Goal: Information Seeking & Learning: Learn about a topic

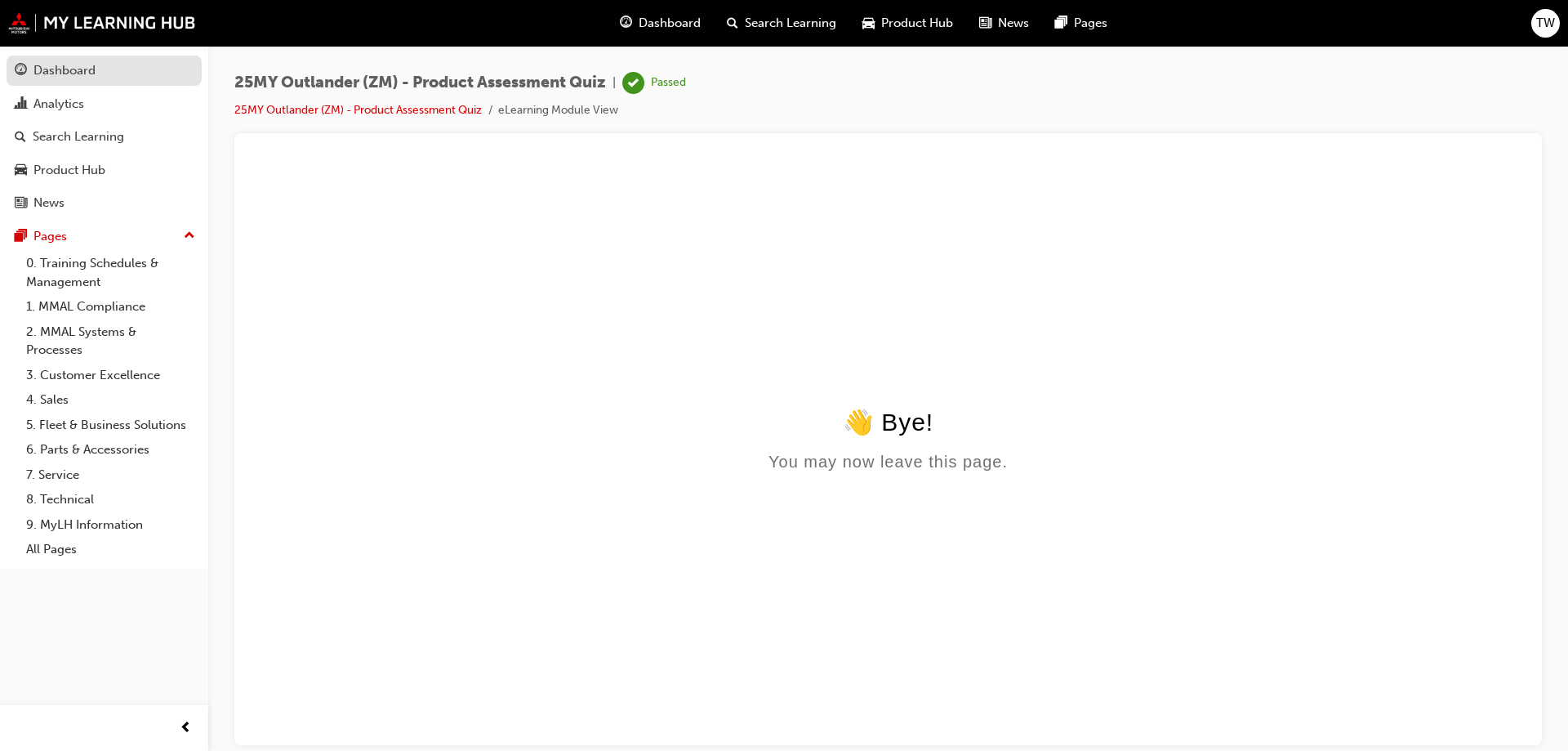
click at [70, 71] on div "Dashboard" at bounding box center [64, 70] width 62 height 19
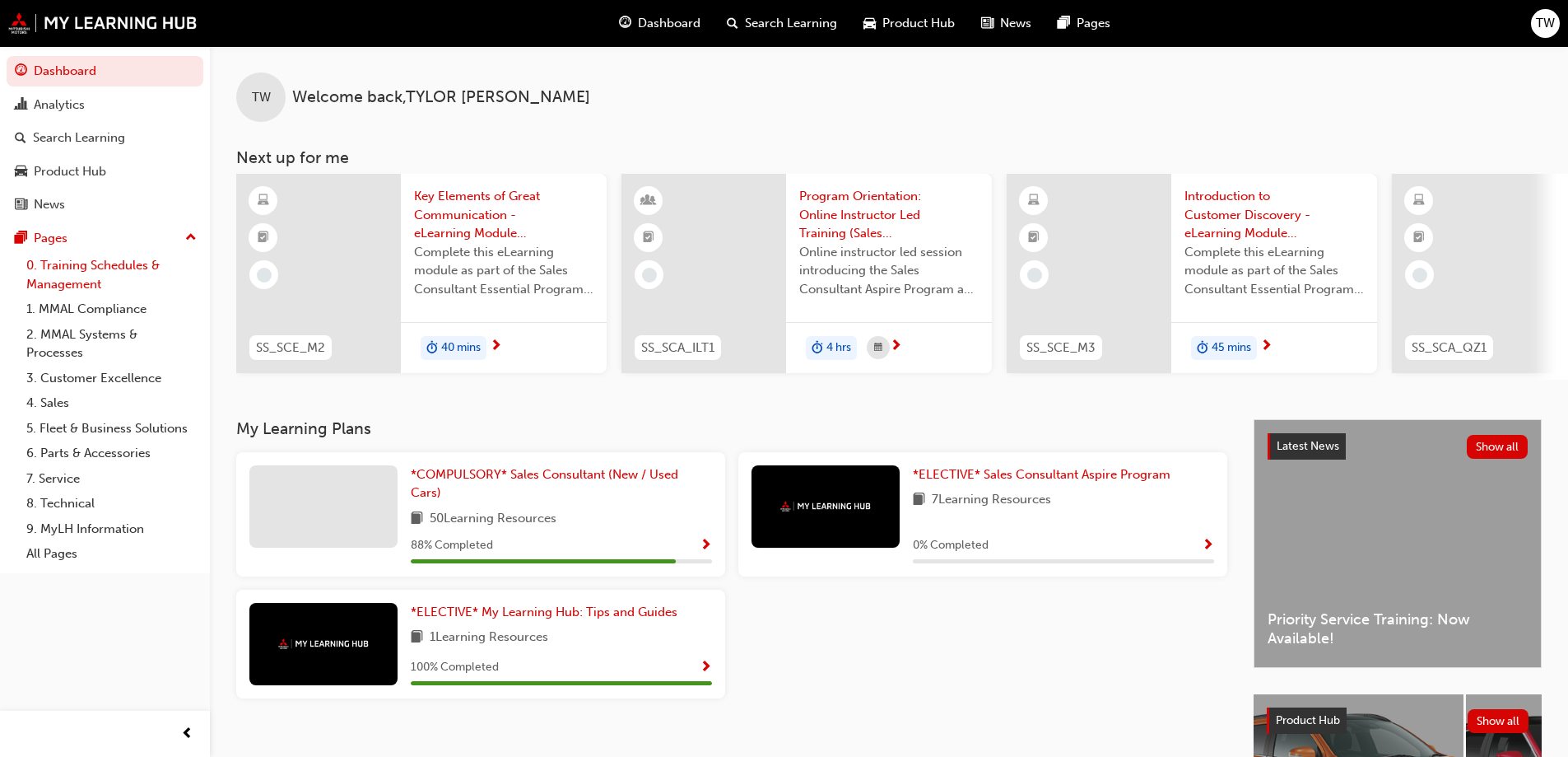
click at [73, 272] on link "0. Training Schedules & Management" at bounding box center [112, 275] width 184 height 43
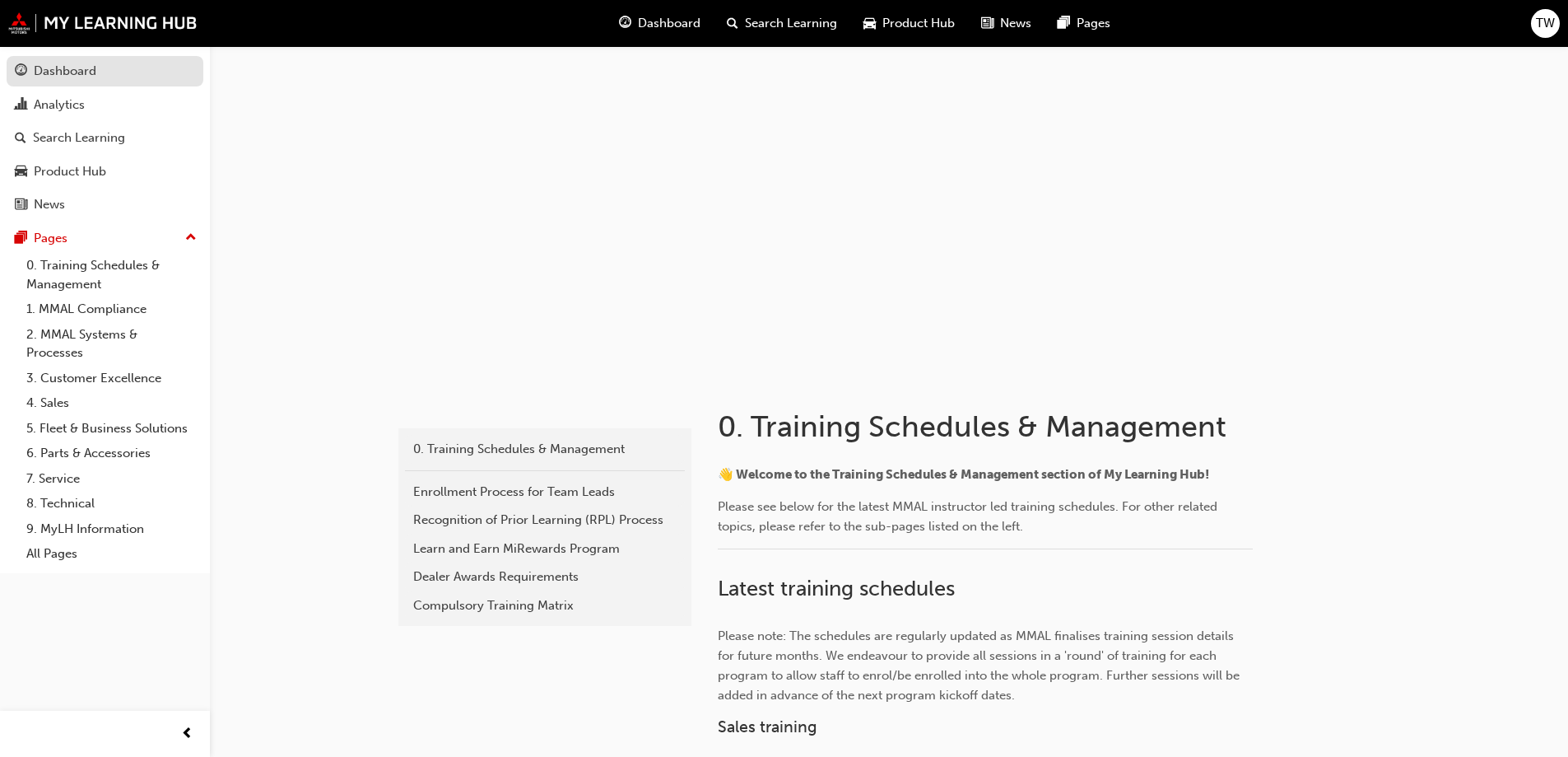
click at [84, 56] on link "Dashboard" at bounding box center [105, 71] width 197 height 30
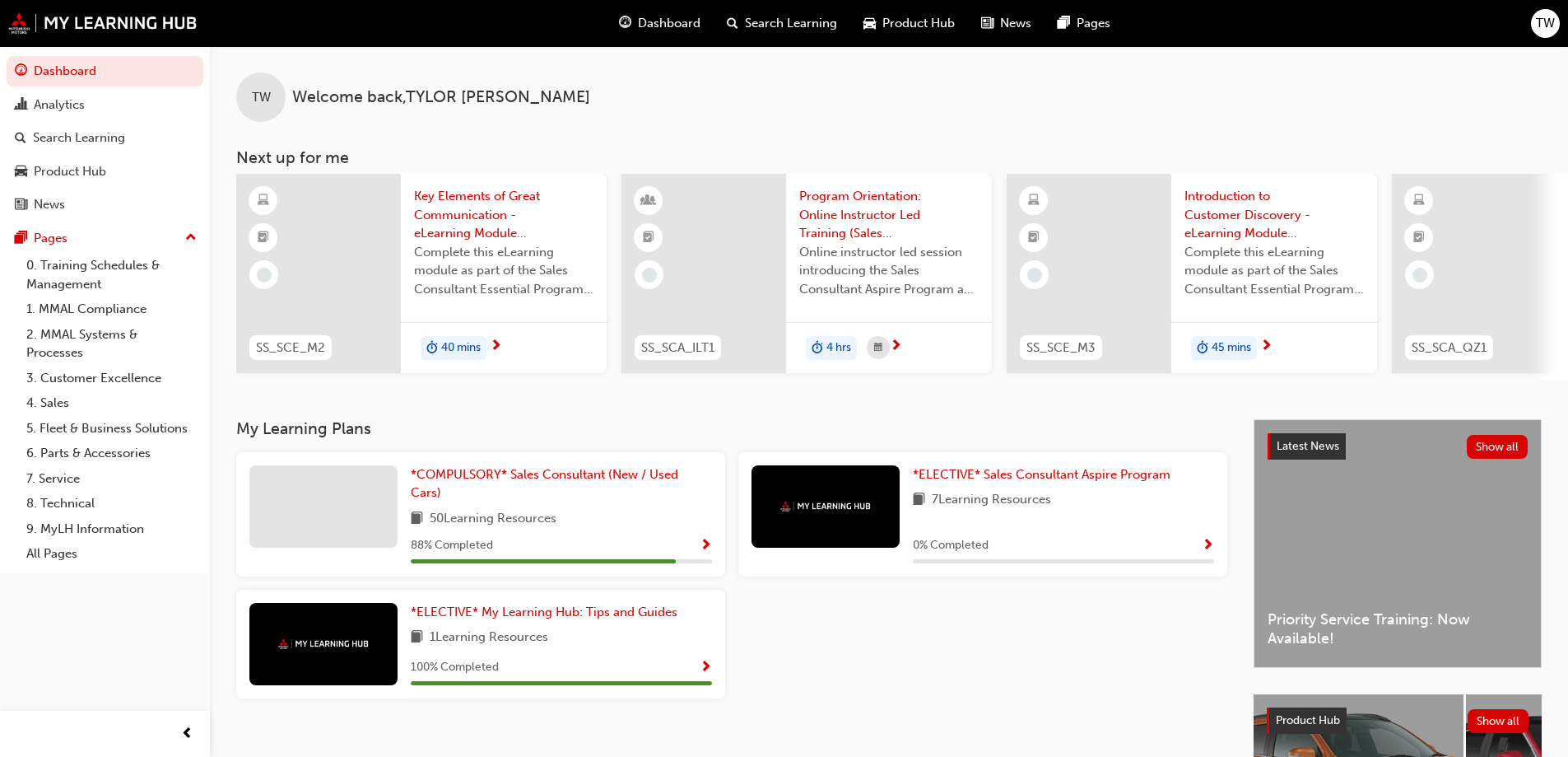
click at [454, 265] on span "Complete this eLearning module as part of the Sales Consultant Essential Progra…" at bounding box center [504, 271] width 180 height 56
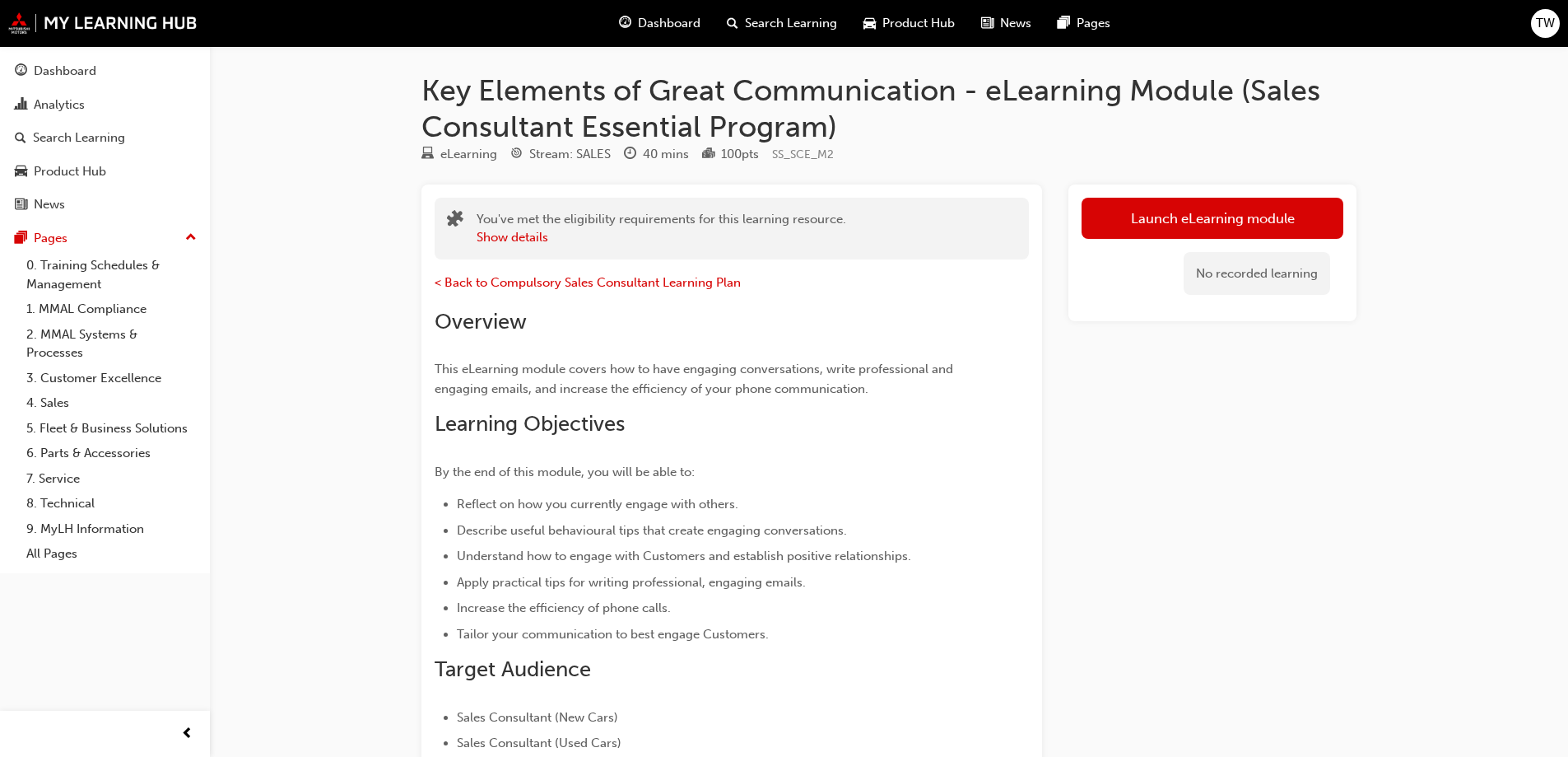
click at [1148, 230] on link "Launch eLearning module" at bounding box center [1212, 218] width 261 height 41
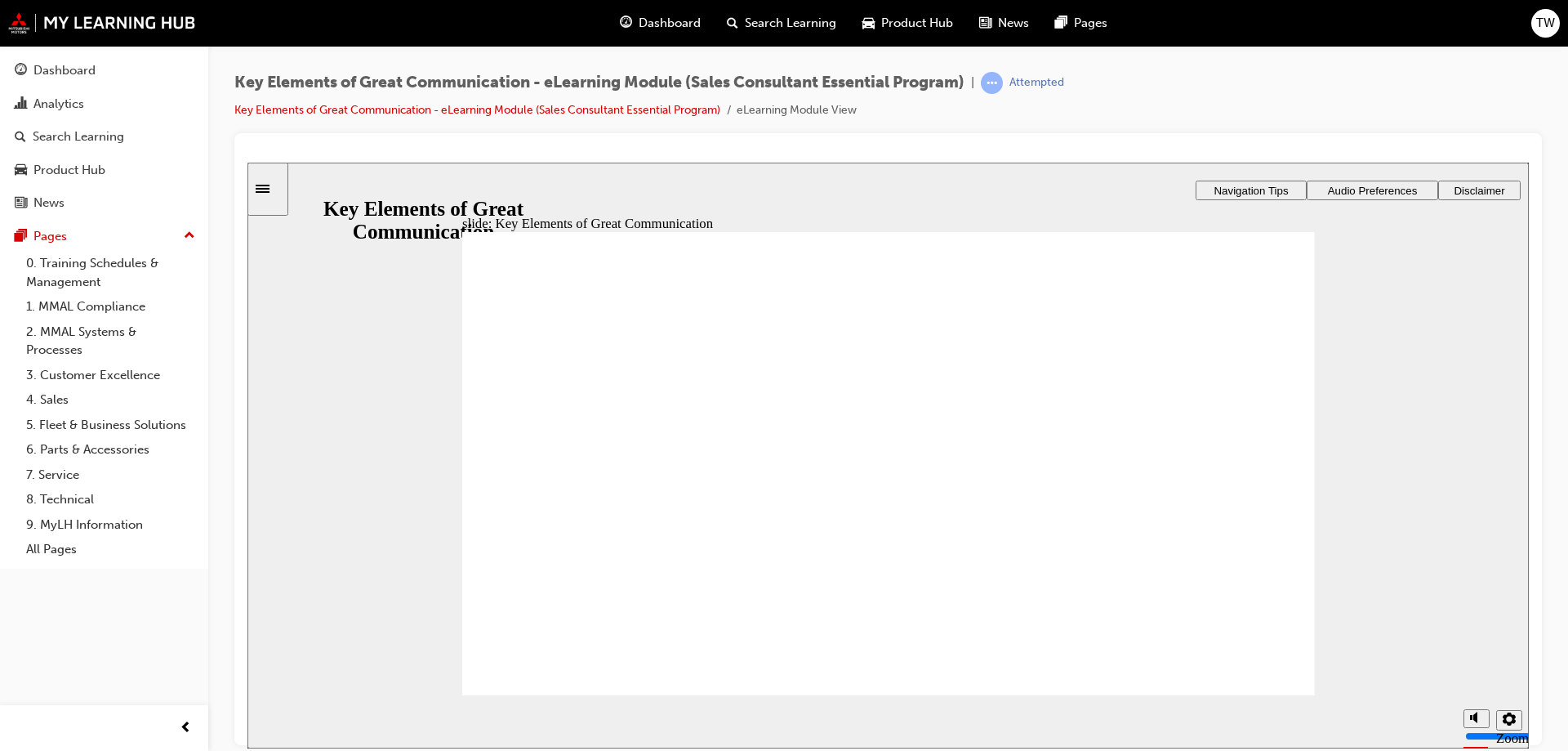
click at [1280, 701] on div "slide: What will you learn [DATE]? Rectangle 1 Rectangle 3 Parallelogram 6 1 Wh…" at bounding box center [888, 454] width 1281 height 586
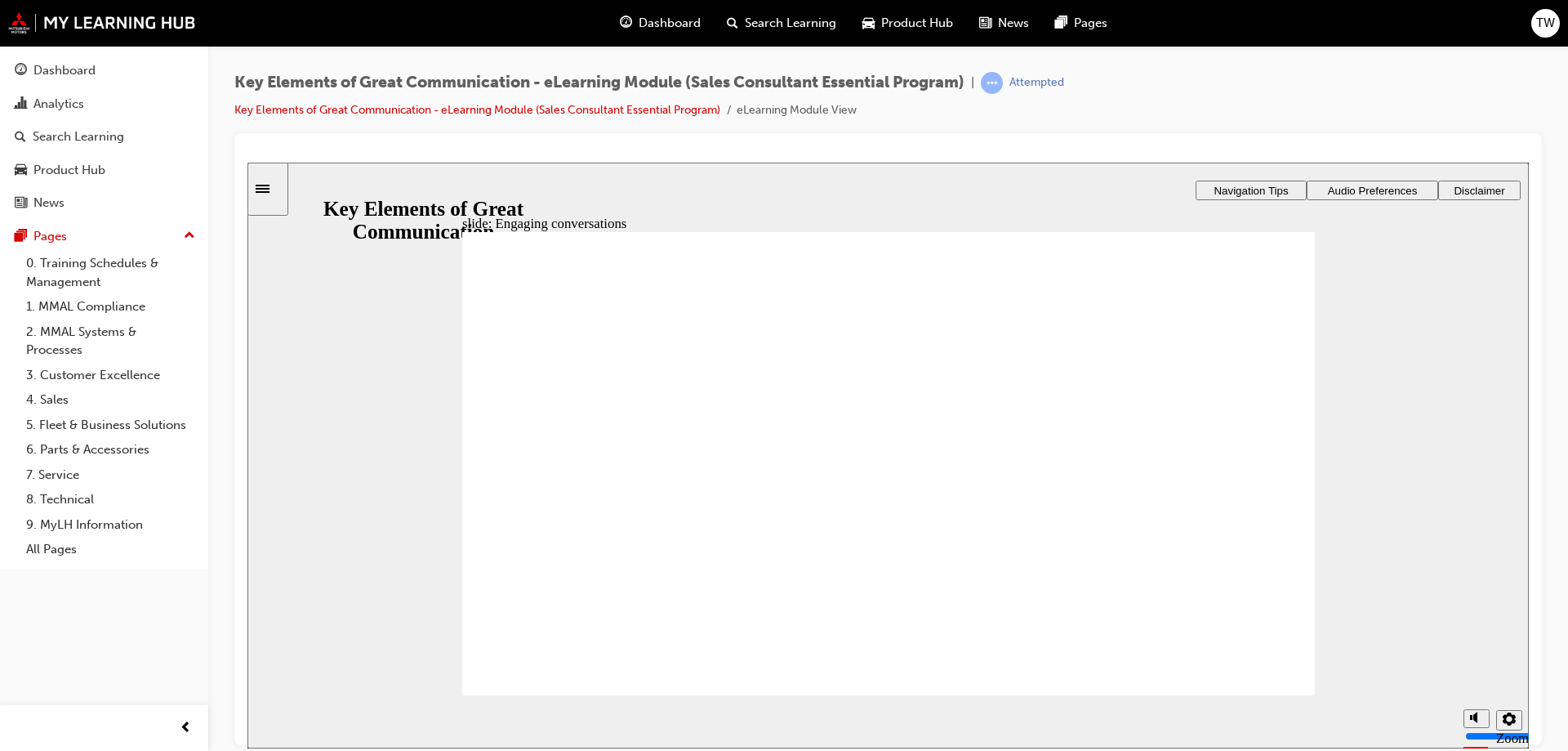
drag, startPoint x: 783, startPoint y: 440, endPoint x: 728, endPoint y: 469, distance: 62.2
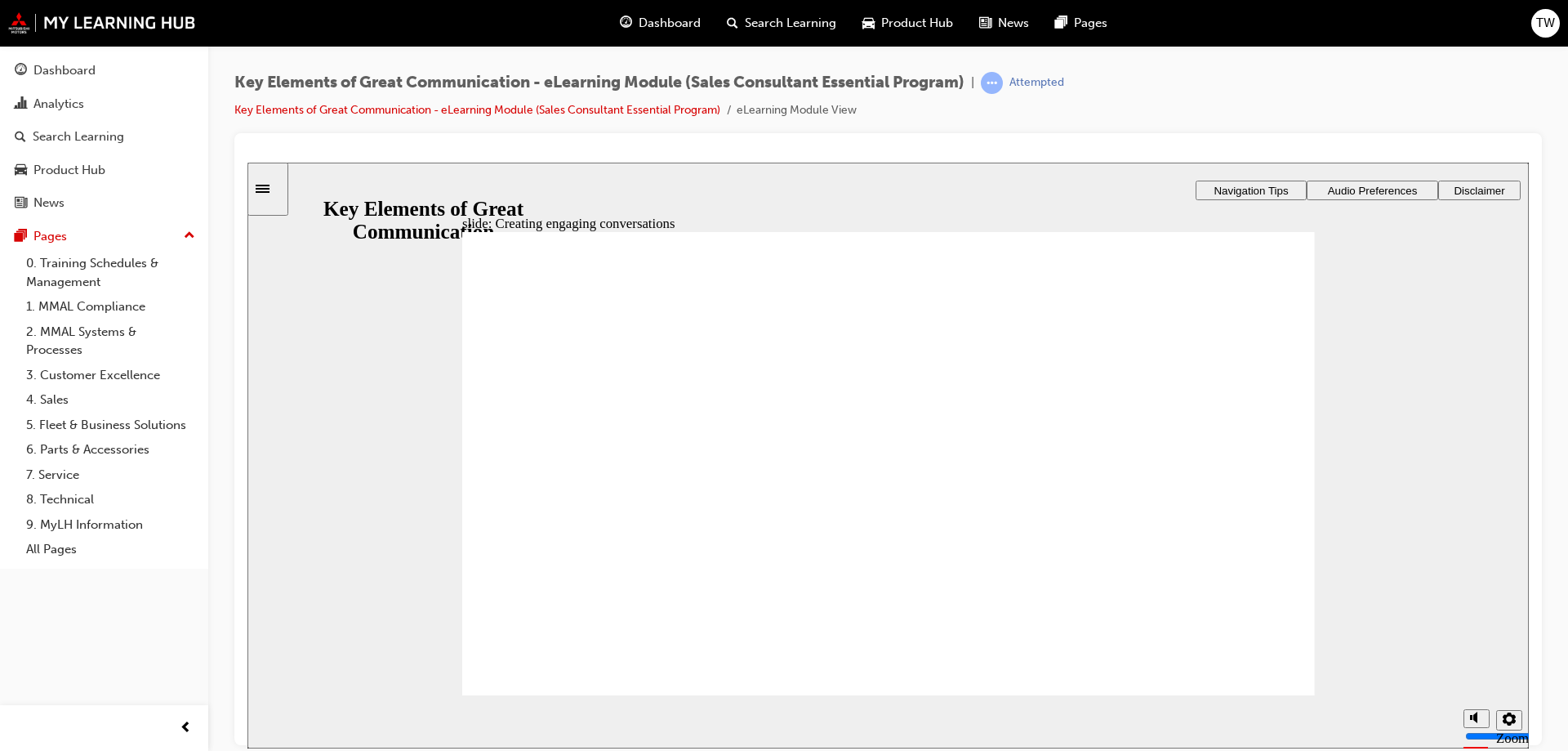
drag, startPoint x: 999, startPoint y: 416, endPoint x: 1215, endPoint y: 361, distance: 222.9
drag, startPoint x: 929, startPoint y: 364, endPoint x: 1162, endPoint y: 428, distance: 241.6
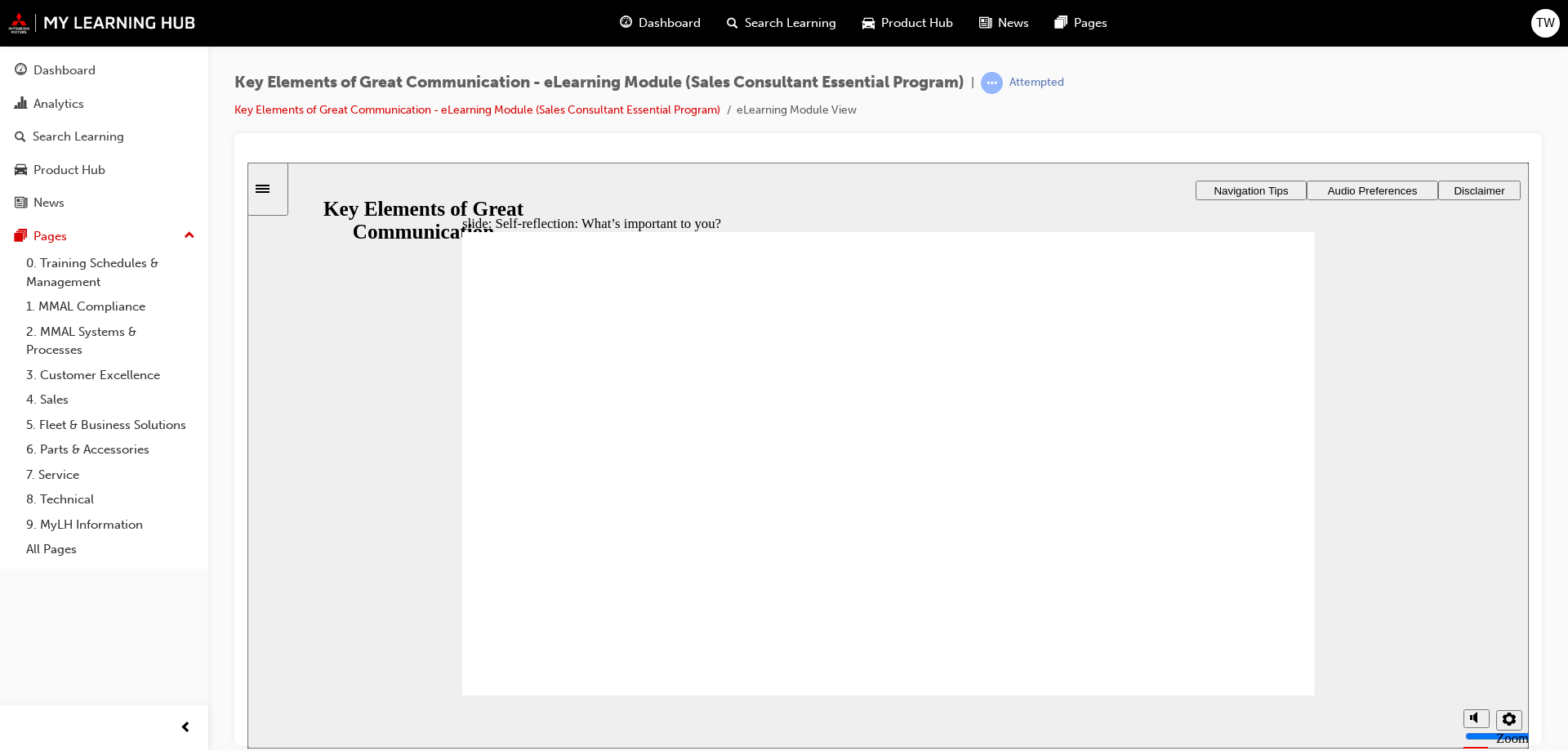
drag, startPoint x: 820, startPoint y: 477, endPoint x: 1198, endPoint y: 477, distance: 378.0
drag, startPoint x: 834, startPoint y: 414, endPoint x: 1235, endPoint y: 521, distance: 415.0
drag, startPoint x: 965, startPoint y: 534, endPoint x: 1159, endPoint y: 569, distance: 197.1
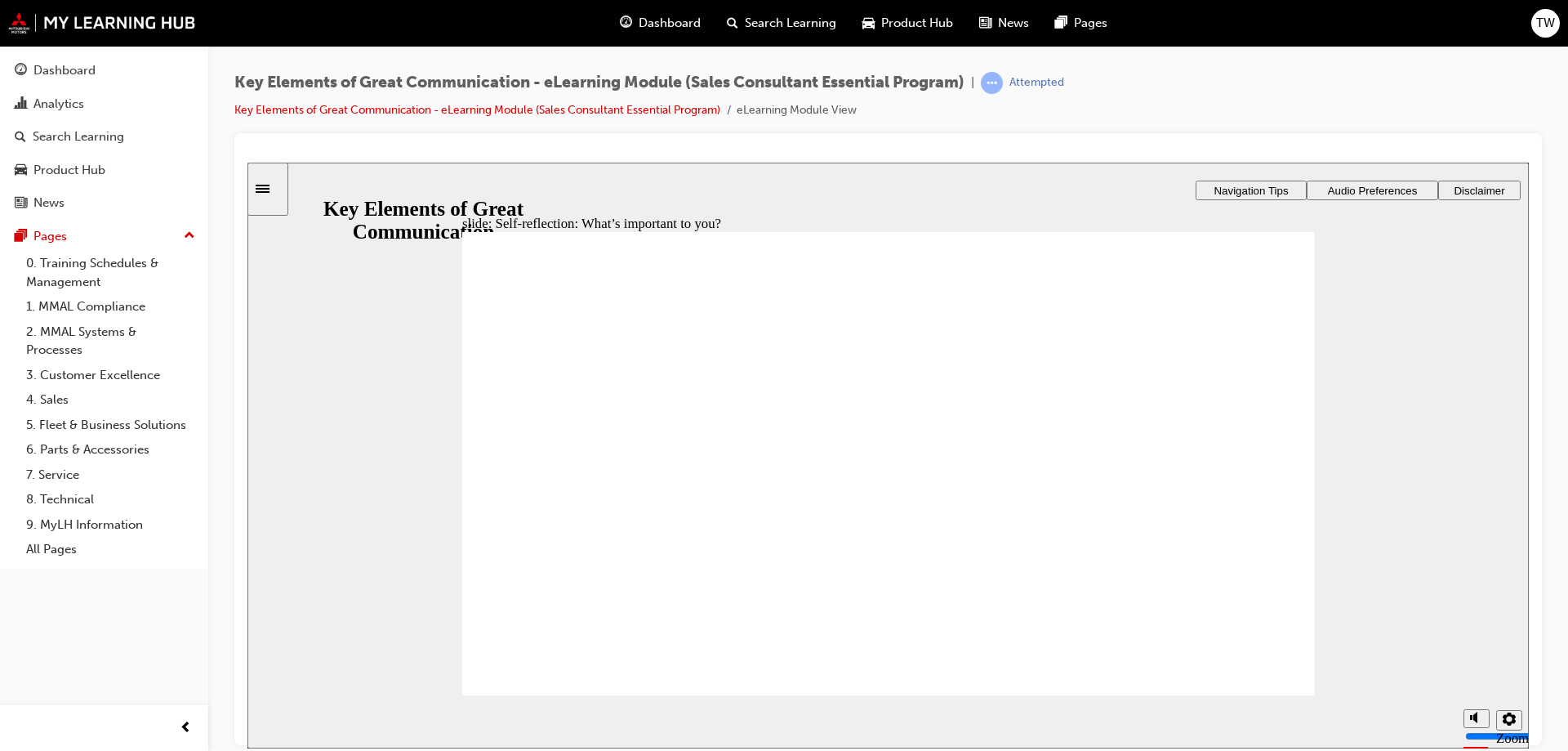
radio input "false"
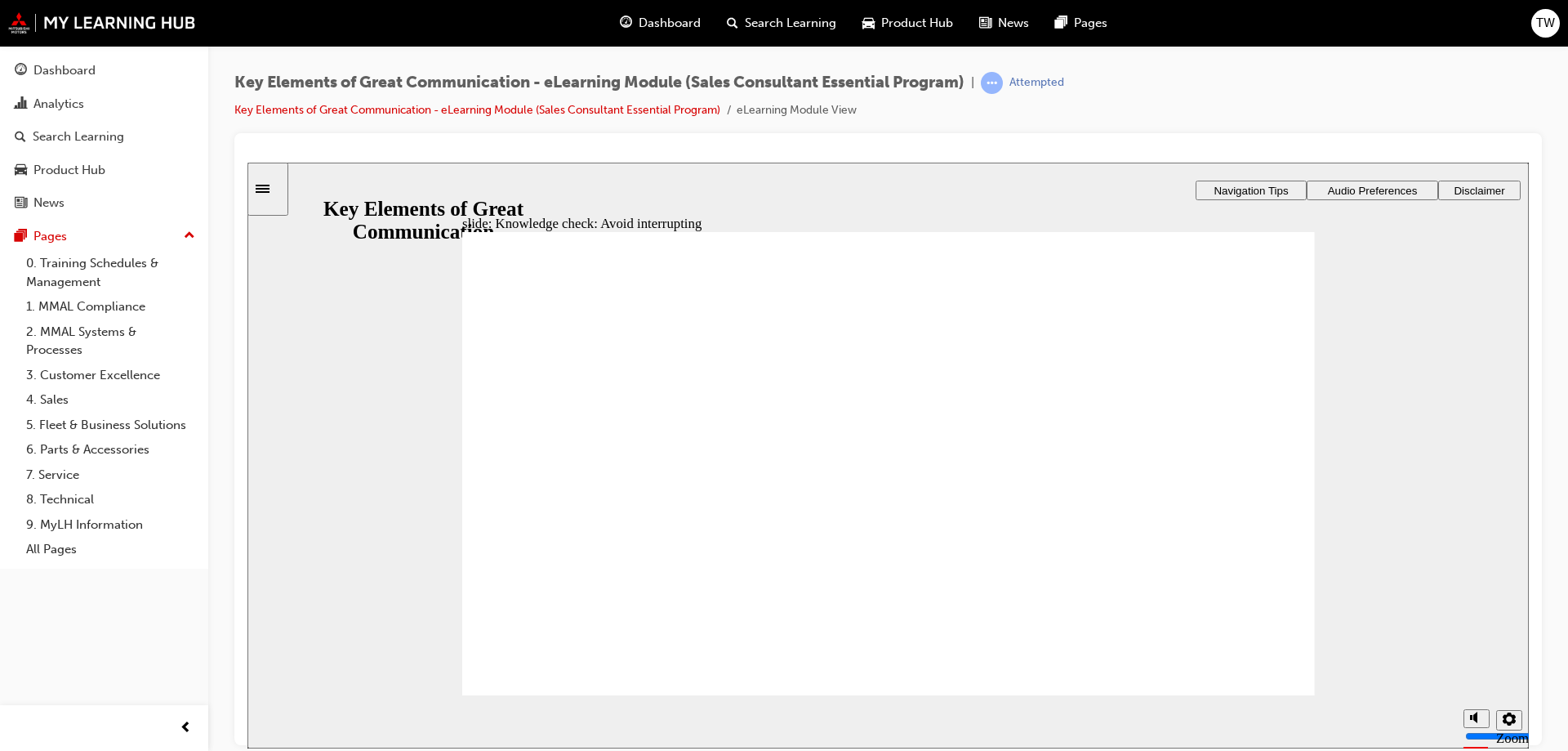
radio input "false"
radio input "true"
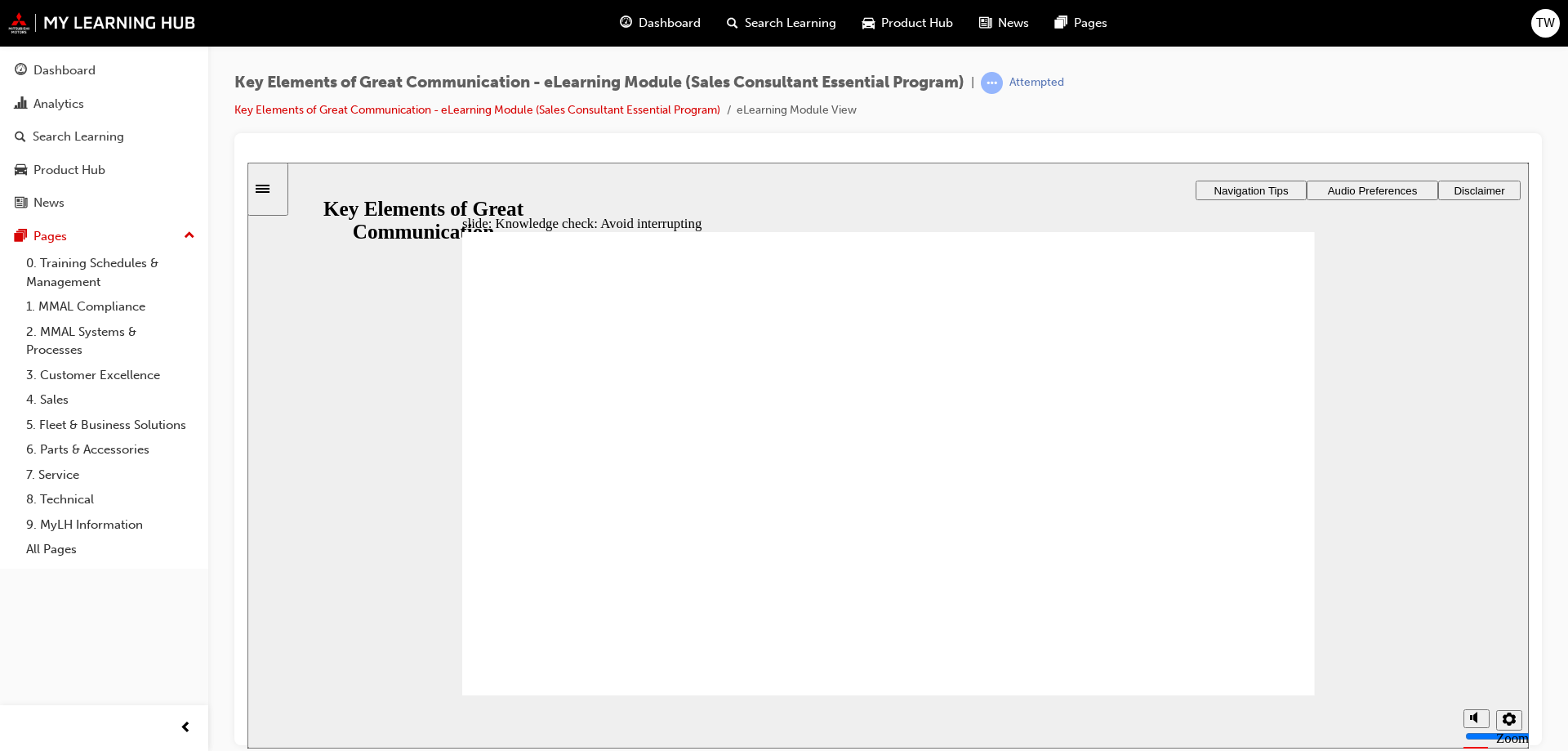
radio input "true"
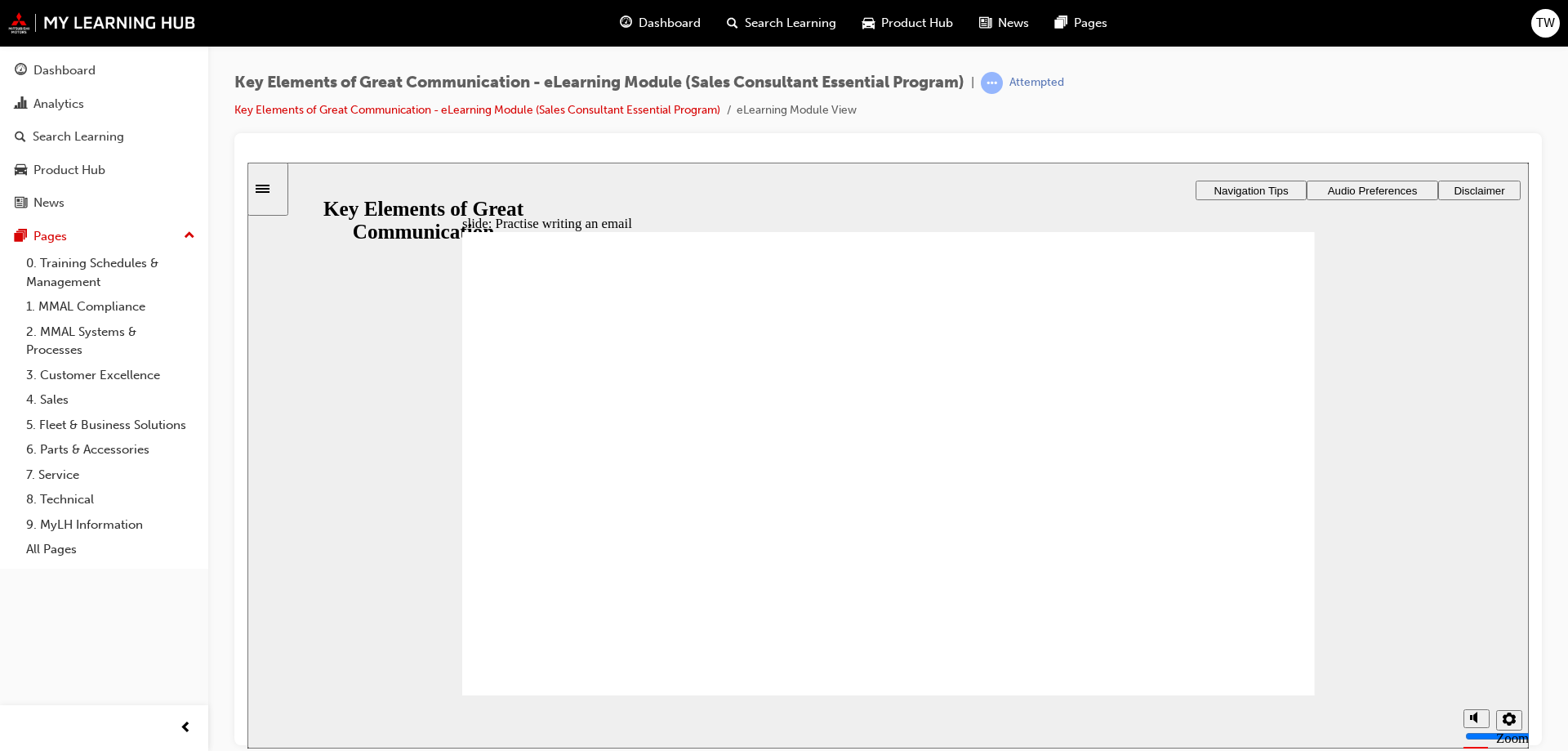
type textarea "H"
type textarea "He"
type textarea "Hel"
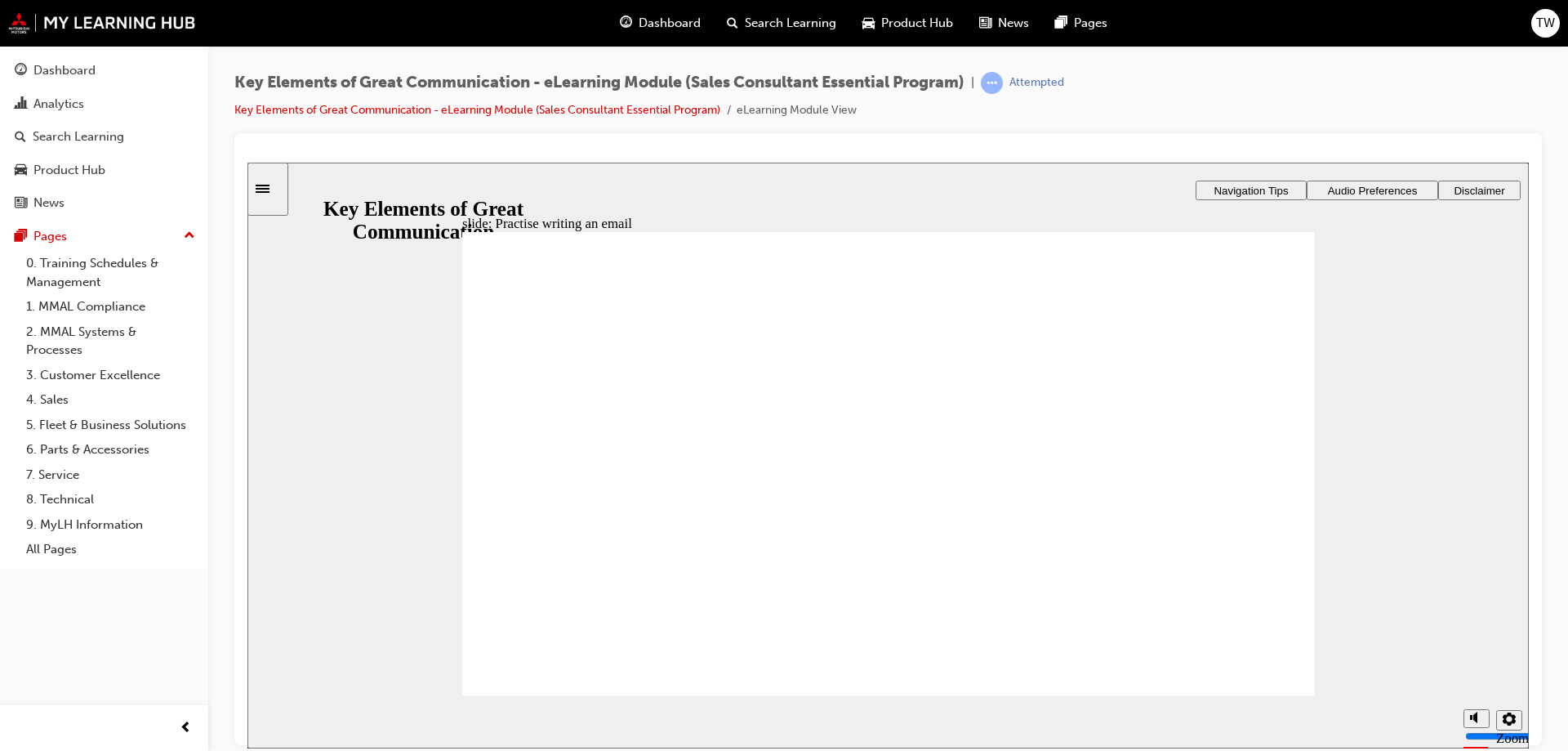
type textarea "Hel"
type textarea "Hell"
type textarea "Hello"
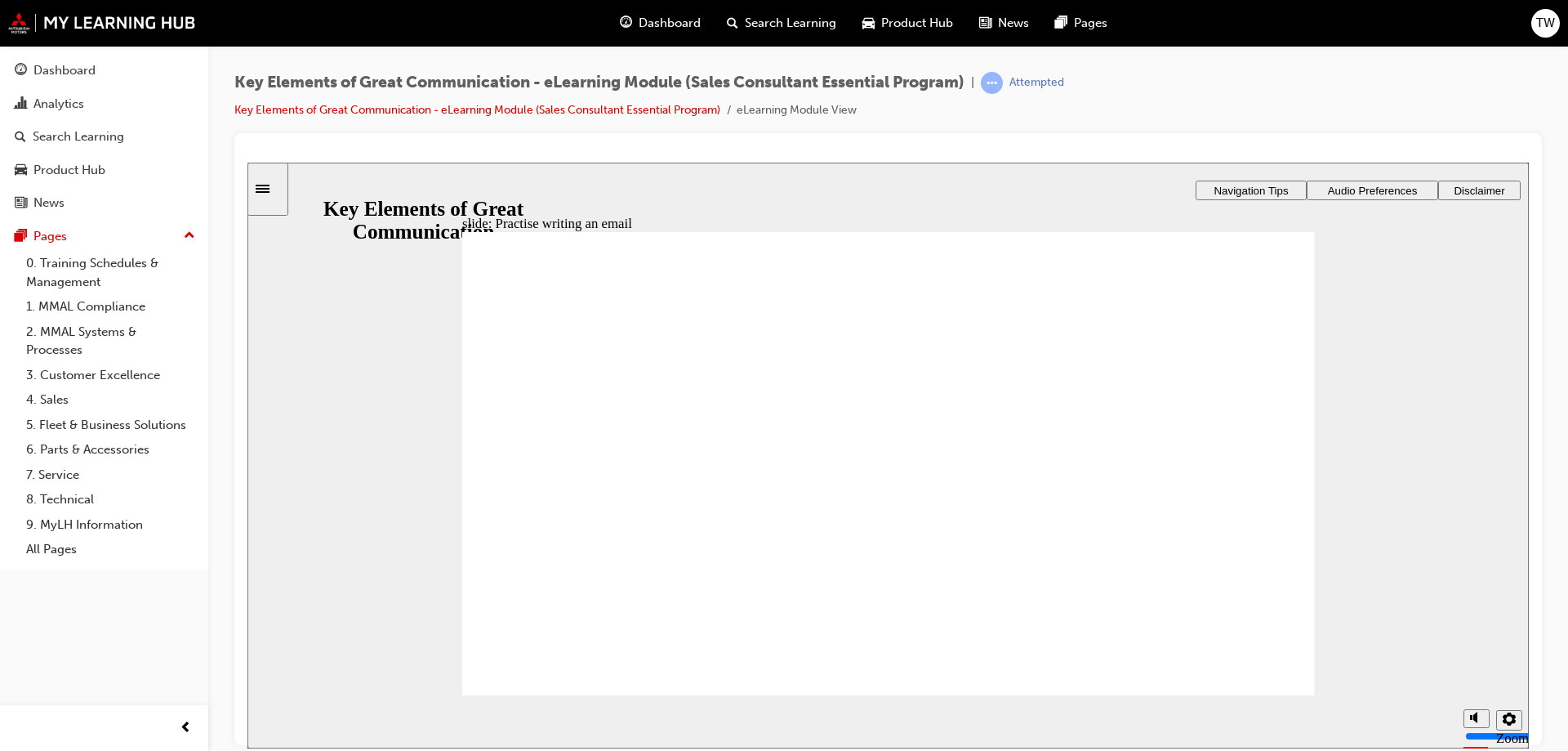
type textarea "Hello"
type textarea "Hello R"
type textarea "Hello Ro"
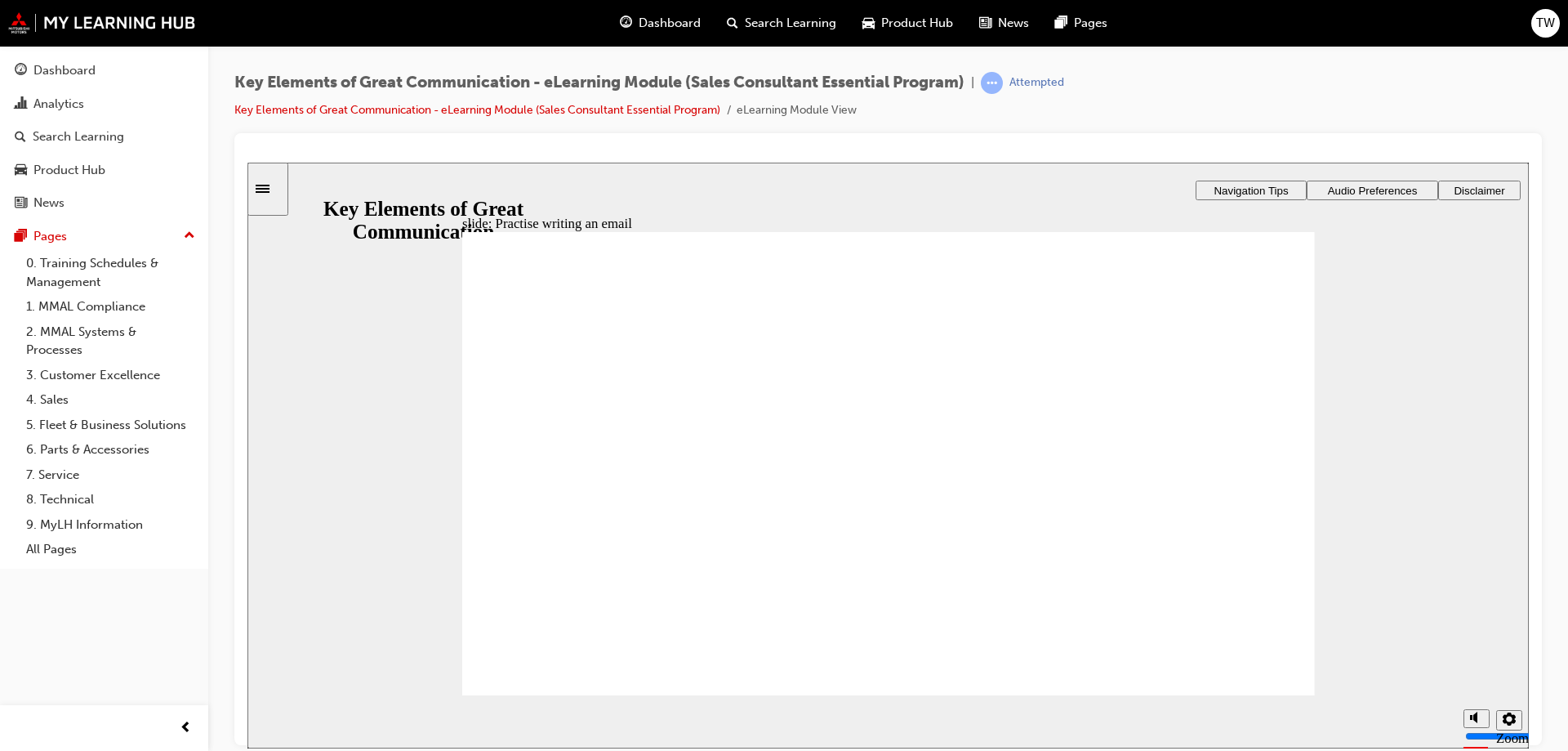
type textarea "Hello Ro"
type textarea "Hello [PERSON_NAME]"
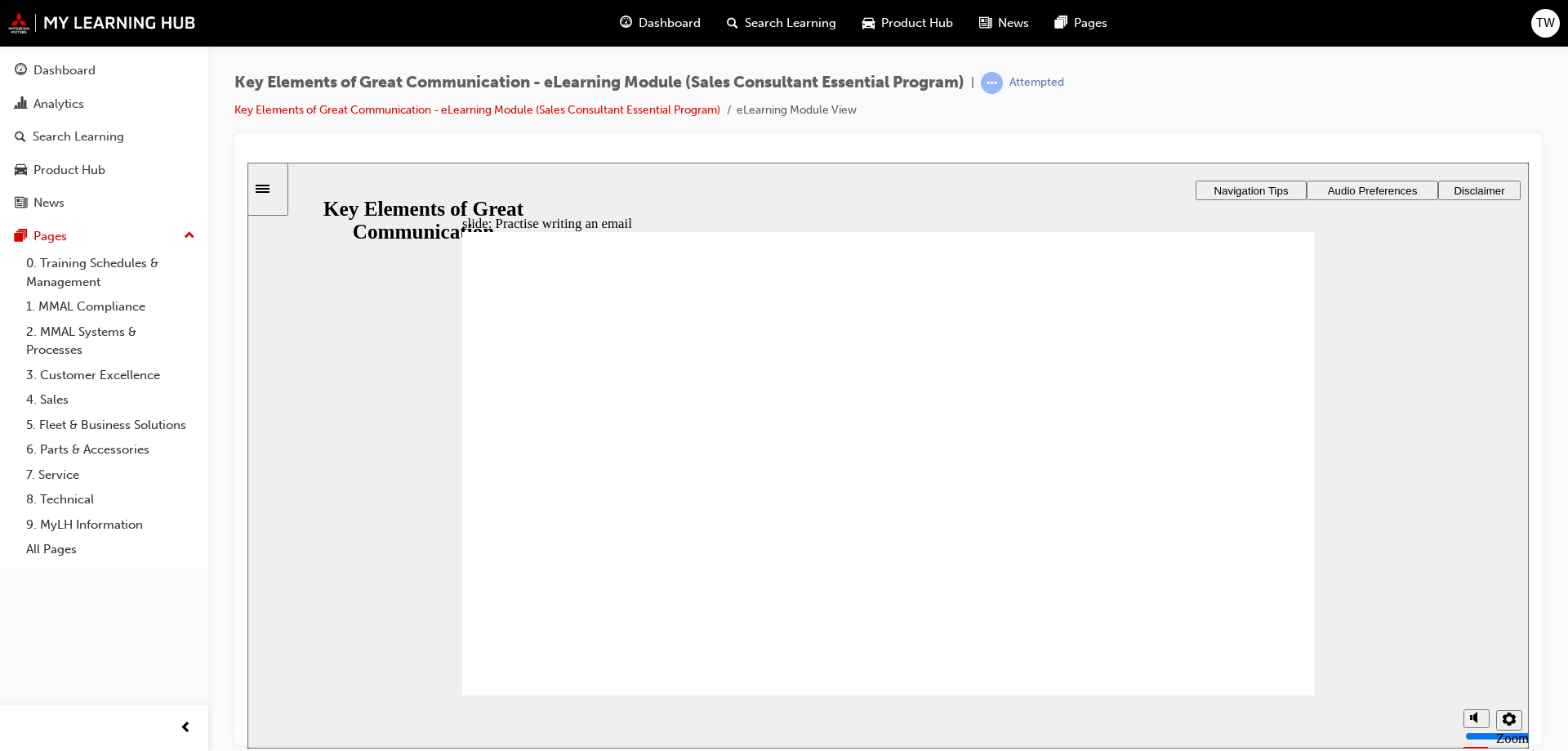
type textarea "Hello [PERSON_NAME]"
type textarea "Hello [PERSON_NAME],"
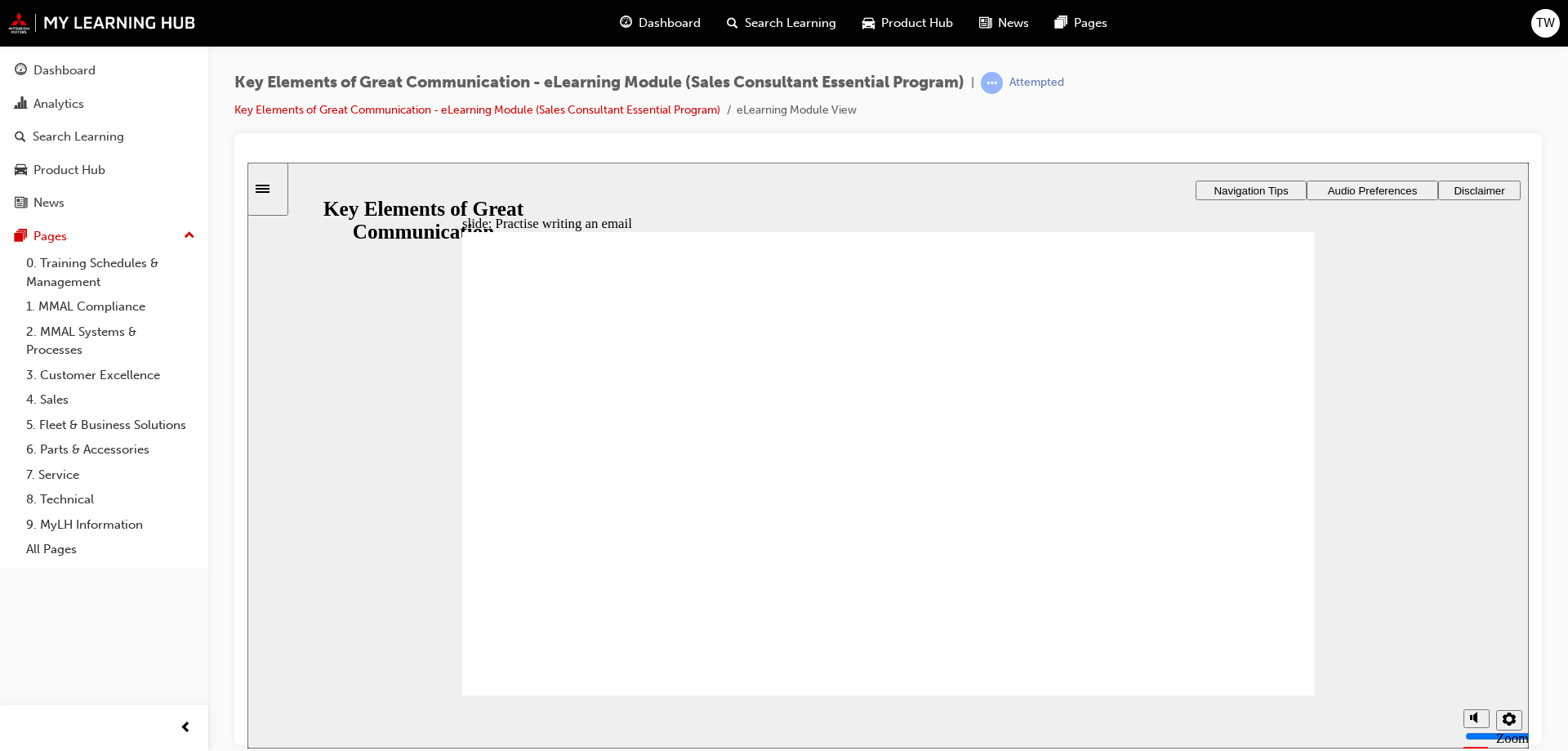
type textarea "Hello [PERSON_NAME],"
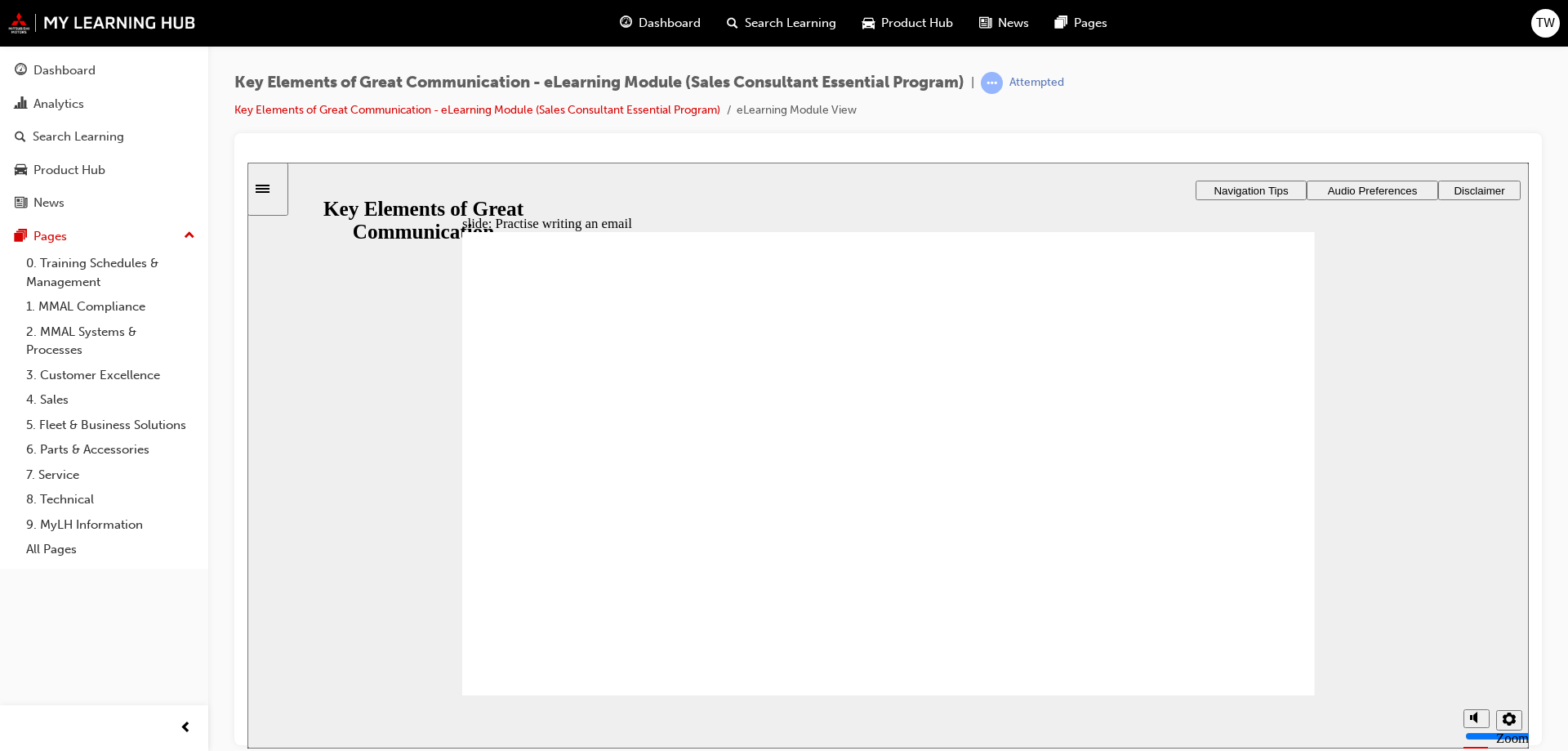
type textarea "Hello [PERSON_NAME]"
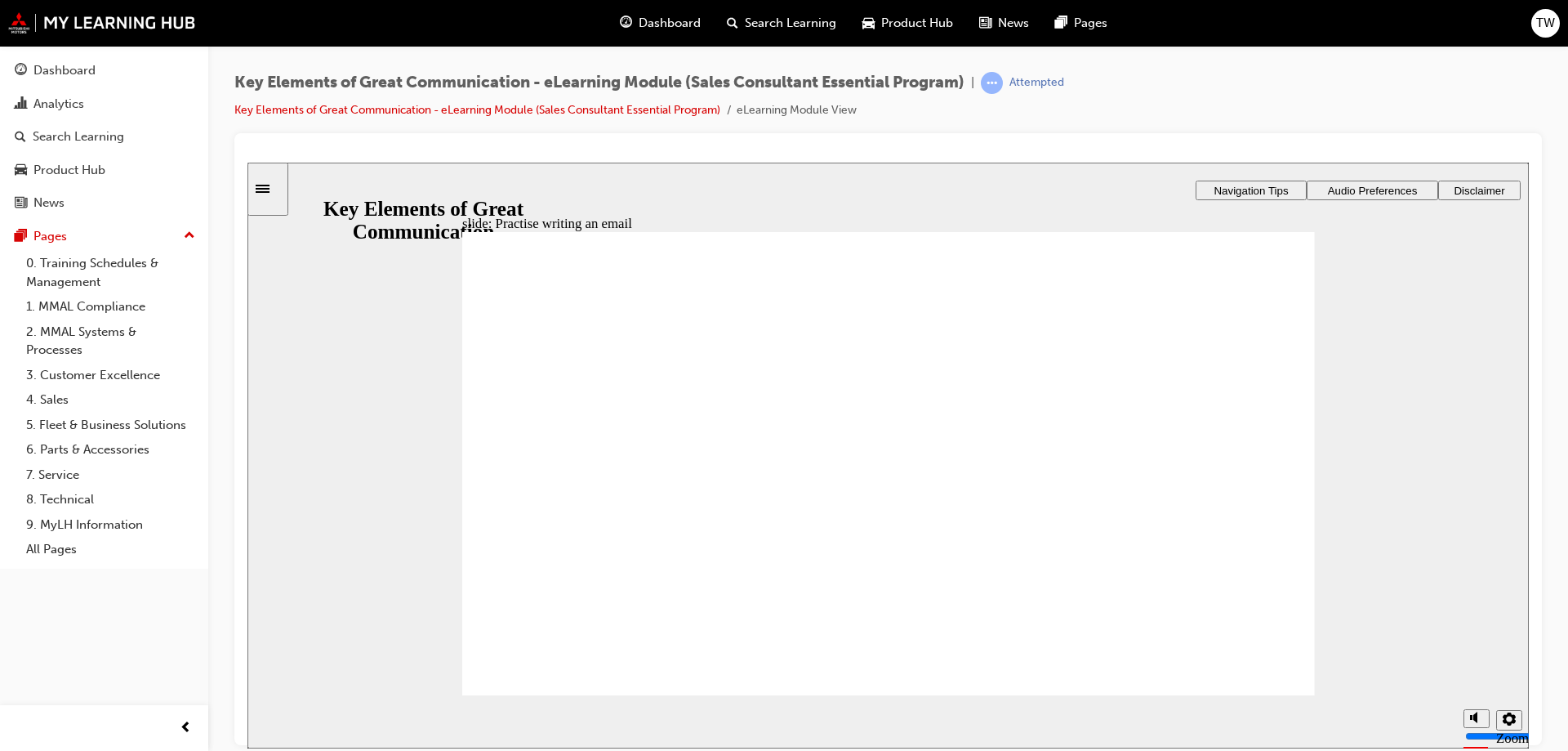
type textarea "Hello [PERSON_NAME]"
type textarea "Hello [PERSON_NAME], Thank"
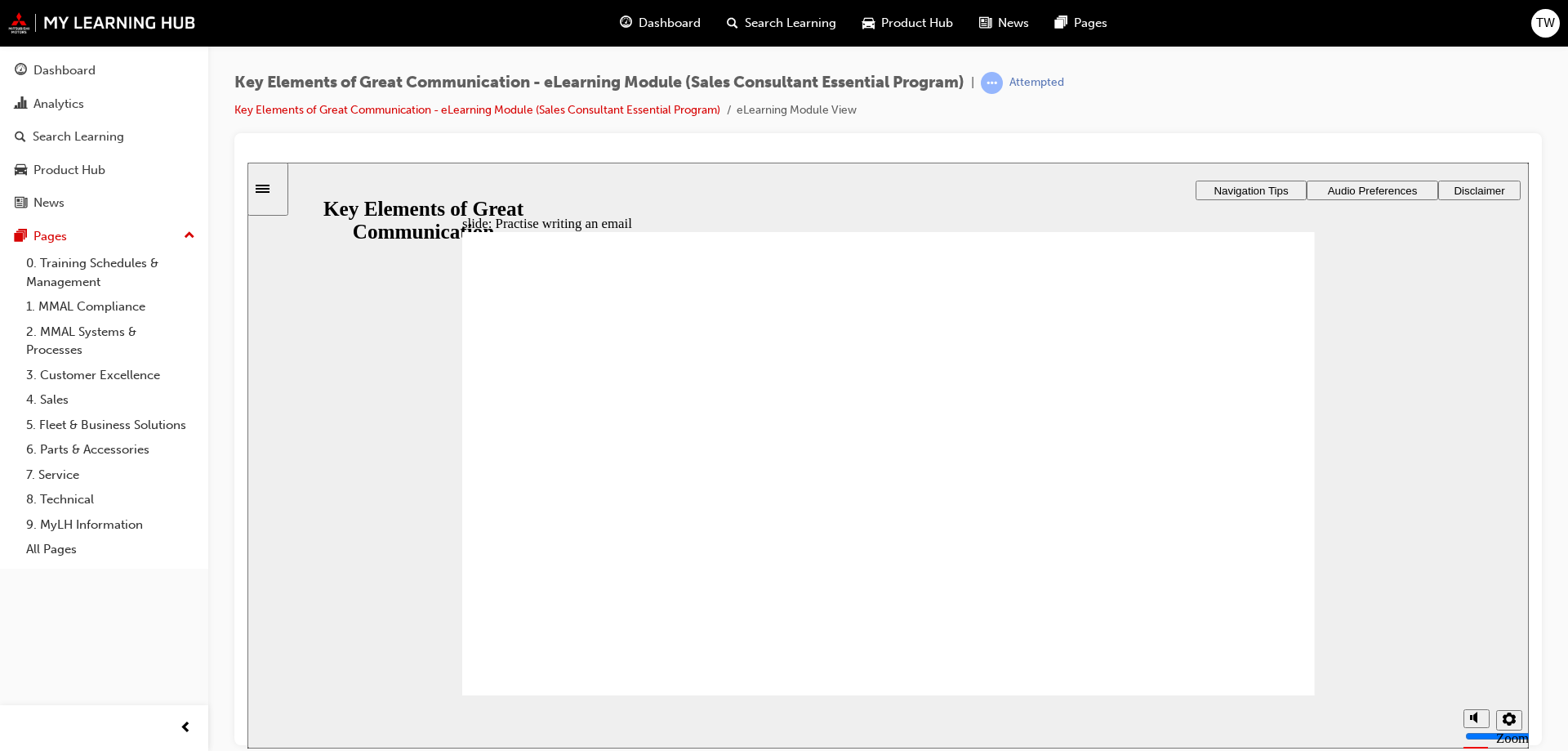
type textarea "Hello [PERSON_NAME], Thanky"
type textarea "Hello [PERSON_NAME], Thankyo"
type textarea "Hello [PERSON_NAME], Thankyou"
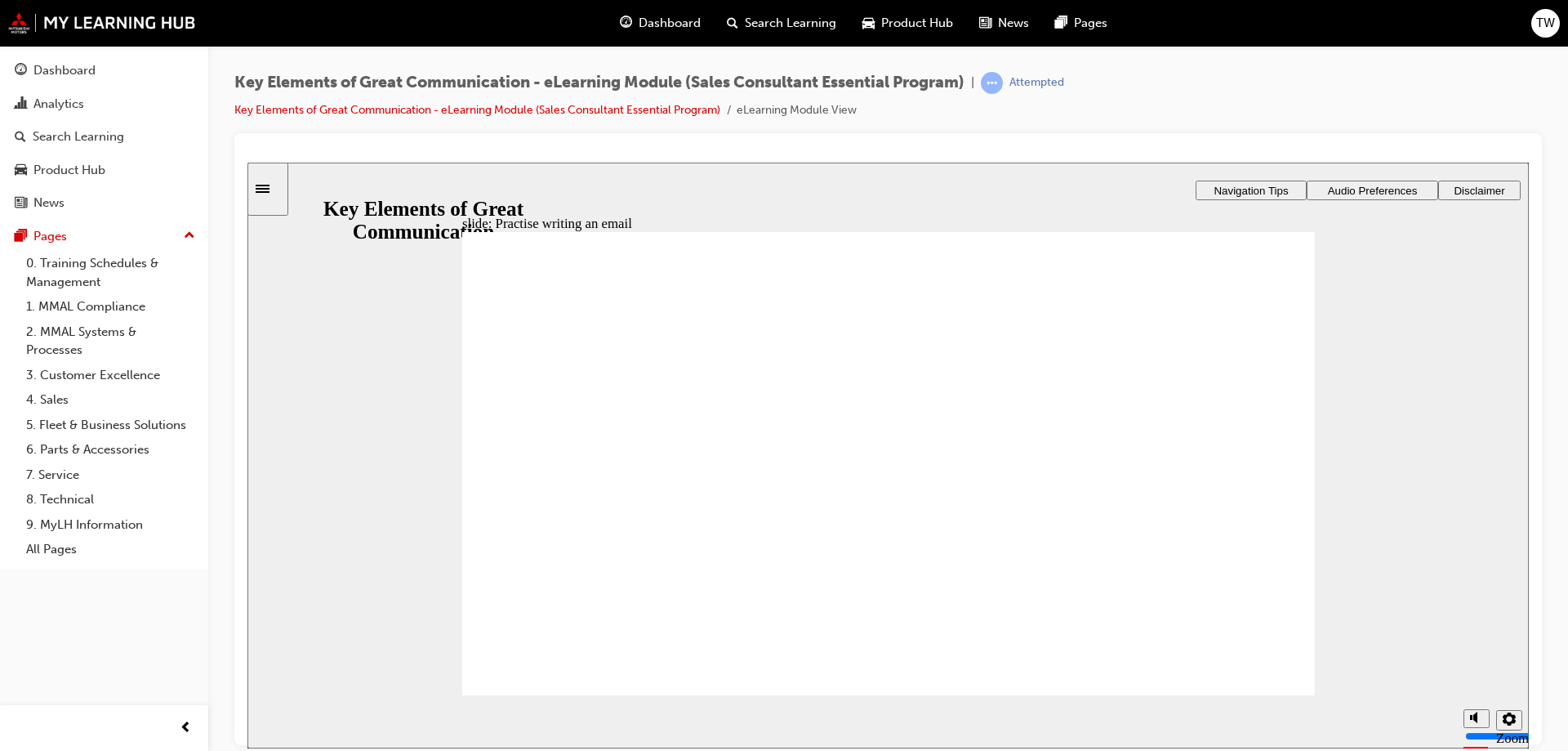
type textarea "Hello [PERSON_NAME], Thankyou"
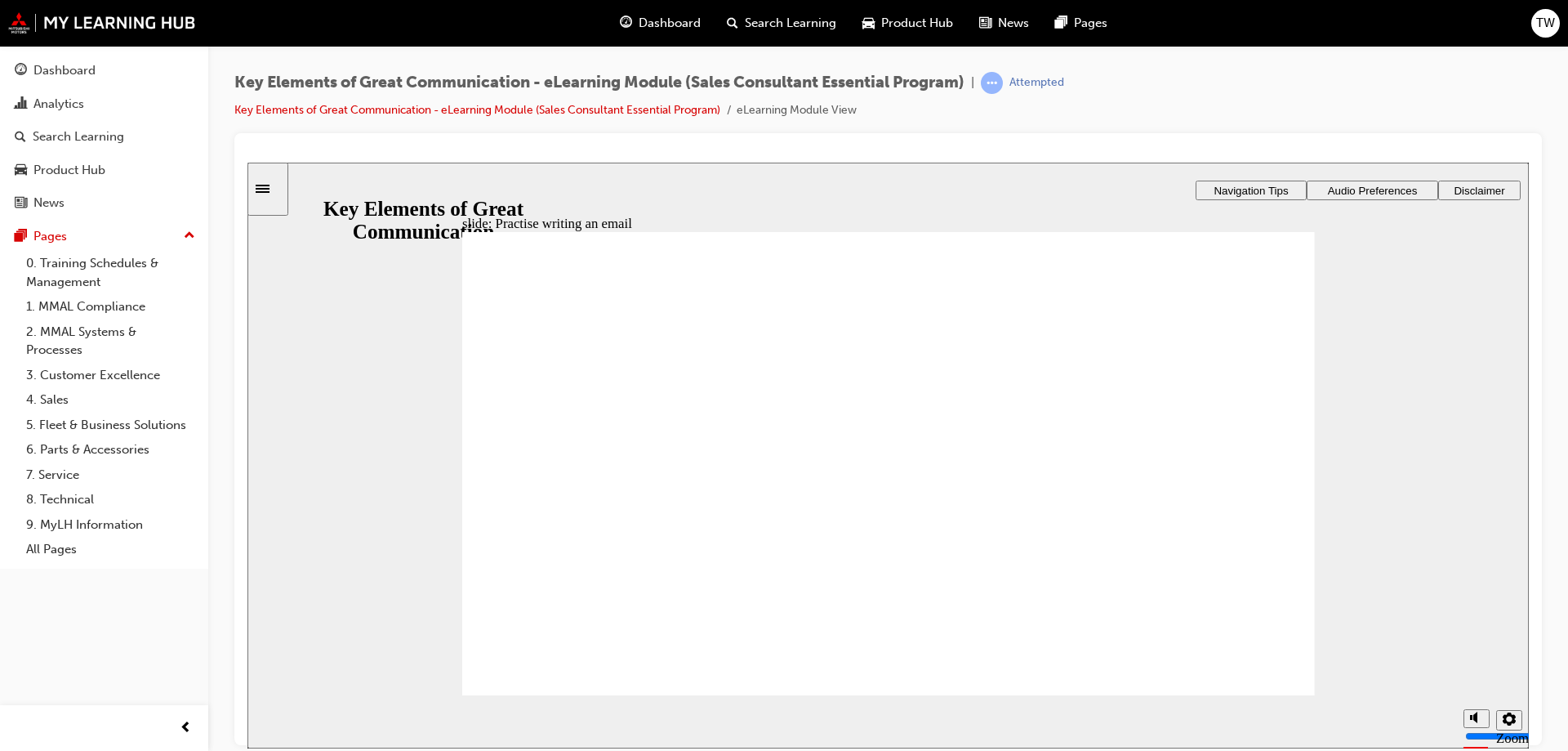
type textarea "Hello [PERSON_NAME], Thankyo"
type textarea "Hello [PERSON_NAME], Thanky"
type textarea "Hello [PERSON_NAME], Thank"
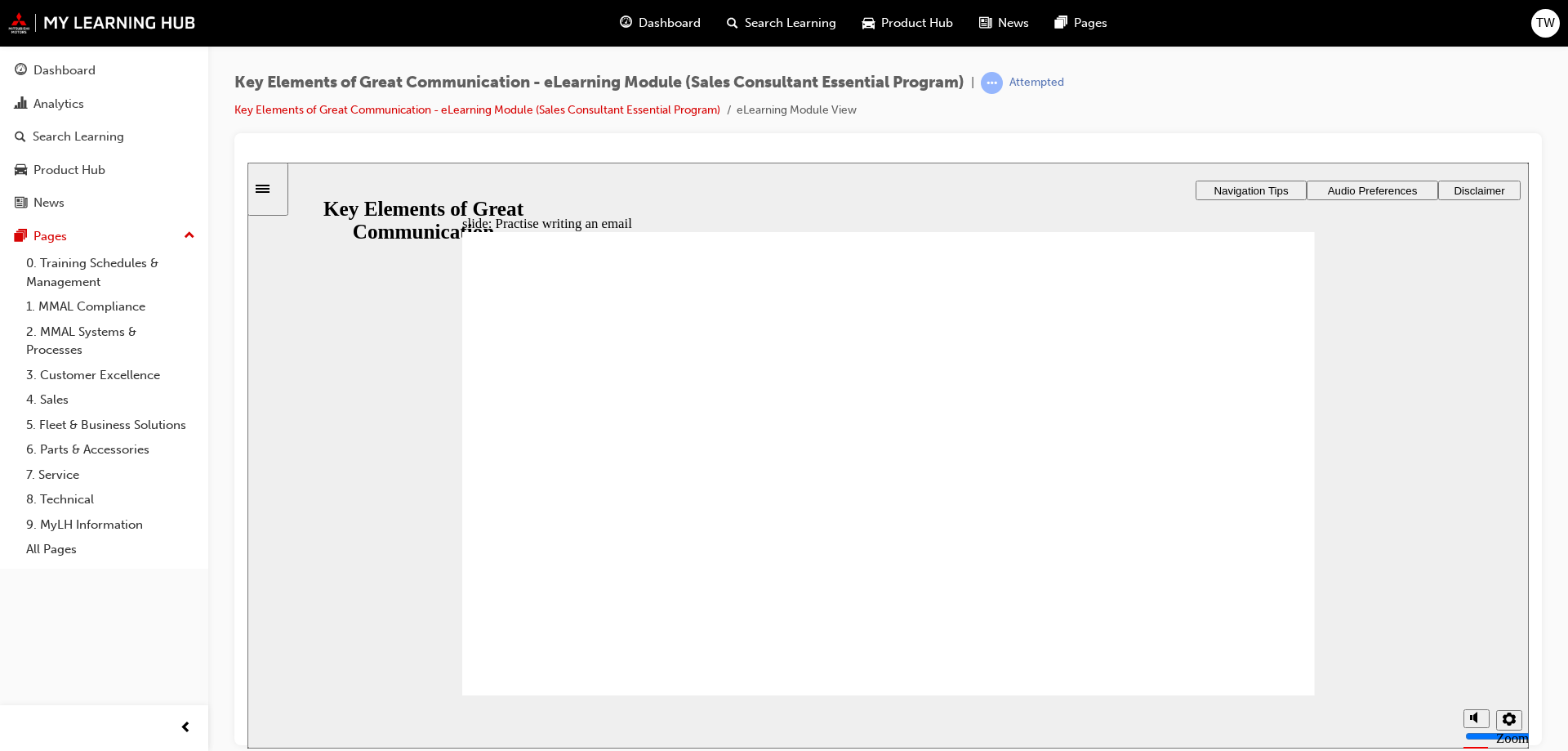
type textarea "Hello [PERSON_NAME], Thank"
type textarea "Hello [PERSON_NAME], Thank y"
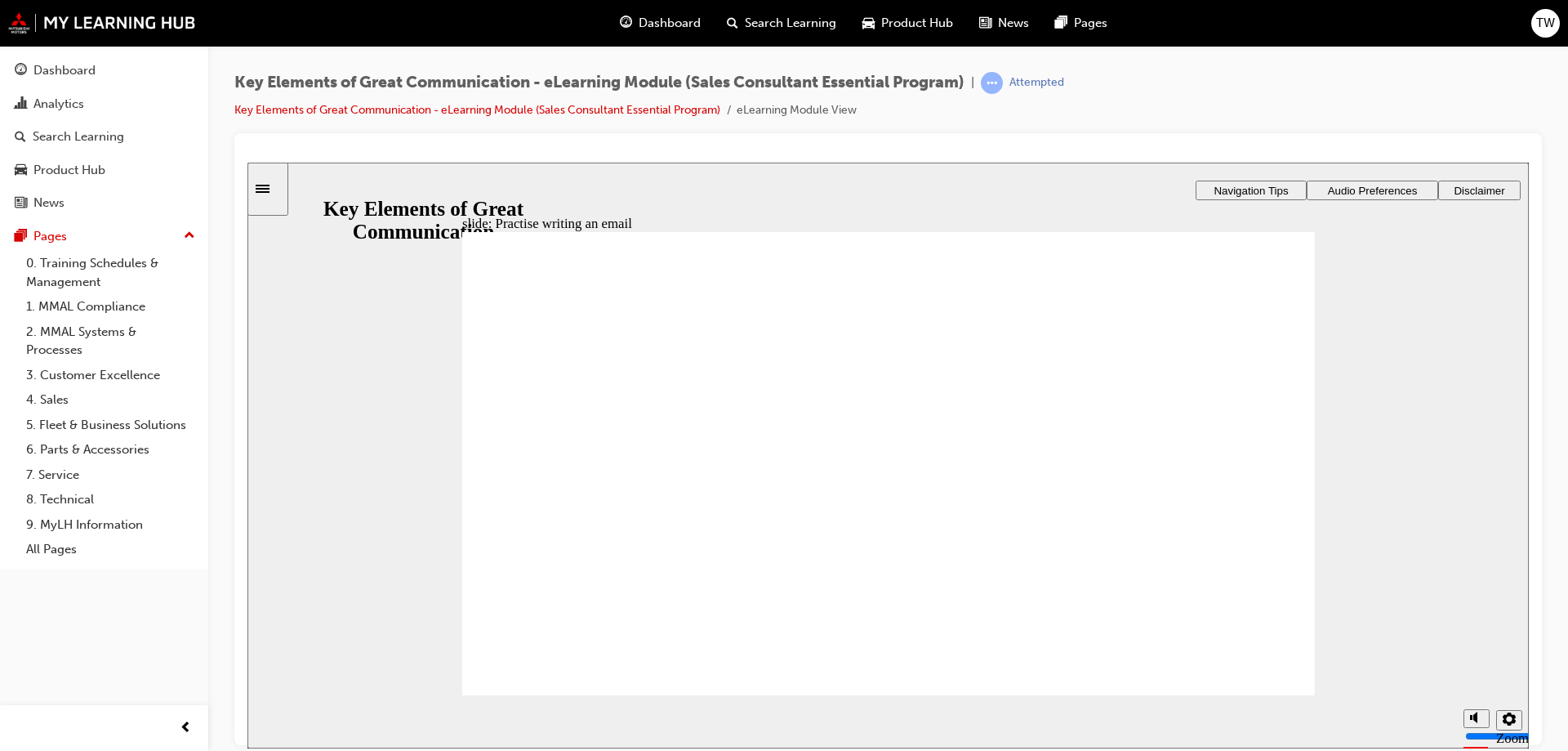
type textarea "Hello [PERSON_NAME], Thank [PERSON_NAME]"
type textarea "Hello [PERSON_NAME], Thank you"
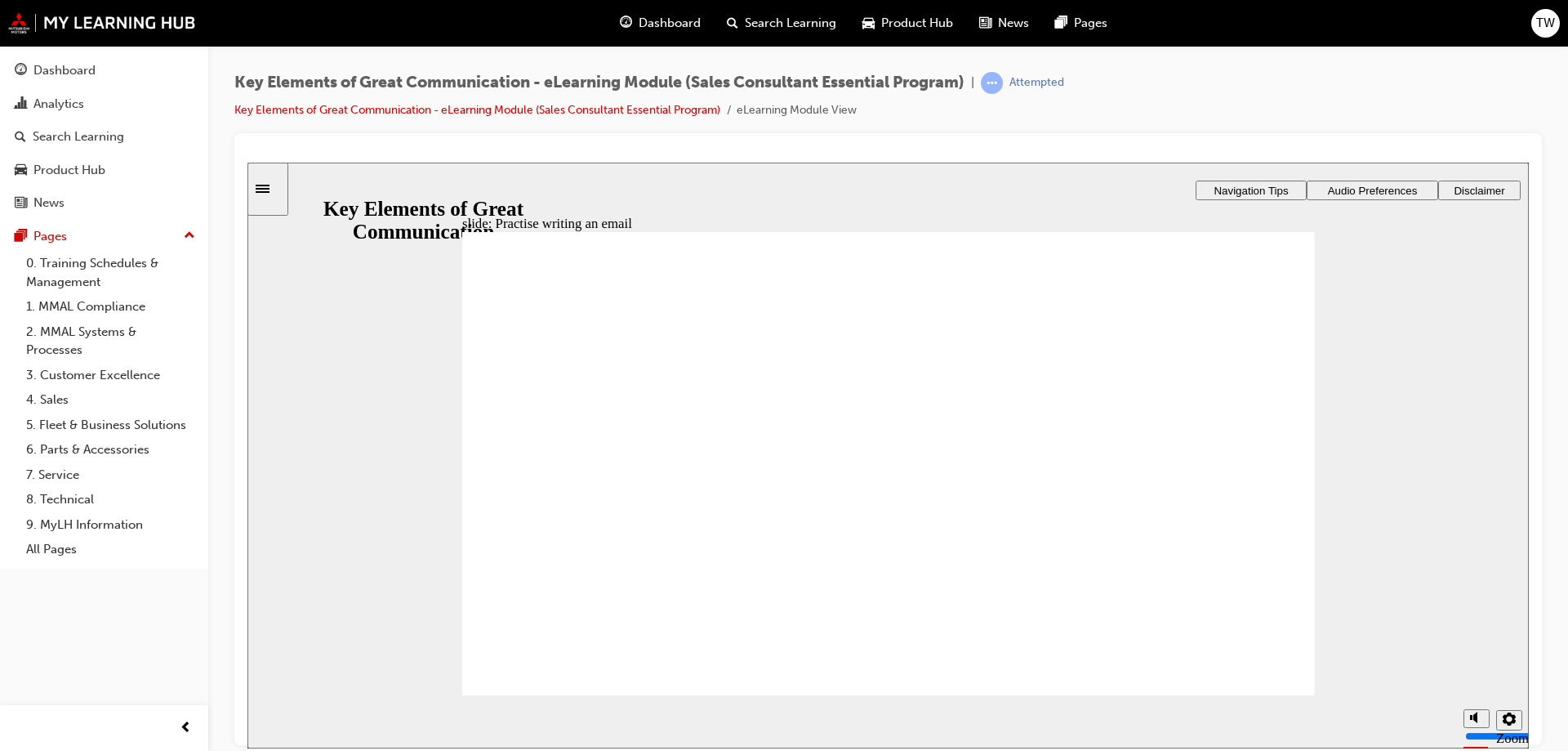
type textarea "Hello [PERSON_NAME], Thank you"
type textarea "Hello [PERSON_NAME], Thank you f"
type textarea "Hello [PERSON_NAME], Thank you fo"
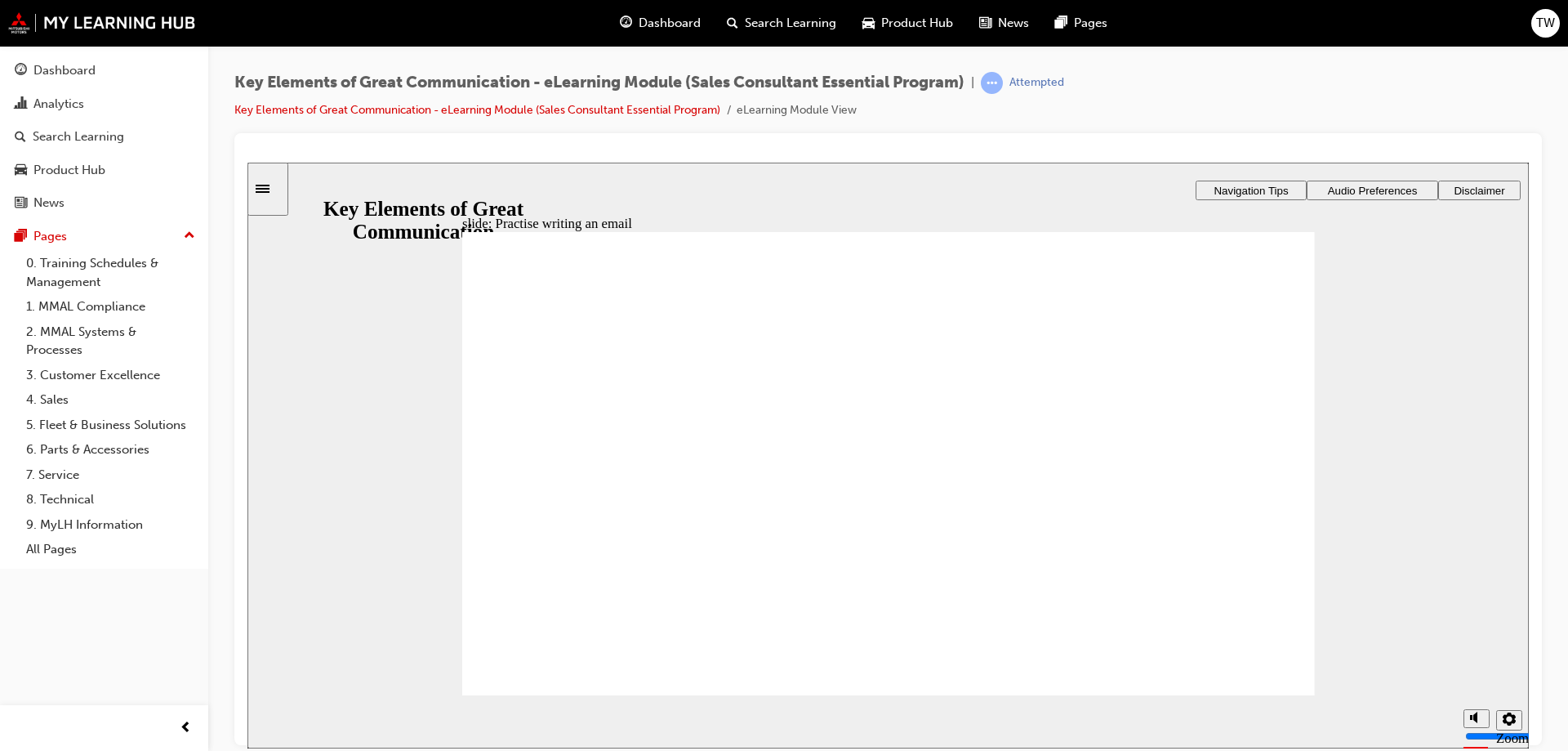
type textarea "Hello [PERSON_NAME], Thank you for"
type textarea "Hello [PERSON_NAME], Thank you for y"
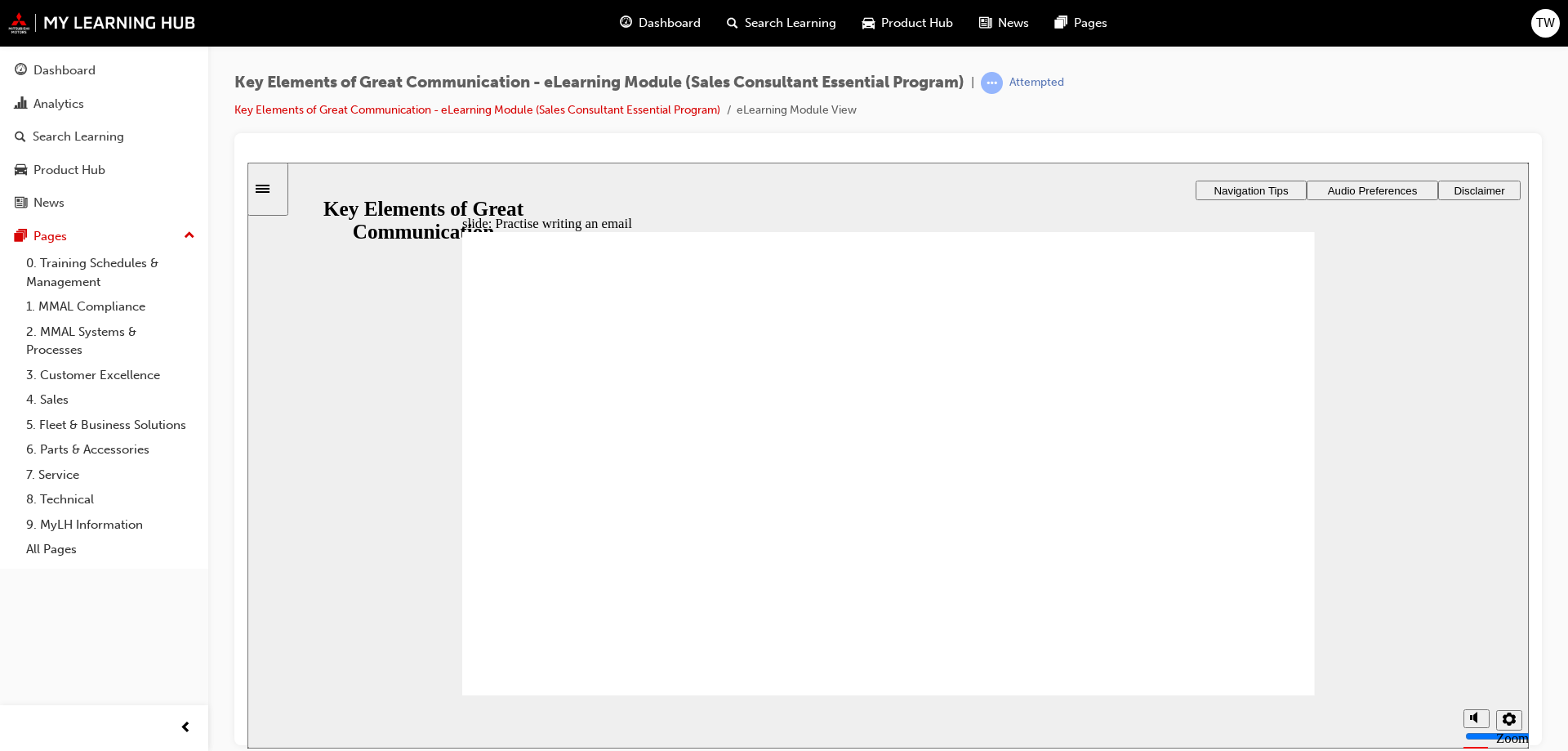
type textarea "Hello [PERSON_NAME], Thank you for y"
type textarea "Hello [PERSON_NAME], Thank you for yo"
type textarea "Hello [PERSON_NAME], Thank you for you"
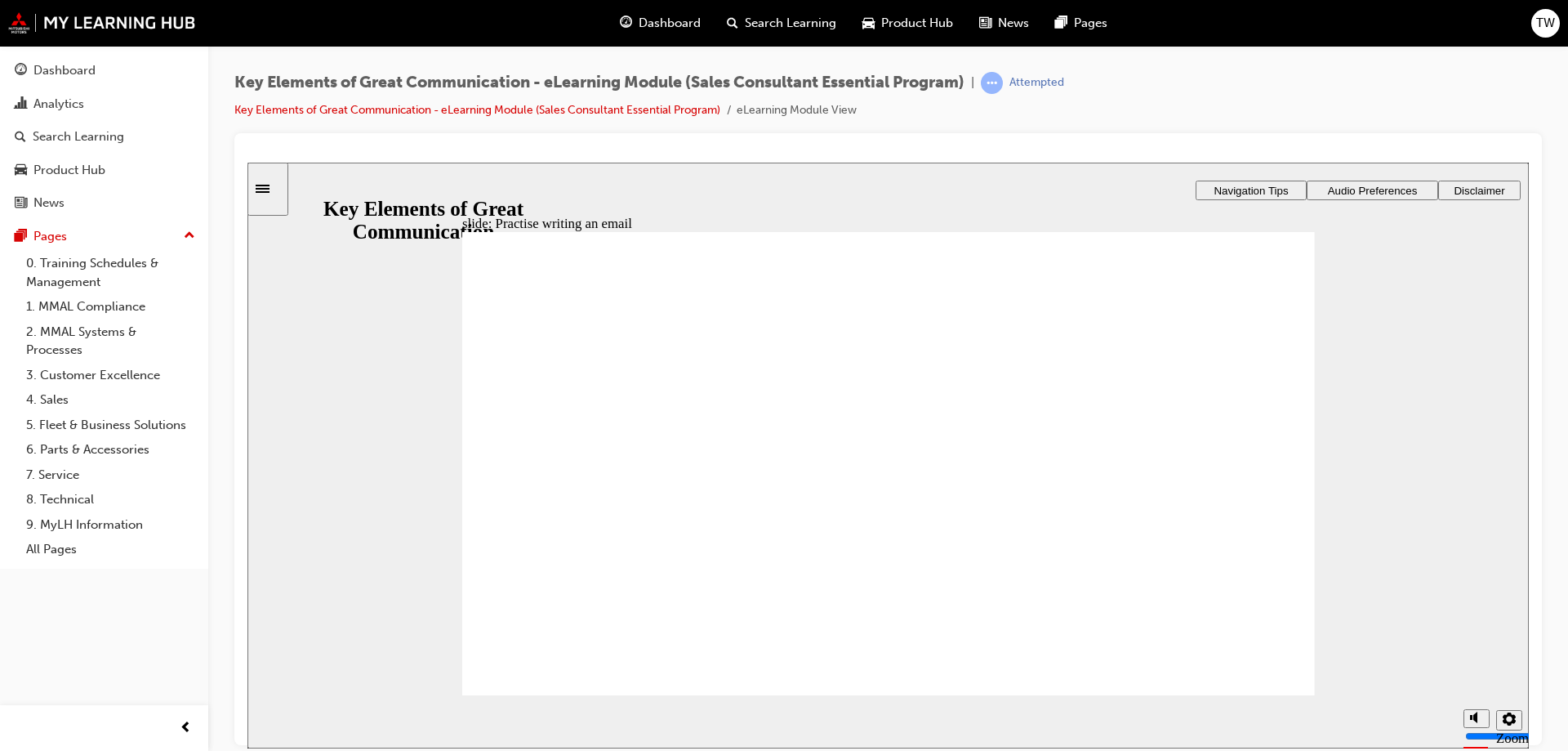
type textarea "Hello [PERSON_NAME], Thank you for your"
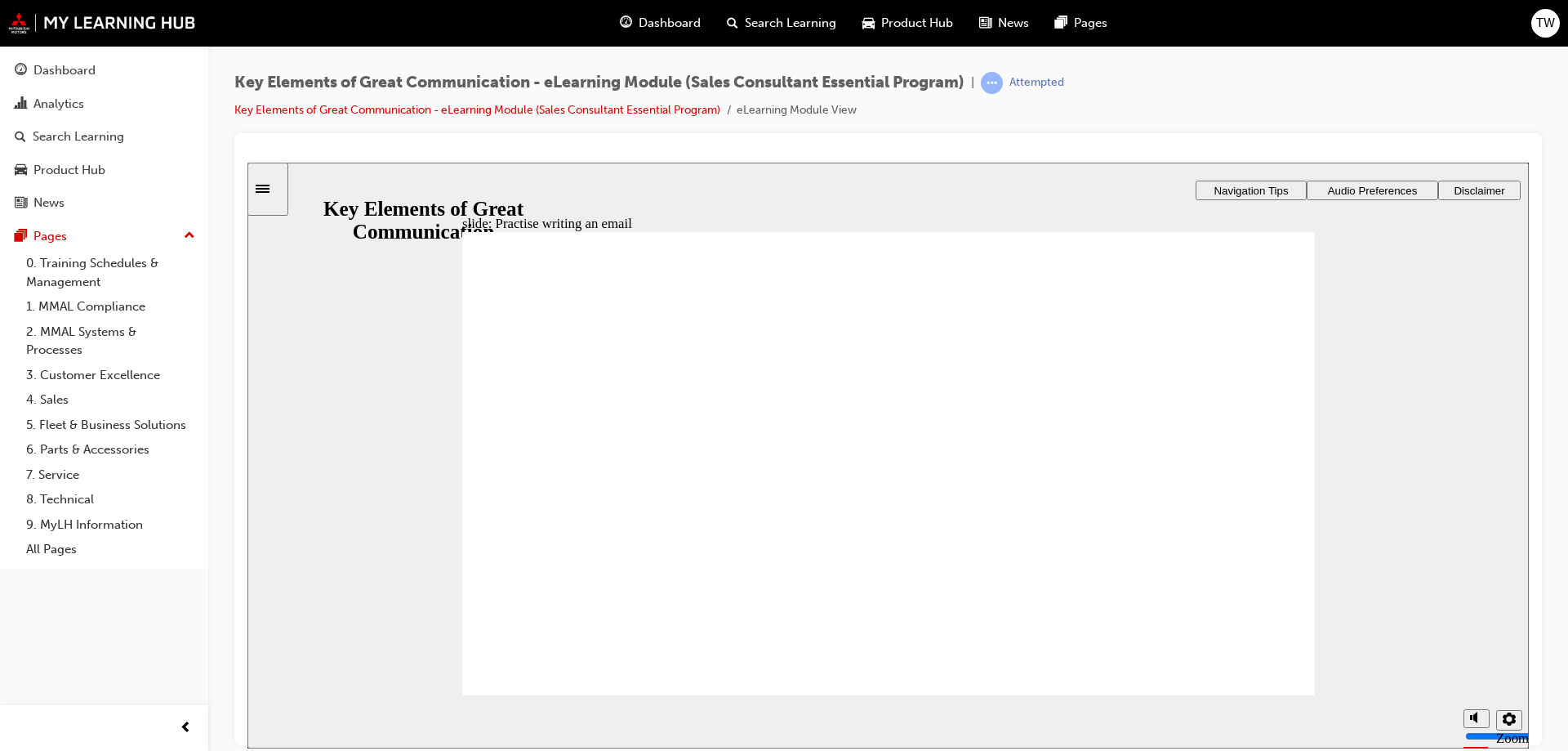
type textarea "Hello [PERSON_NAME], Thank you for your"
type textarea "Hello [PERSON_NAME], Thank you for you"
type textarea "Hello [PERSON_NAME], Thank you for yo"
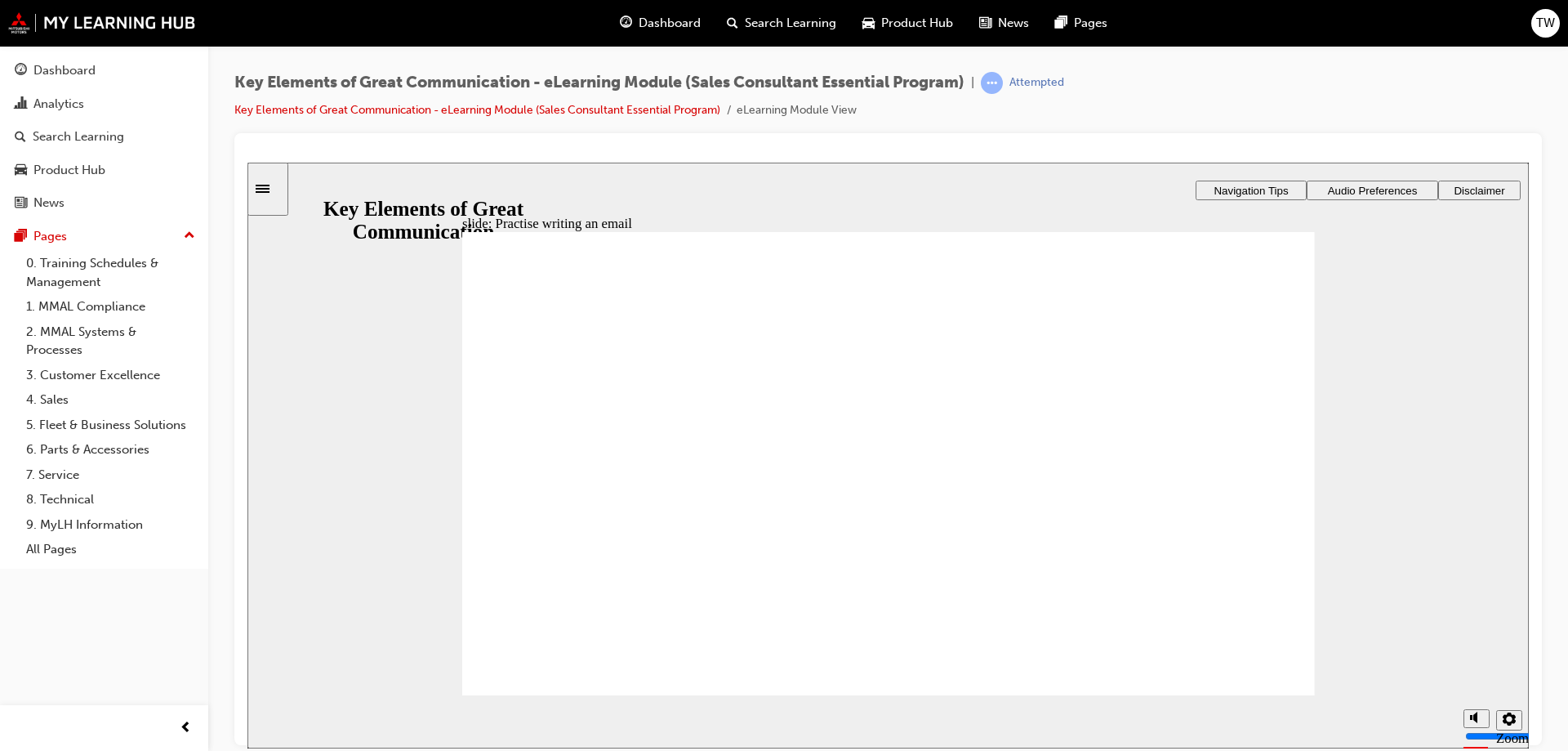
type textarea "Hello [PERSON_NAME], Thank you for y"
type textarea "Hello [PERSON_NAME], Thank you for"
type textarea "Hello [PERSON_NAME], Thank you for t"
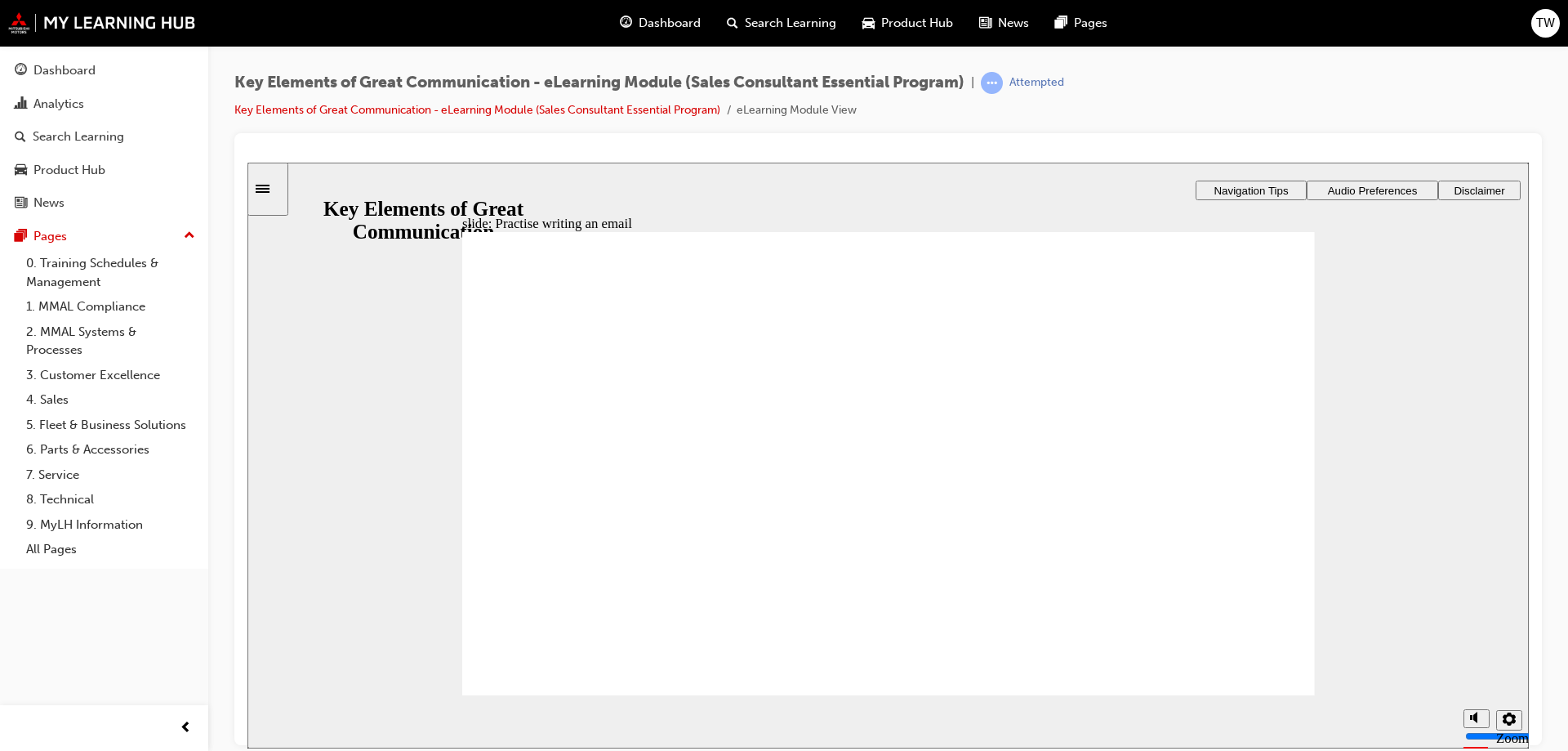
type textarea "Hello [PERSON_NAME], Thank you for t"
type textarea "Hello [PERSON_NAME], Thank you for th"
type textarea "Hello [PERSON_NAME], Thank you for the"
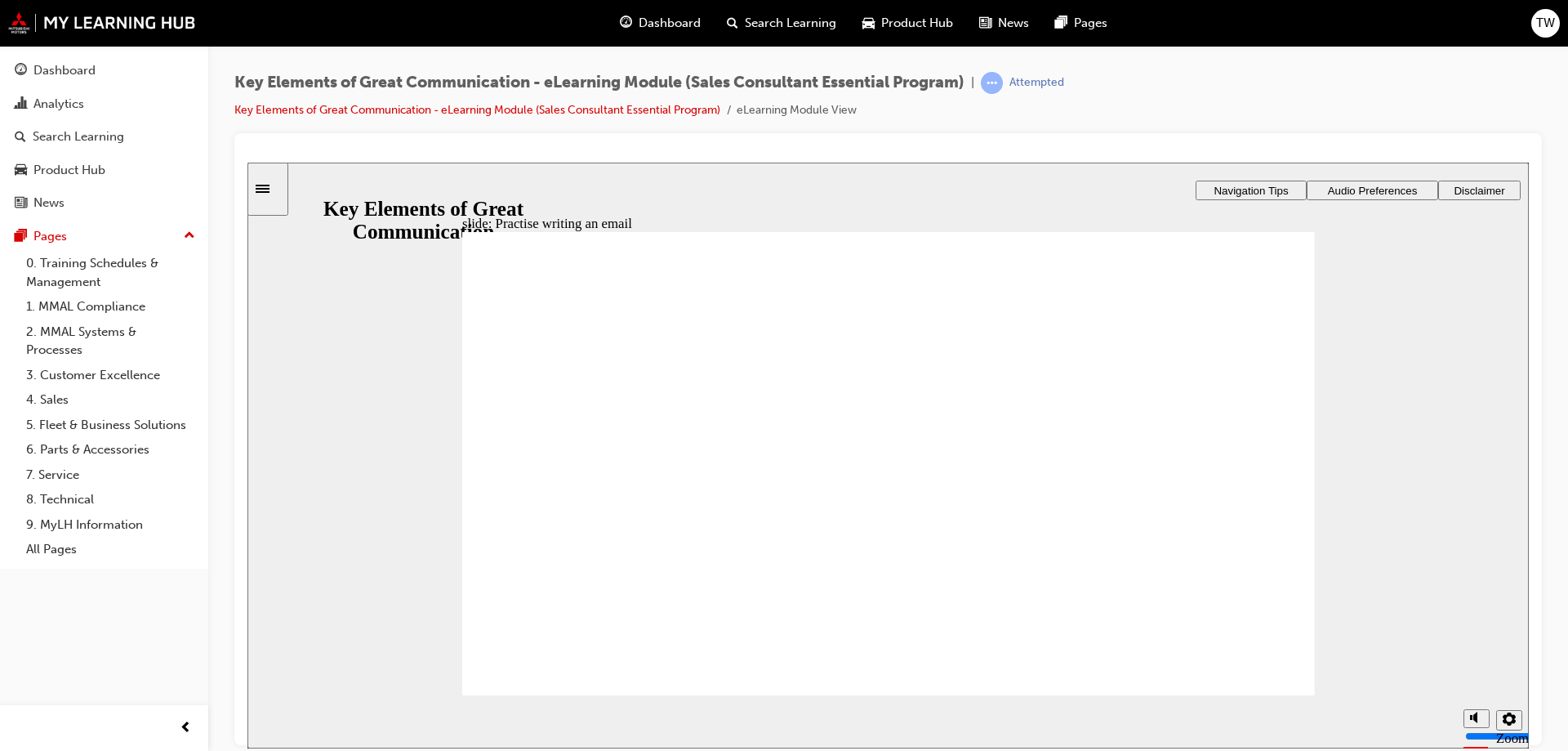
type textarea "Hello [PERSON_NAME], Thank you for the"
type textarea "Hello [PERSON_NAME], Thank you for the e"
type textarea "Hello [PERSON_NAME], Thank you for the en"
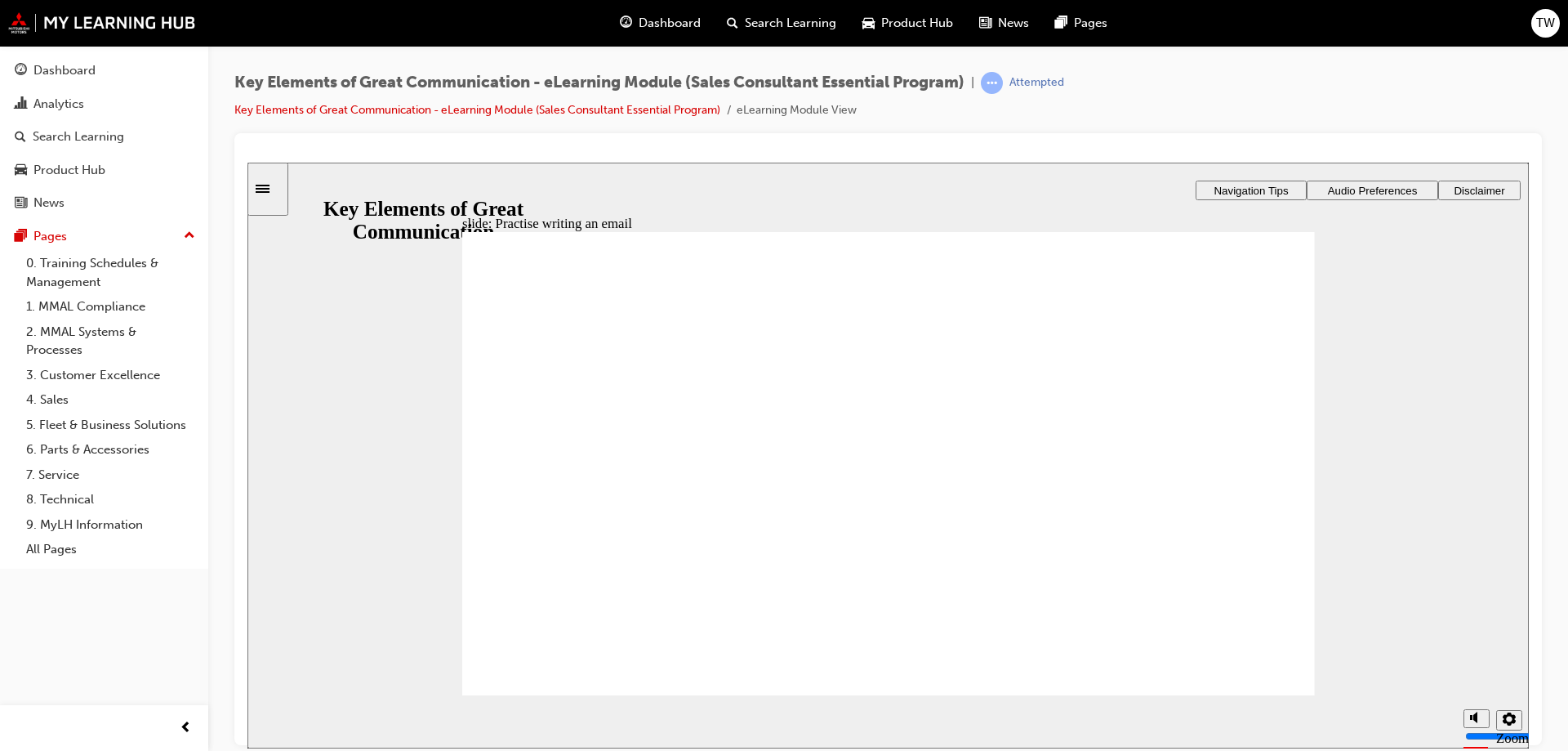
type textarea "Hello [PERSON_NAME], Thank you for the en"
type textarea "Hello [PERSON_NAME], Thank you for the enq"
type textarea "Hello [PERSON_NAME], Thank you for the enqu"
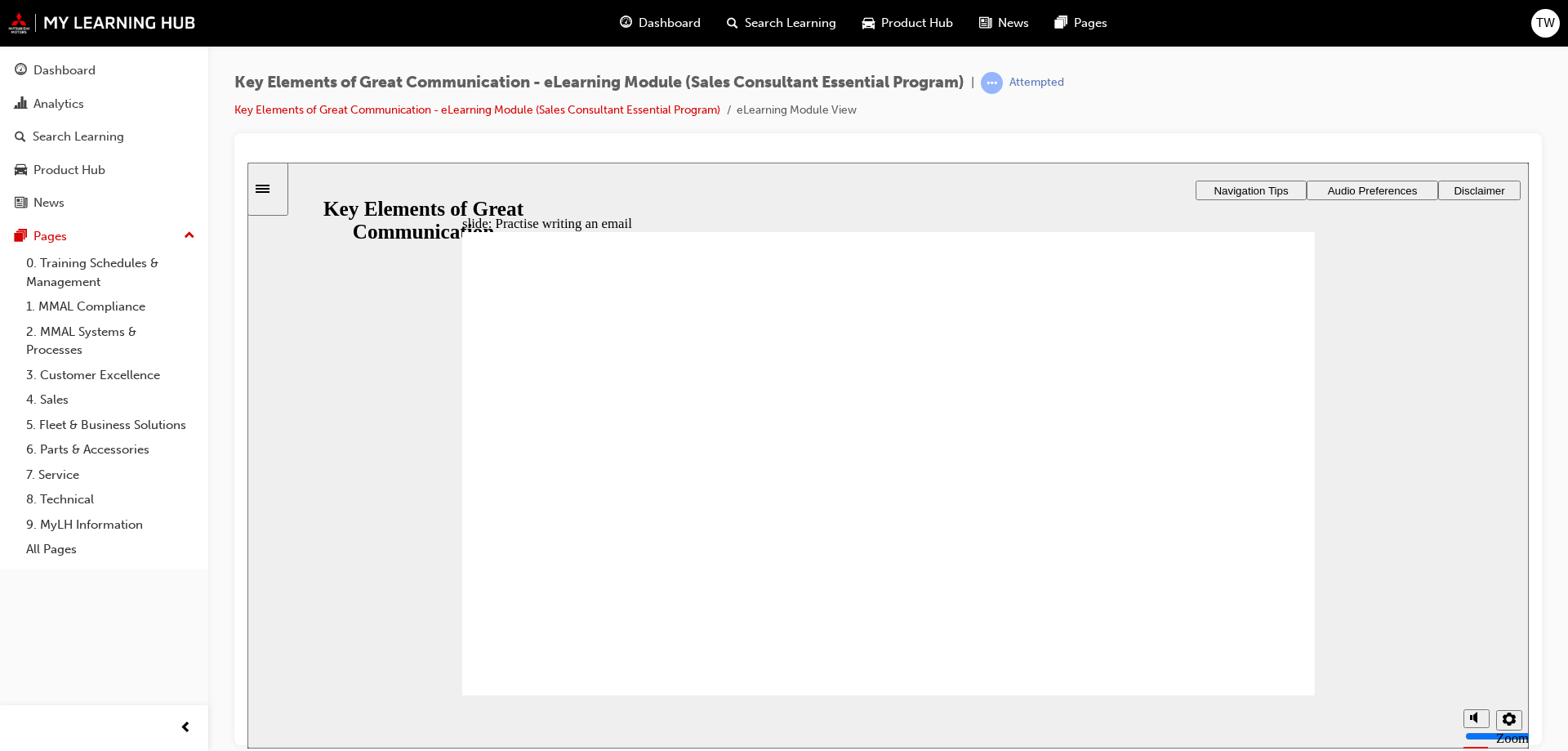
type textarea "Hello [PERSON_NAME], Thank you for the enqui"
type textarea "Hello [PERSON_NAME], Thank you for the enquir"
type textarea "Hello [PERSON_NAME], Thank you for the enquiry"
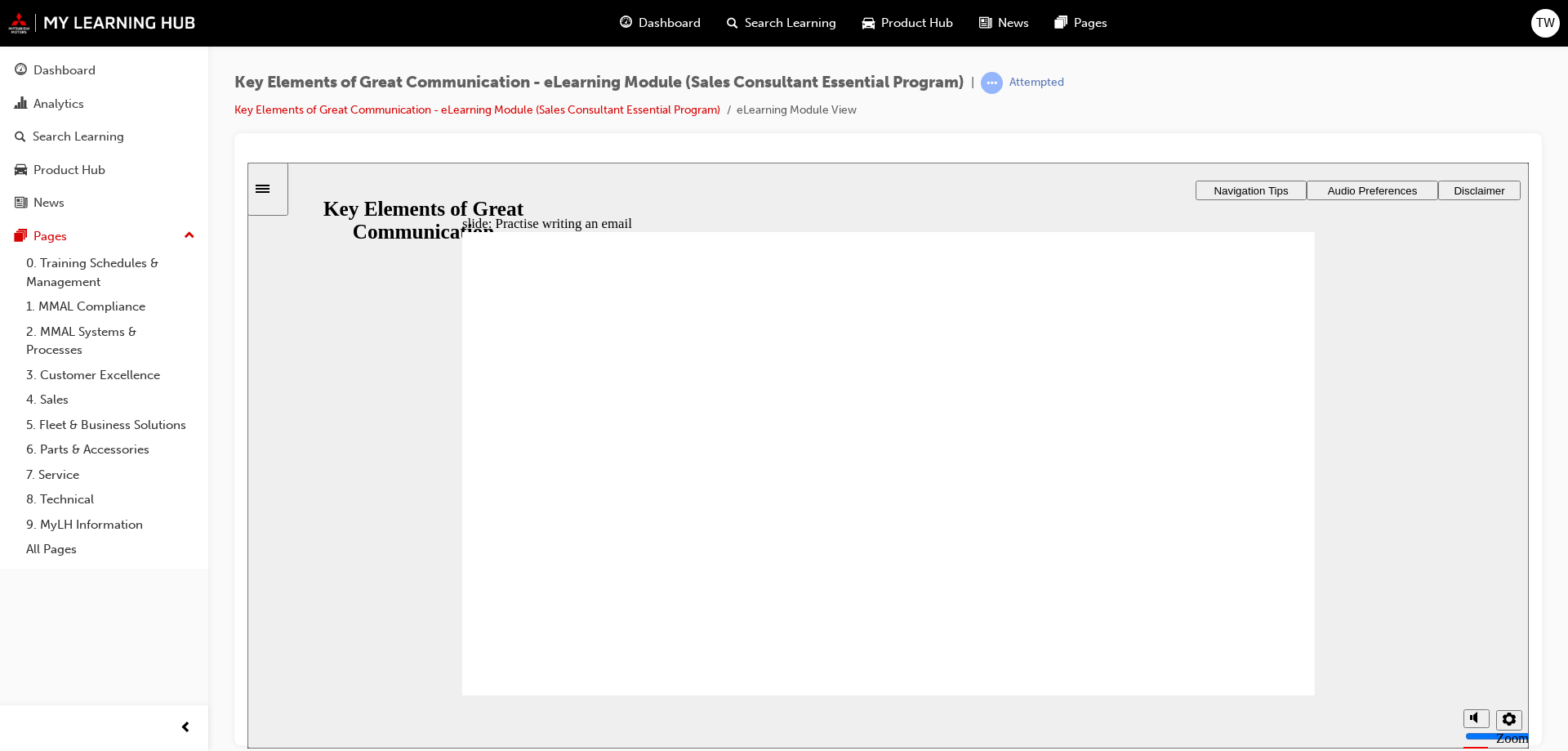
type textarea "Hello [PERSON_NAME], Thank you for the enquiry"
type textarea "Hello [PERSON_NAME], Thank you for the enquiry y"
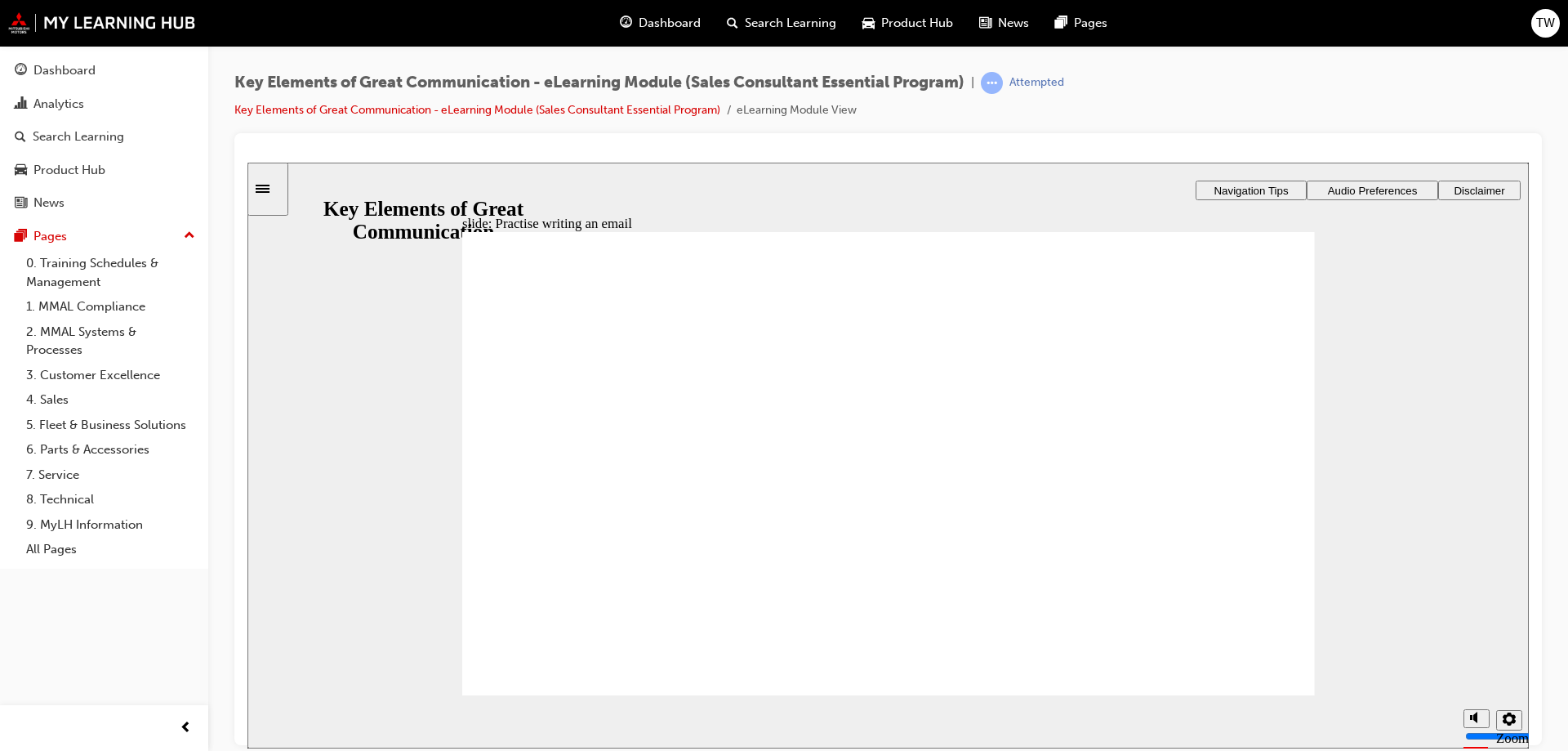
type textarea "Hello [PERSON_NAME], Thank you for the enquiry yo"
type textarea "Hello [PERSON_NAME], Thank you for the enquiry you"
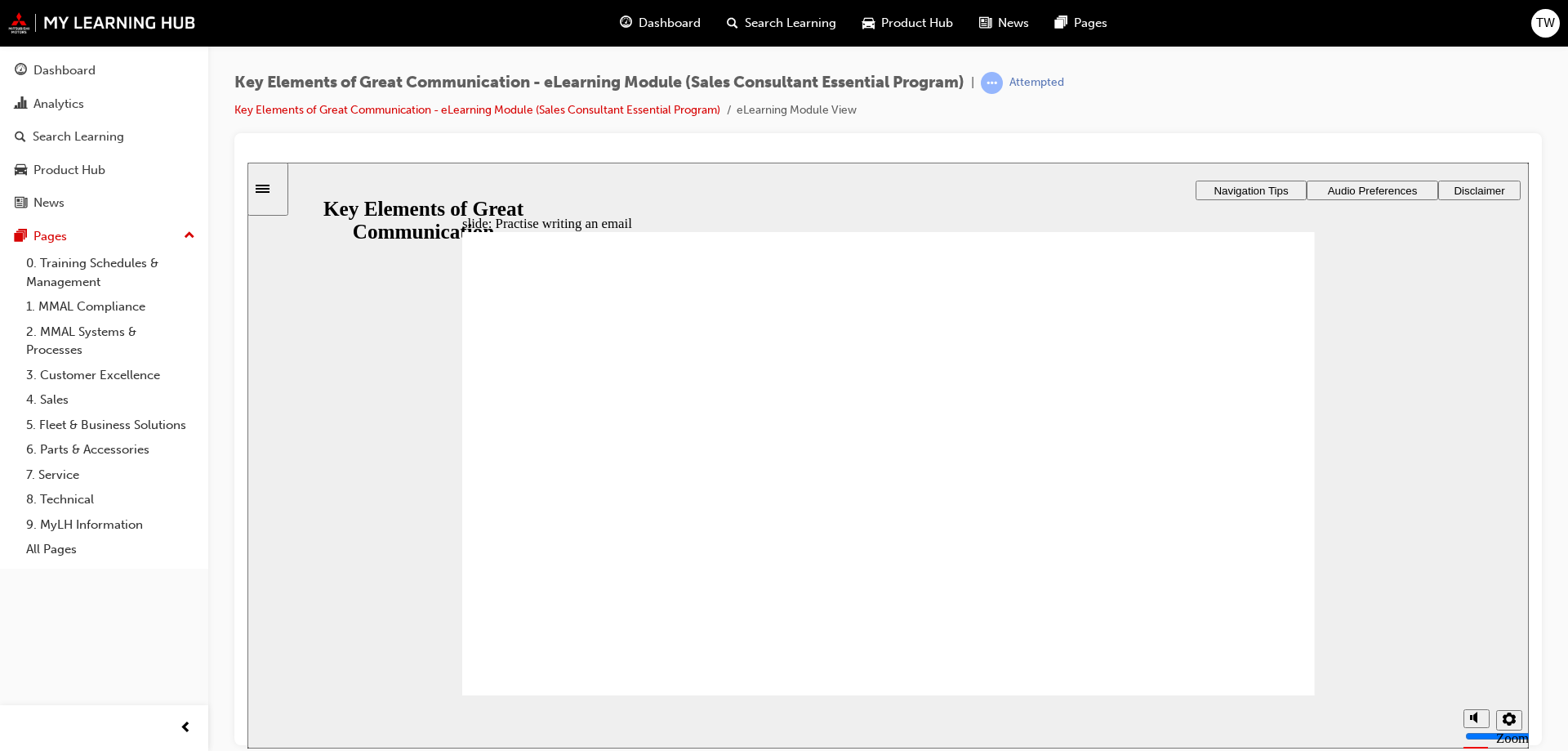
type textarea "Hello [PERSON_NAME], Thank you for the enquiry you"
type textarea "Hello [PERSON_NAME], Thank you for the enquiry you p"
type textarea "Hello [PERSON_NAME], Thank you for the enquiry you pl"
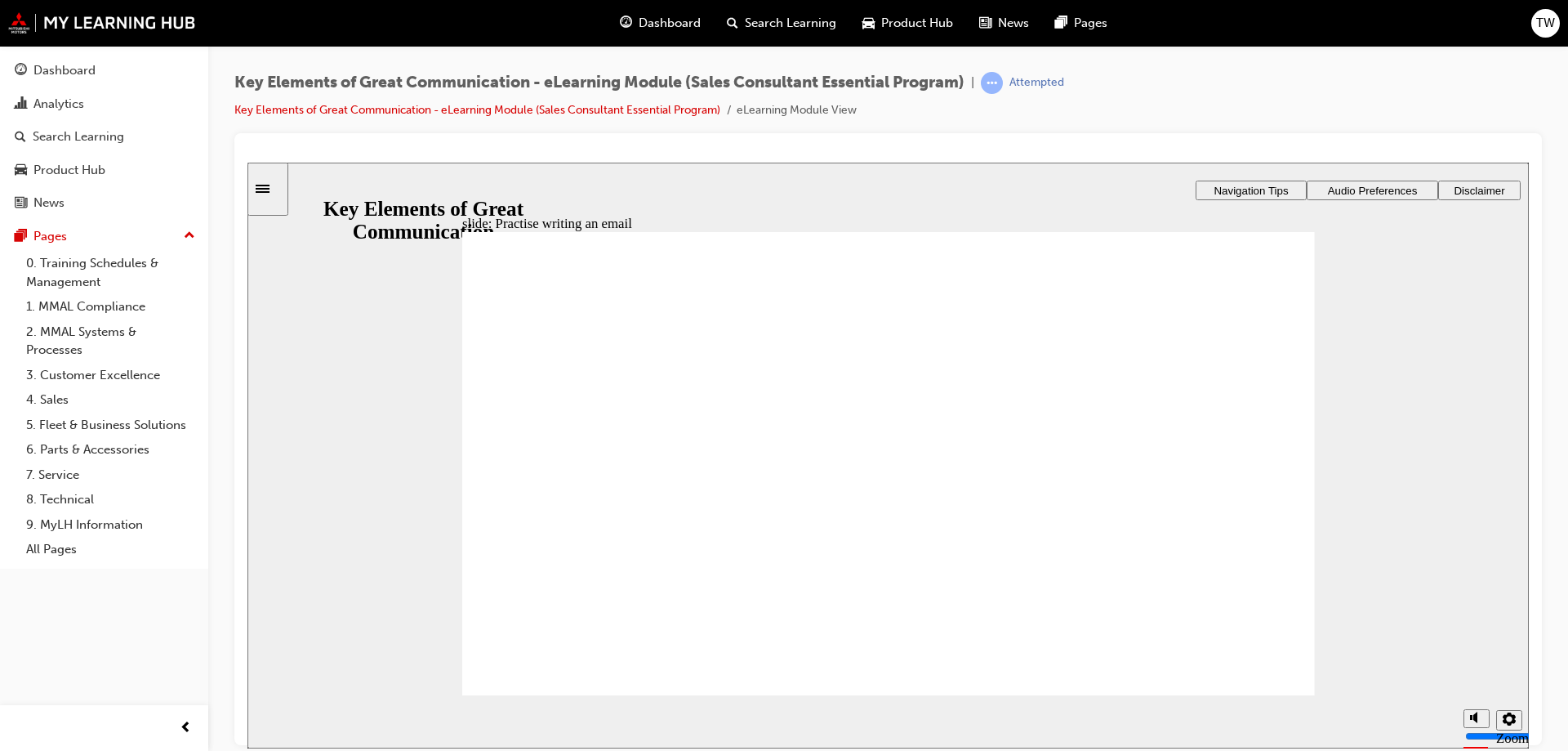
type textarea "Hello [PERSON_NAME], Thank you for the enquiry you [PERSON_NAME]"
type textarea "Hello [PERSON_NAME], Thank you for the enquiry you plac"
type textarea "Hello [PERSON_NAME], Thank you for the enquiry you place"
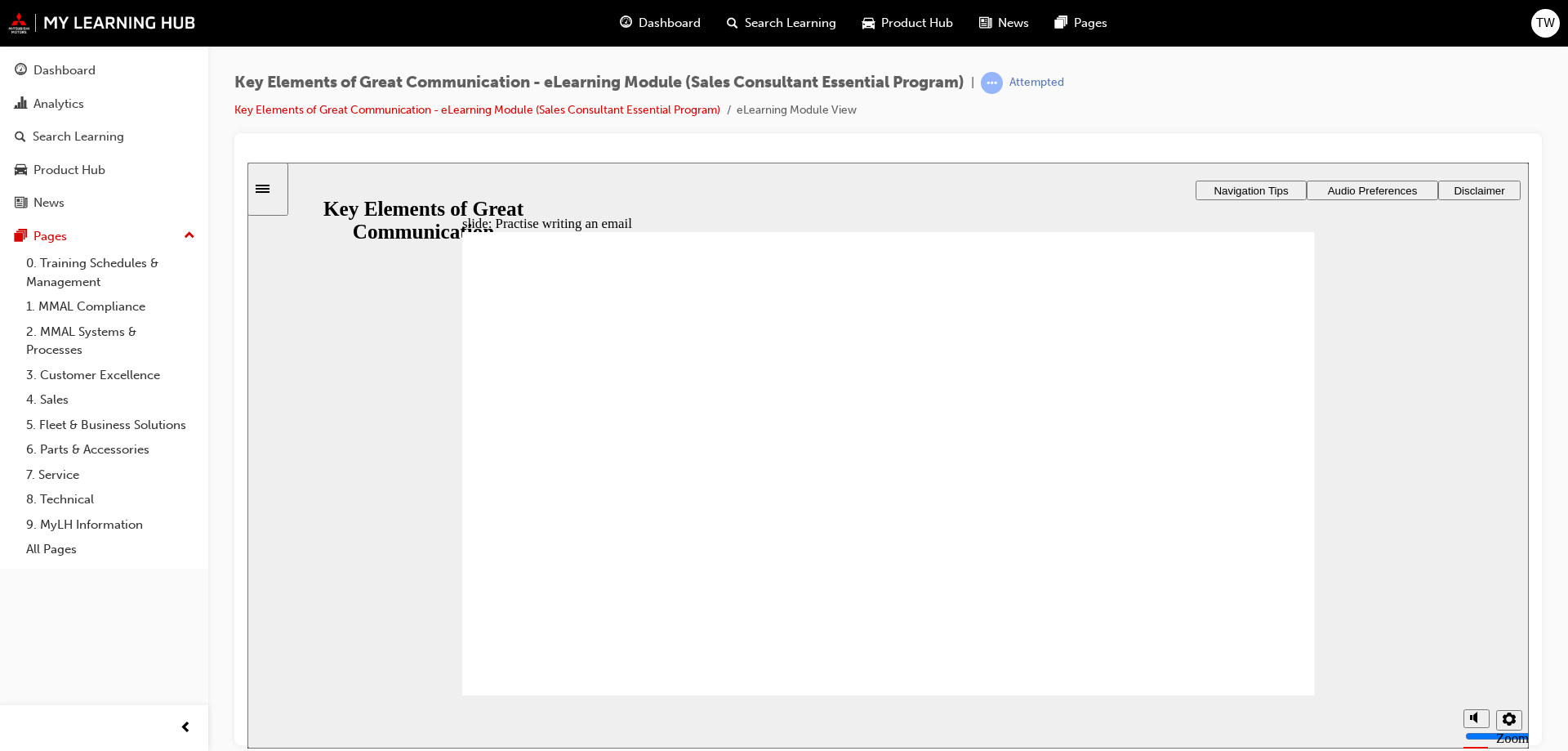
type textarea "Hello [PERSON_NAME], Thank you for the enquiry you place"
type textarea "Hello [PERSON_NAME], Thank you for the enquiry you placed"
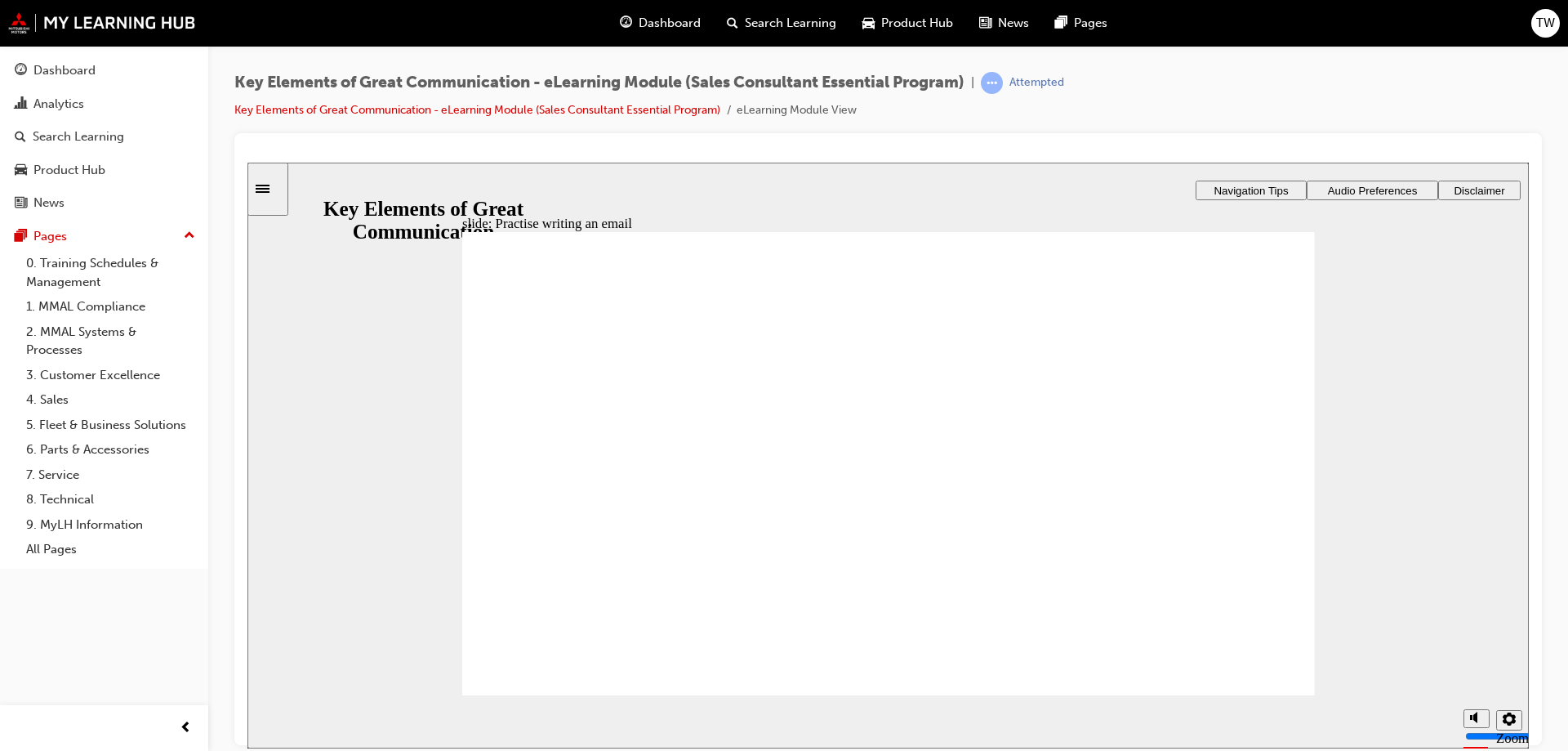
type textarea "Hello [PERSON_NAME], Thank you for the enquiry you placed o"
type textarea "Hello [PERSON_NAME], Thank you for the enquiry you placed on"
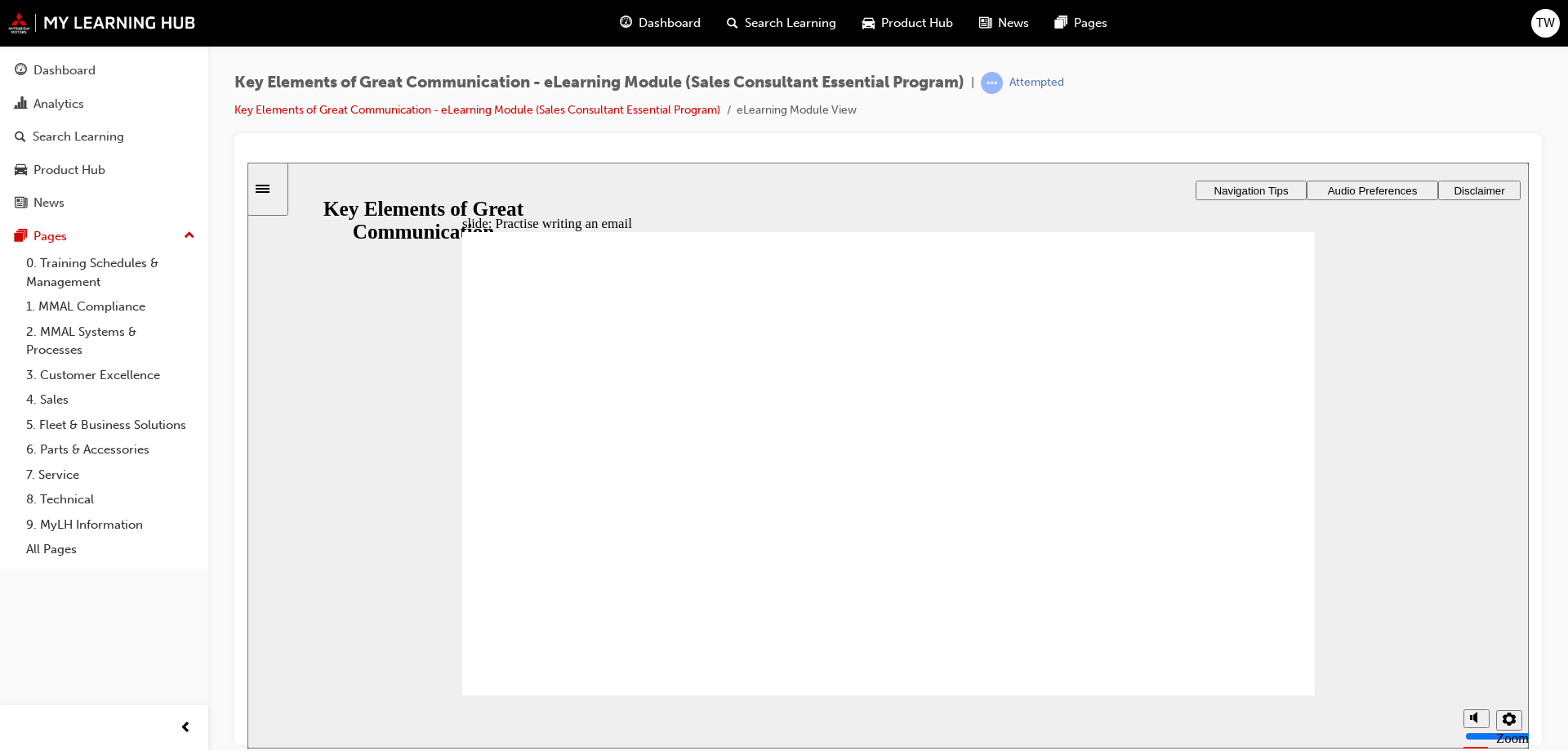
type textarea "Hello [PERSON_NAME], Thank you for the enquiry you placed on"
type textarea "Hello [PERSON_NAME], Thank you for the enquiry you placed on o"
type textarea "Hello [PERSON_NAME], Thank you for the enquiry you placed on ou"
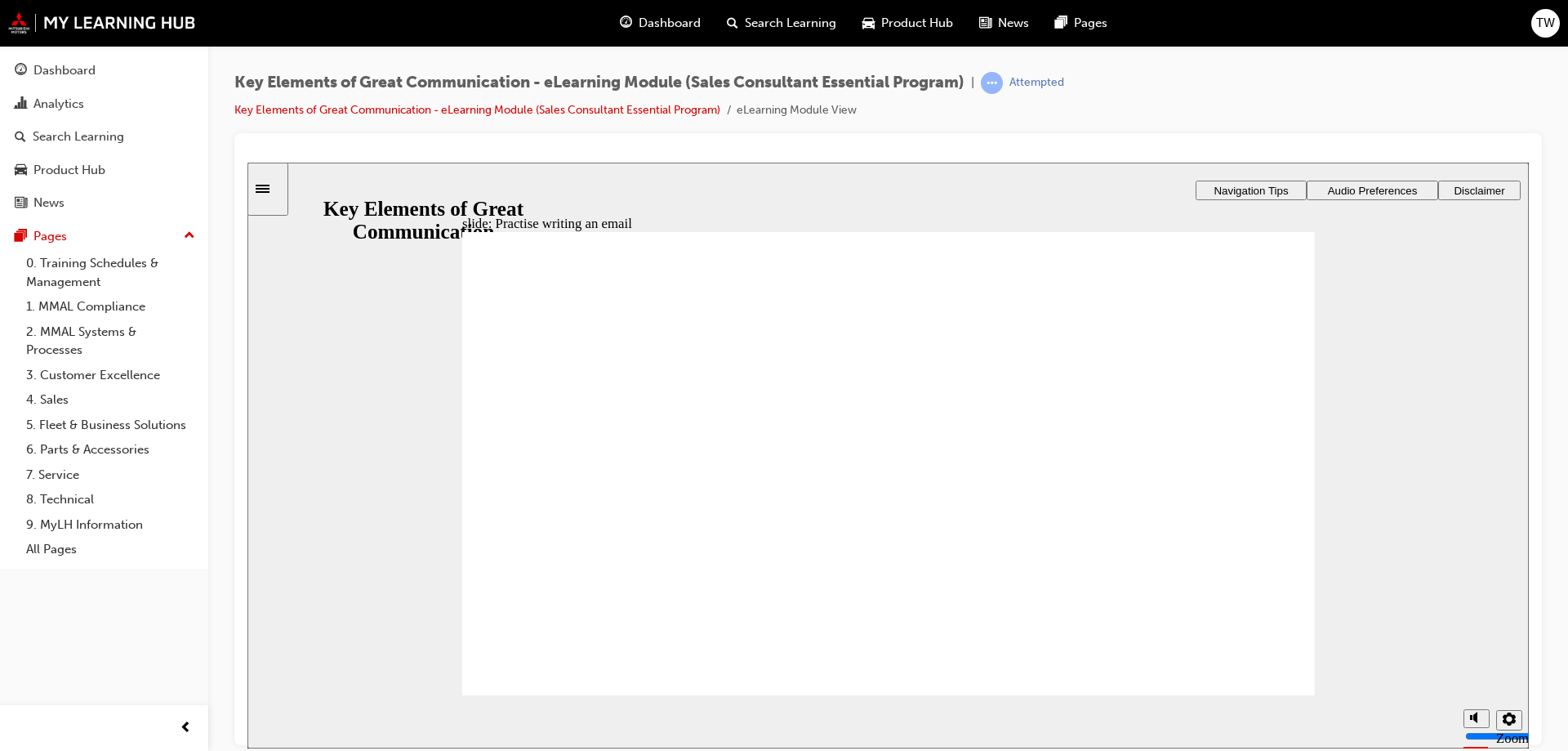
type textarea "Hello [PERSON_NAME], Thank you for the enquiry you placed on our"
type textarea "Hello [PERSON_NAME], Thank you for the enquiry you placed on our M"
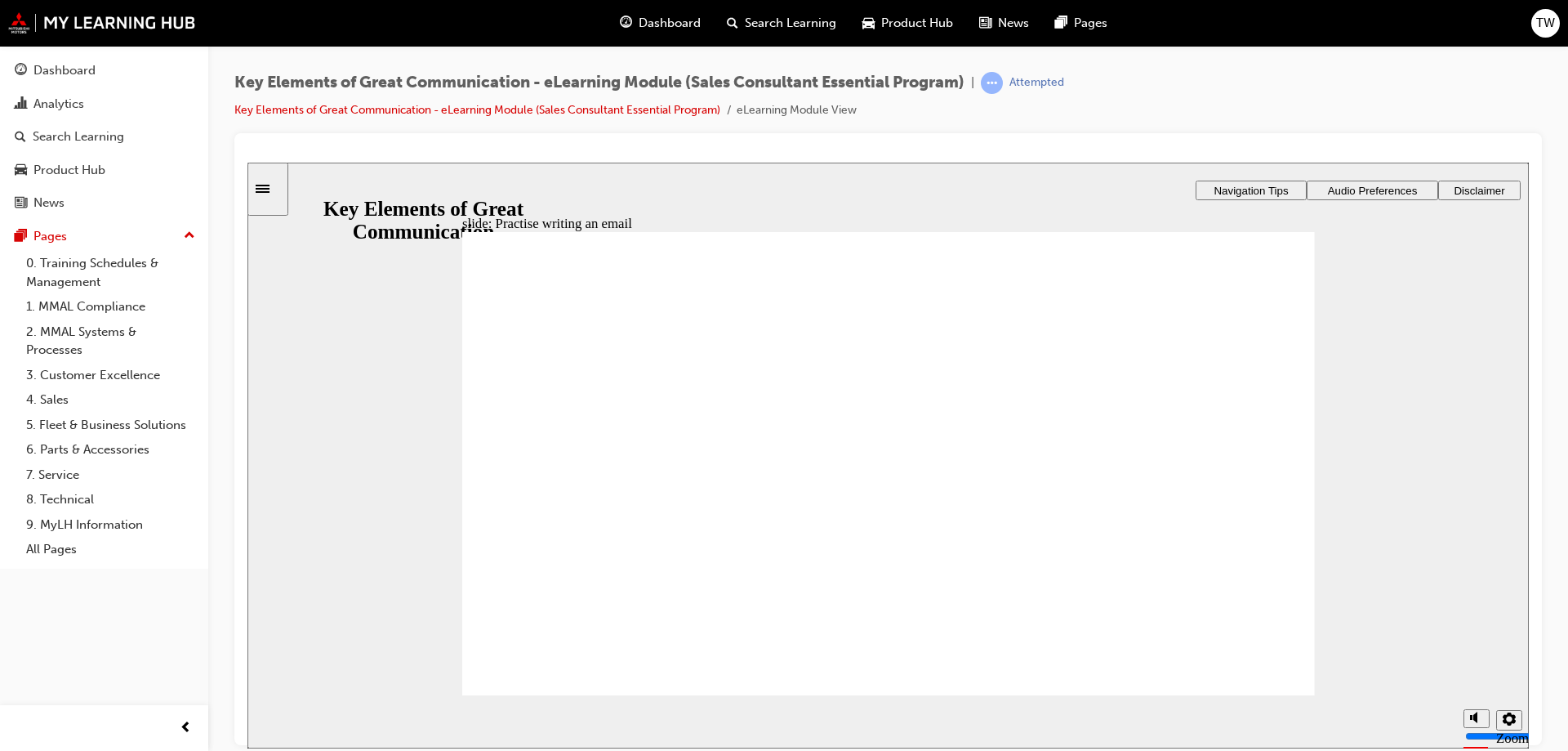
type textarea "Hello [PERSON_NAME], Thank you for the enquiry you placed on our M"
type textarea "Hello [PERSON_NAME], Thank you for the enquiry you placed on our Mi"
type textarea "Hello [PERSON_NAME], Thank you for the enquiry you placed on our Mit"
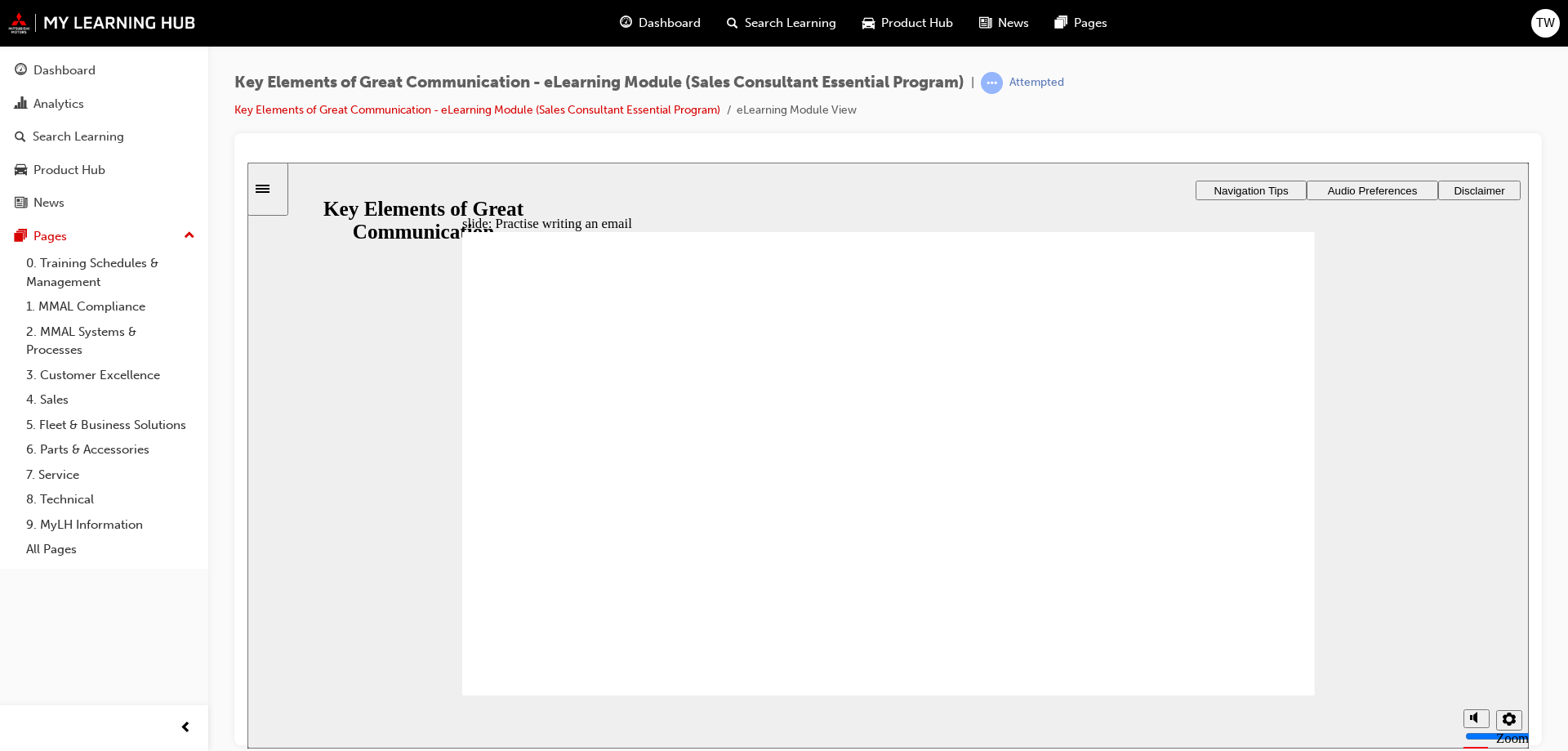
type textarea "Hello [PERSON_NAME], Thank you for the enquiry you placed on our Mitu"
type textarea "Hello [PERSON_NAME], Thank you for the enquiry you placed on our Mitus"
type textarea "Hello [PERSON_NAME], Thank you for the enquiry you placed on our Mitusb"
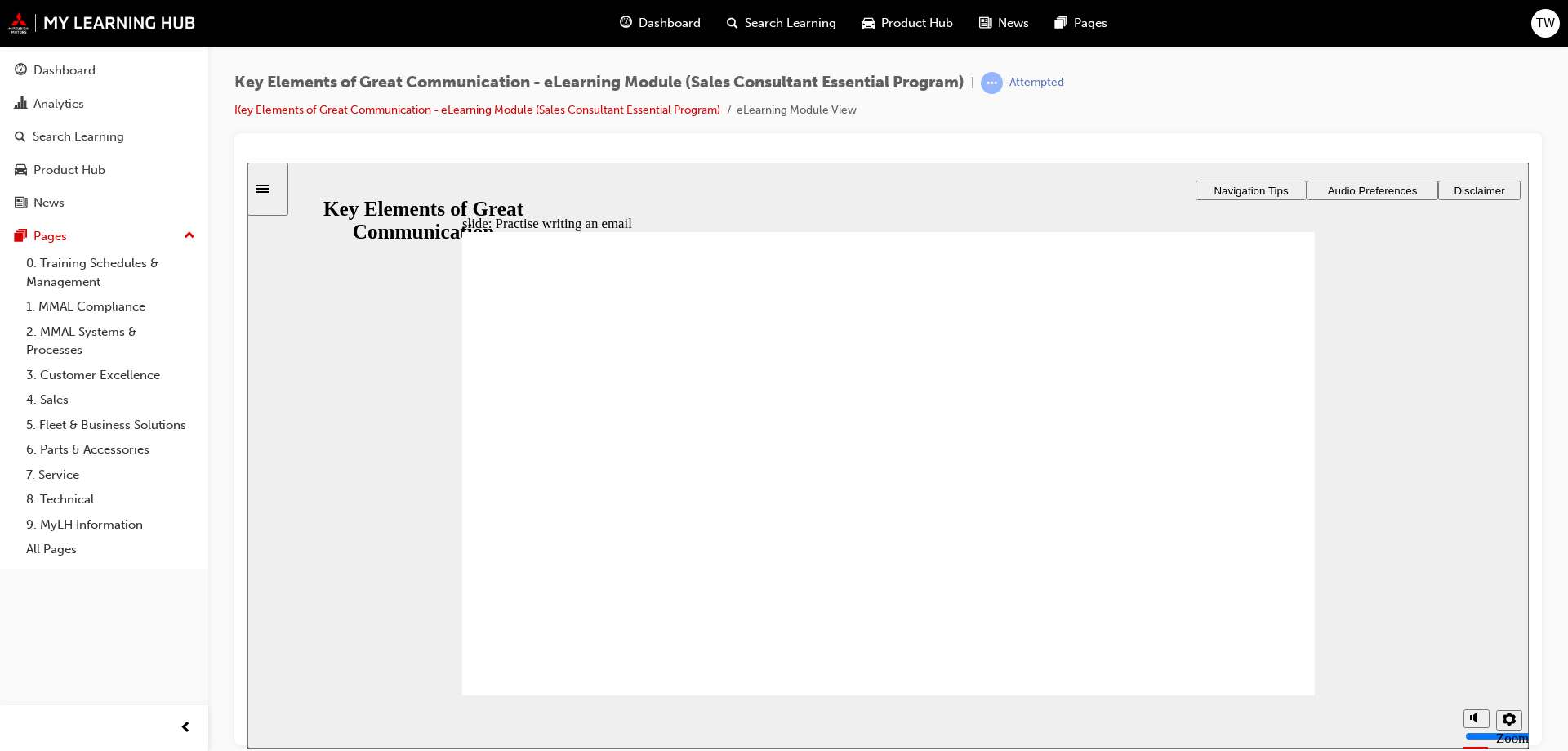
type textarea "Hello [PERSON_NAME], Thank you for the enquiry you placed on our Mitusb"
type textarea "Hello [PERSON_NAME], Thank you for the enquiry you placed on our Mitusbiu"
type textarea "Hello [PERSON_NAME], Thank you for the enquiry you placed on our Mitusbiuh"
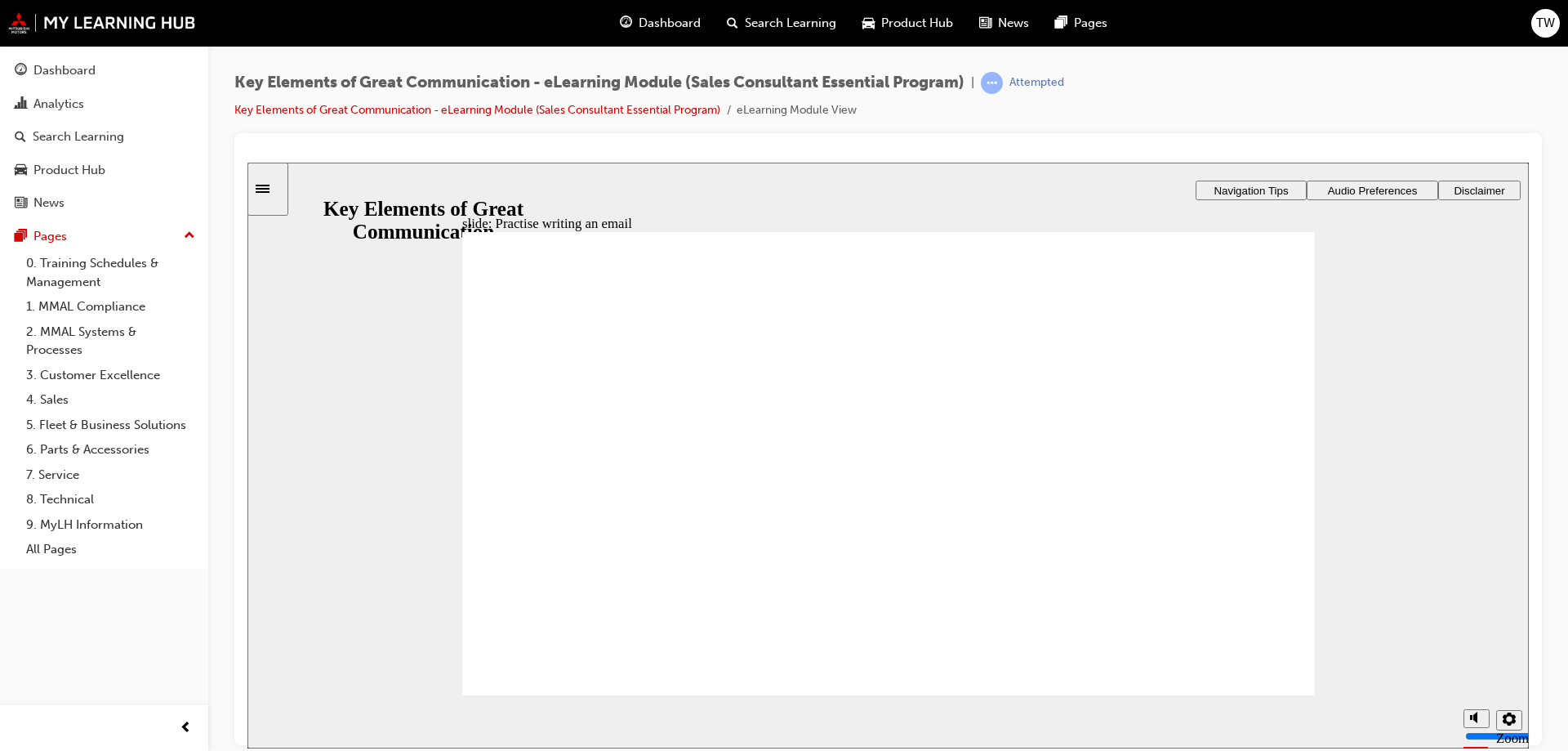
type textarea "Hello [PERSON_NAME], Thank you for the enquiry you placed on our Mitusbiuhs"
type textarea "Hello [PERSON_NAME], Thank you for the enquiry you placed on our Mitusbiuhsi"
type textarea "Hello [PERSON_NAME], Thank you for the enquiry you placed on our Mitusbiuhs"
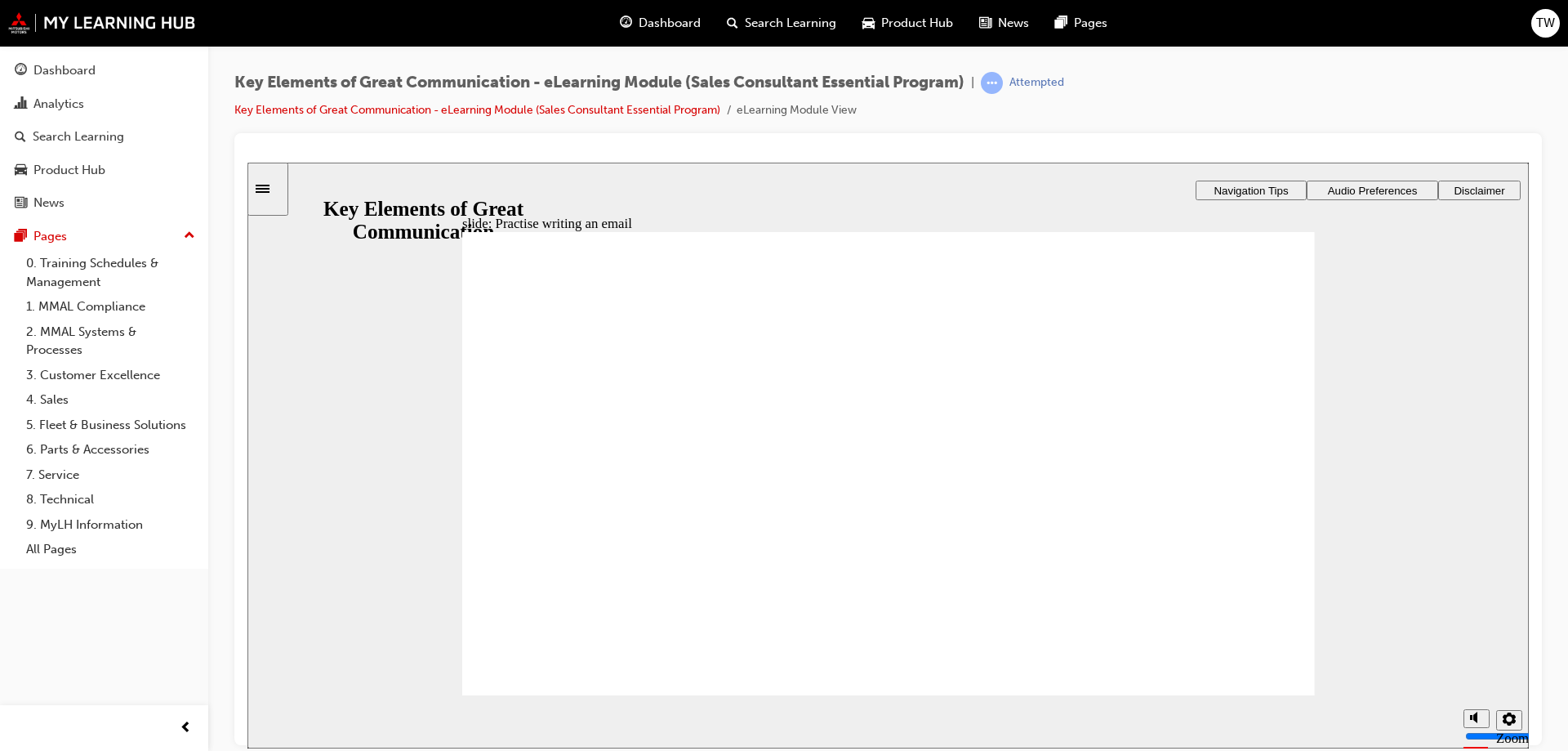
type textarea "Hello [PERSON_NAME], Thank you for the enquiry you placed on our Mitusbiuhs"
type textarea "Hello [PERSON_NAME], Thank you for the enquiry you placed on our Mitusbiuh"
type textarea "Hello [PERSON_NAME], Thank you for the enquiry you placed on our Mitusbiu"
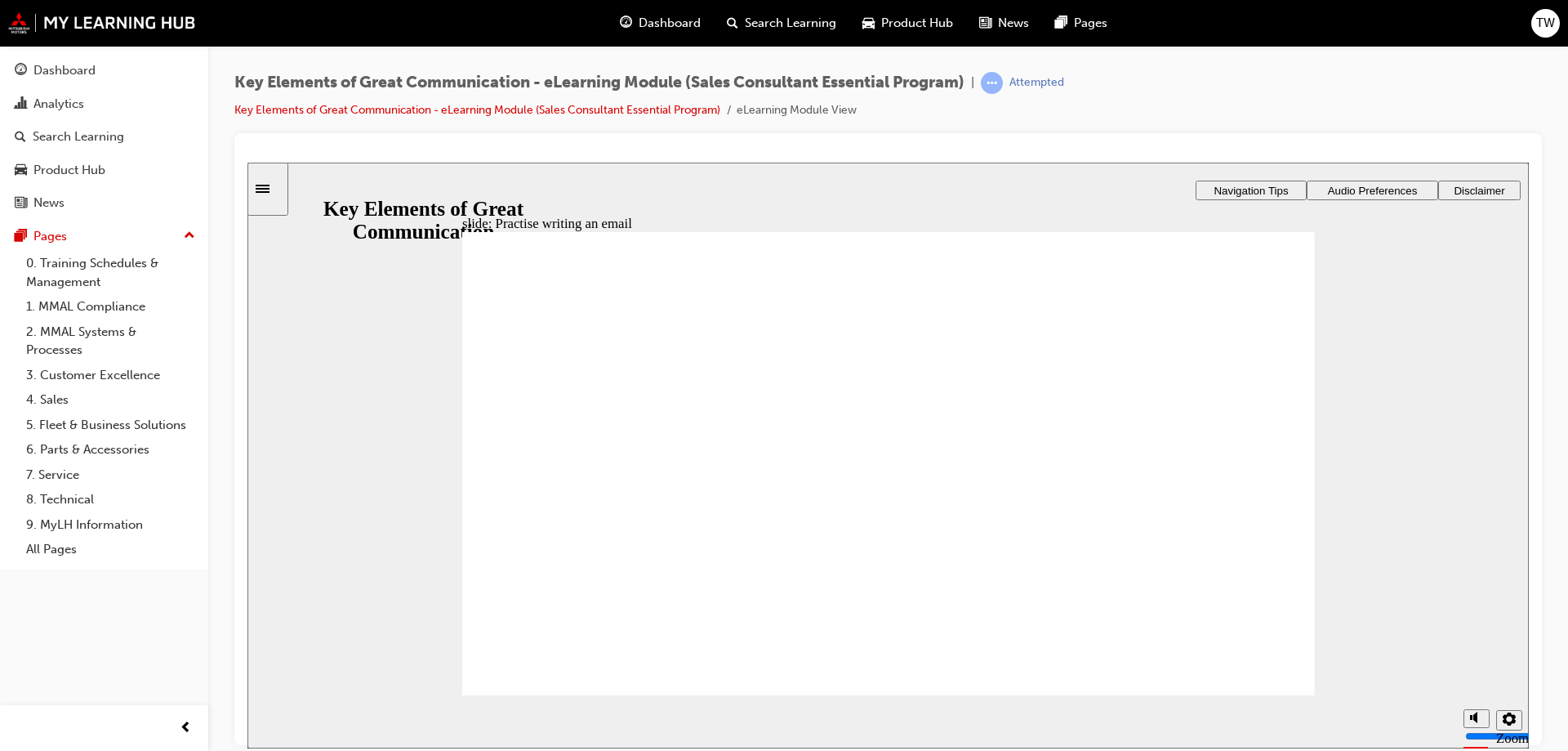
type textarea "Hello [PERSON_NAME], Thank you for the enquiry you placed on our Mitusbi"
type textarea "Hello [PERSON_NAME], Thank you for the enquiry you placed on our Mitusb"
type textarea "Hello [PERSON_NAME], Thank you for the enquiry you placed on our Mitus"
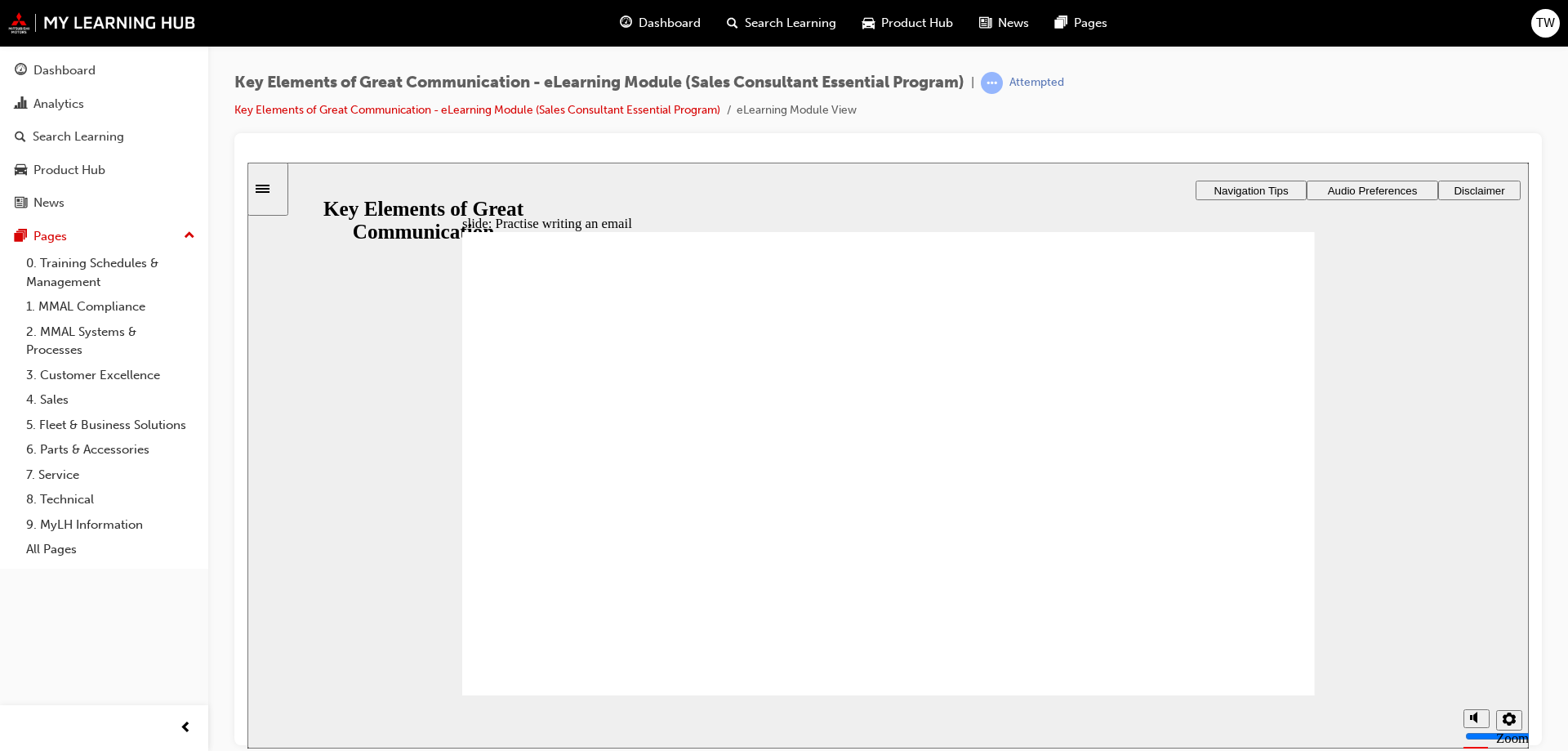
type textarea "Hello [PERSON_NAME], Thank you for the enquiry you placed on our Mitus"
type textarea "Hello [PERSON_NAME], Thank you for the enquiry you placed on our Mitu"
type textarea "Hello [PERSON_NAME], Thank you for the enquiry you placed on our Mit"
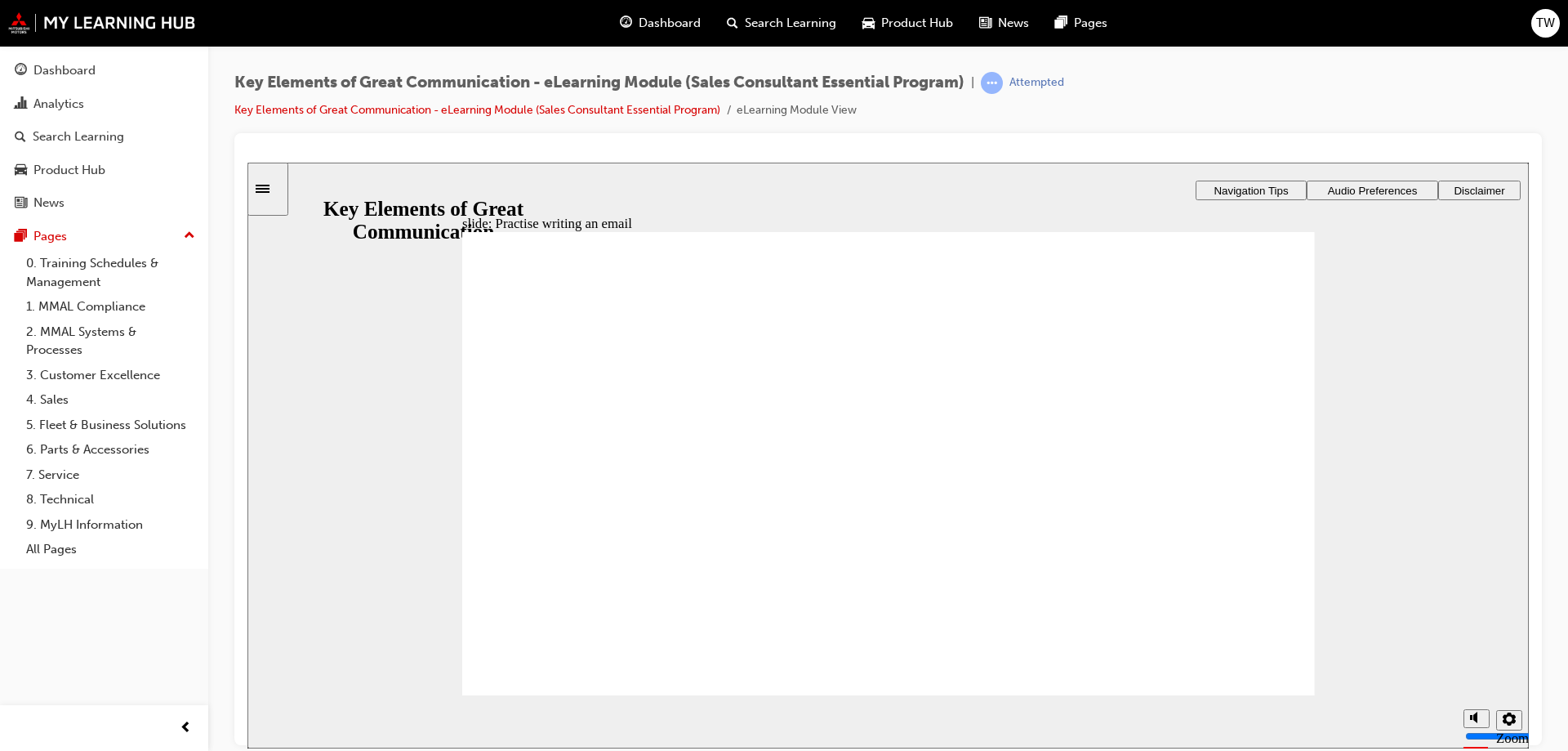
type textarea "Hello [PERSON_NAME], Thank you for the enquiry you placed on our Mits"
type textarea "Hello [PERSON_NAME], Thank you for the enquiry you placed on our Mitsu"
type textarea "Hello [PERSON_NAME], Thank you for the enquiry you placed on our Mitsub"
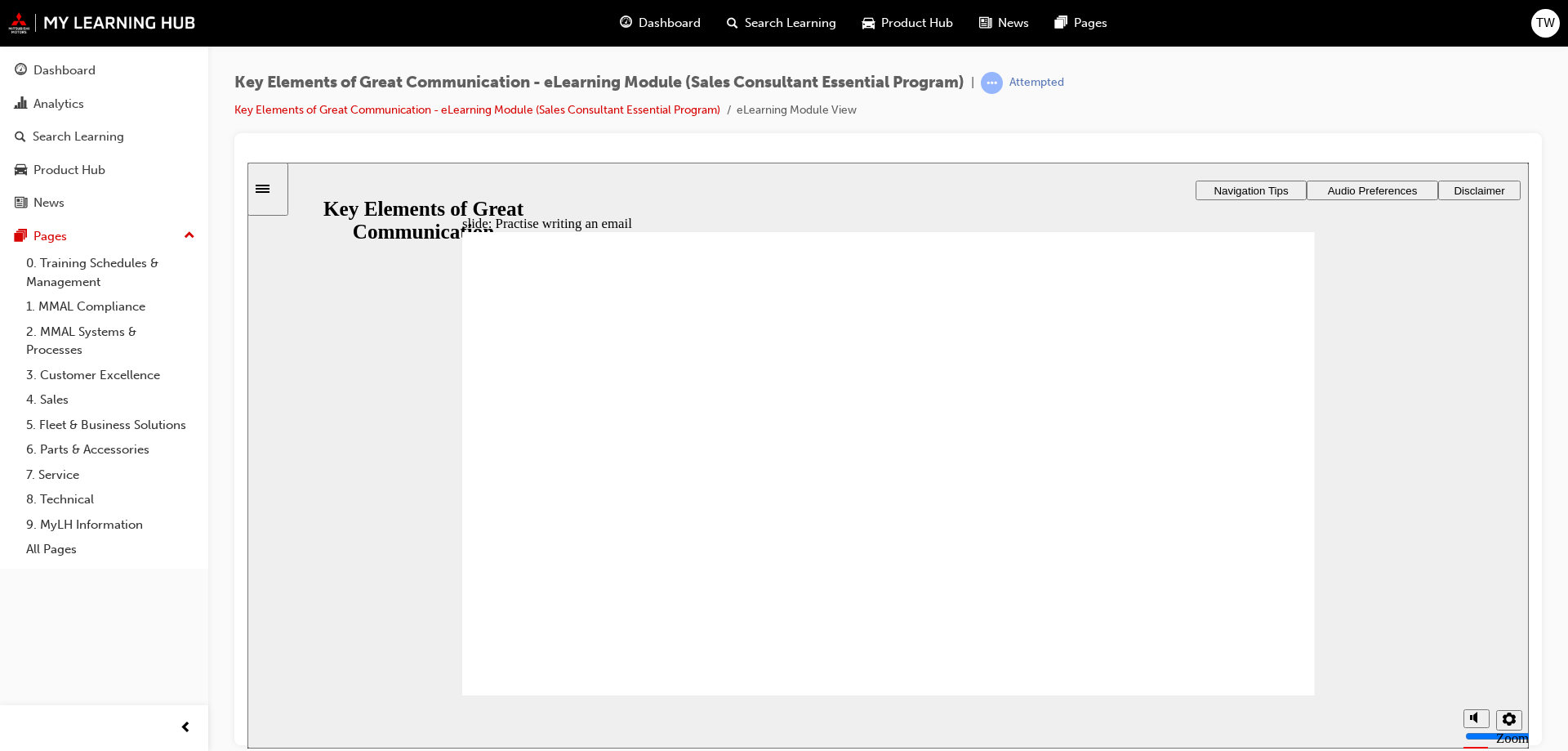
type textarea "Hello [PERSON_NAME], Thank you for the enquiry you placed on our Mitsub"
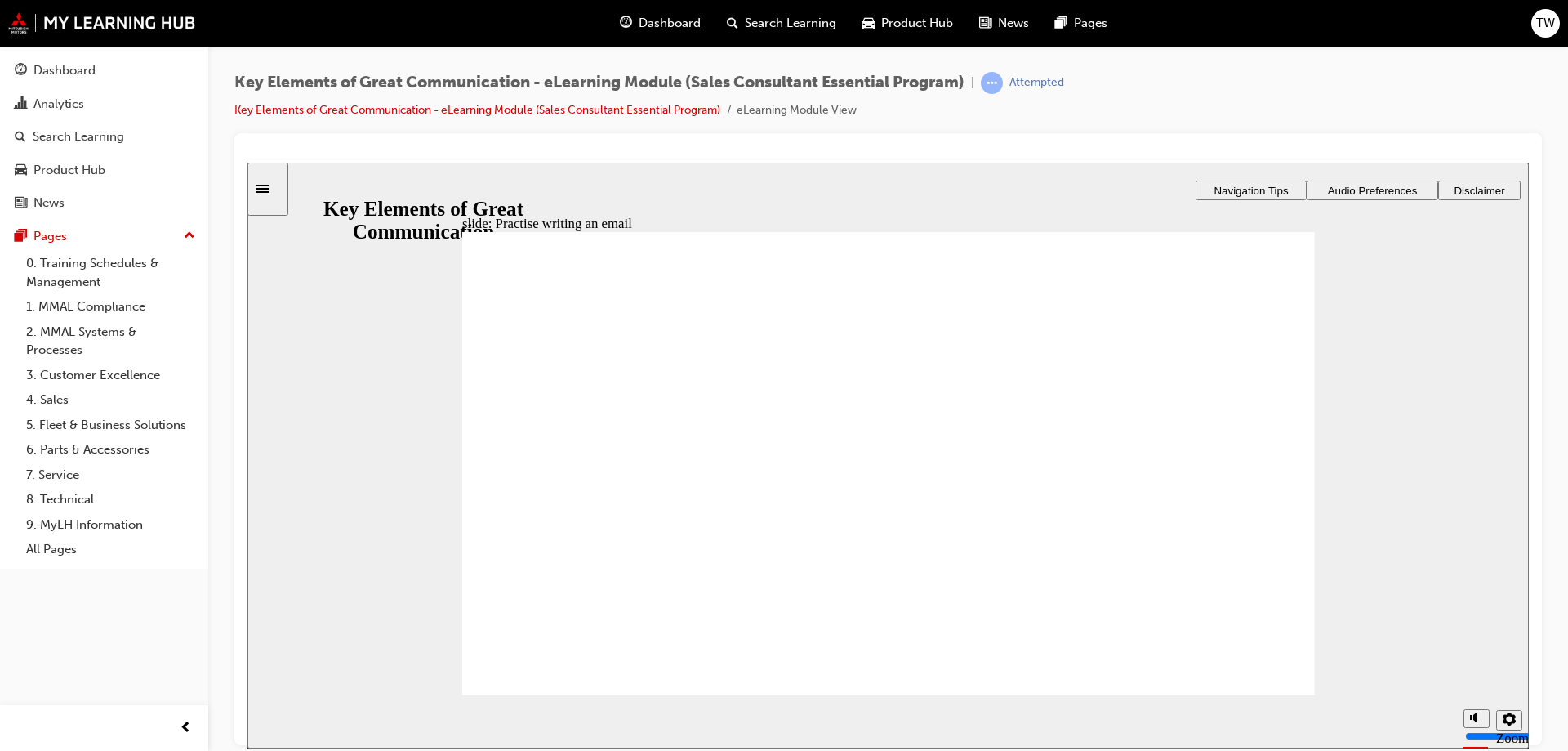
drag, startPoint x: 1252, startPoint y: 424, endPoint x: 1162, endPoint y: 426, distance: 90.0
drag, startPoint x: 894, startPoint y: 442, endPoint x: 820, endPoint y: 453, distance: 74.8
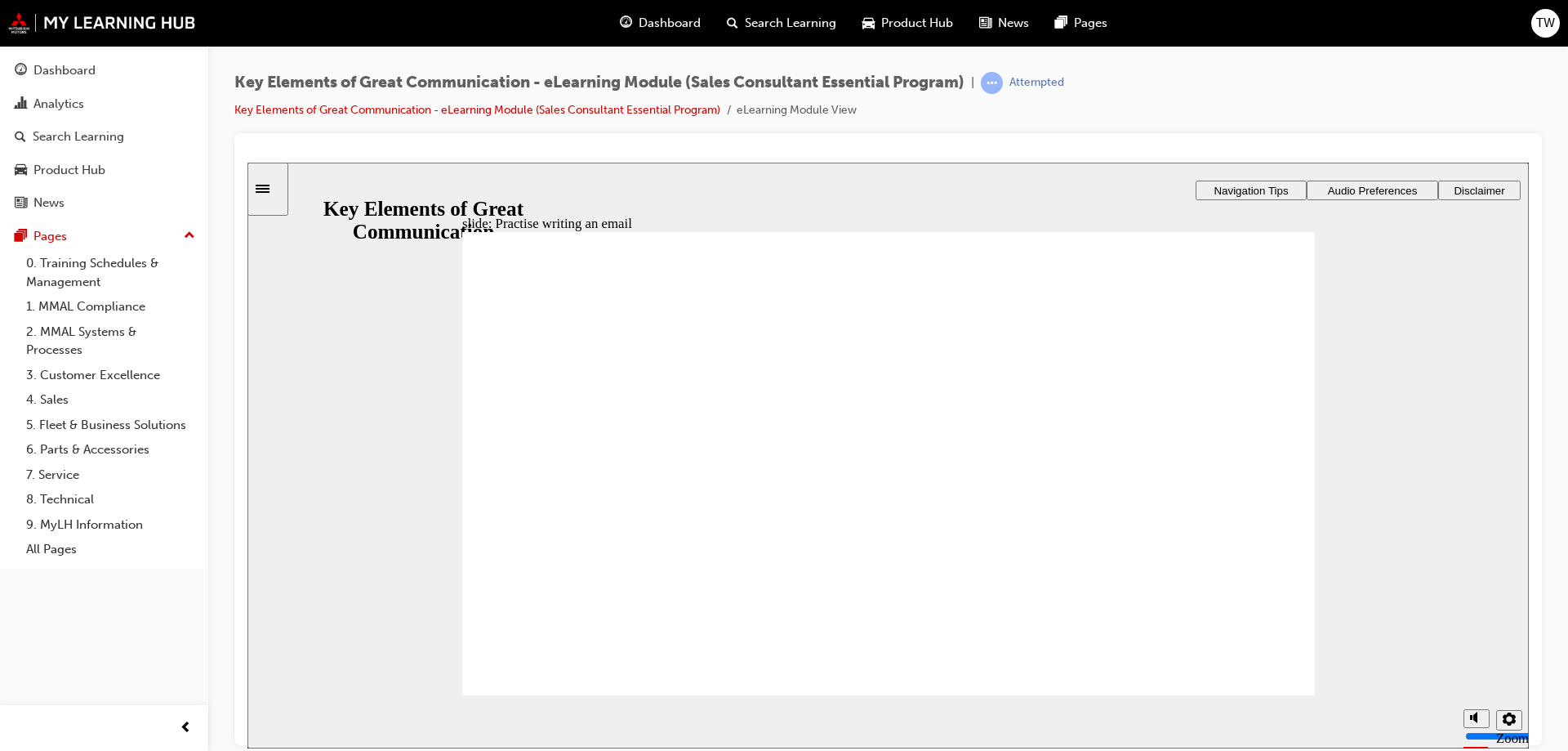
drag, startPoint x: 956, startPoint y: 438, endPoint x: 907, endPoint y: 442, distance: 49.2
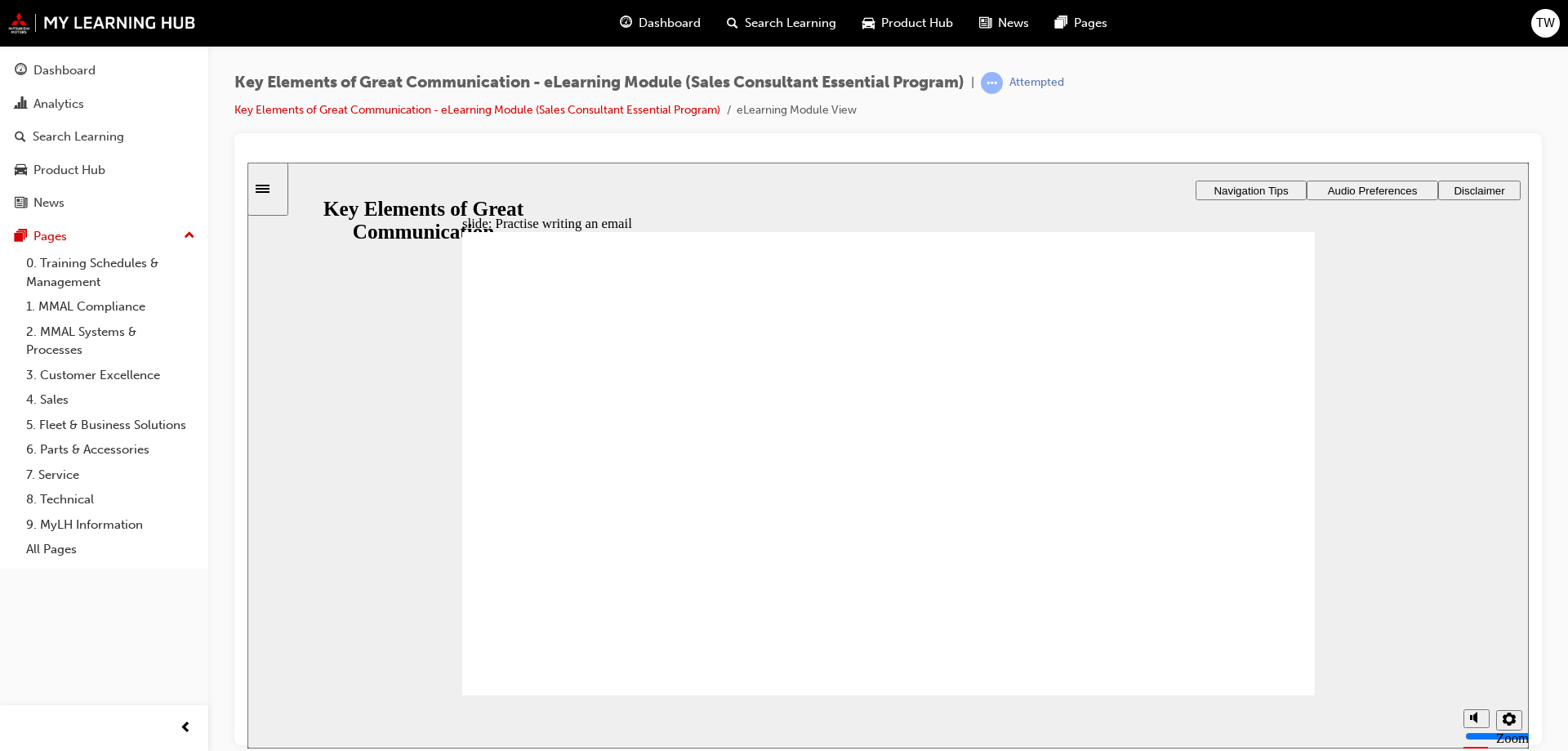
drag, startPoint x: 1217, startPoint y: 502, endPoint x: 1201, endPoint y: 513, distance: 19.4
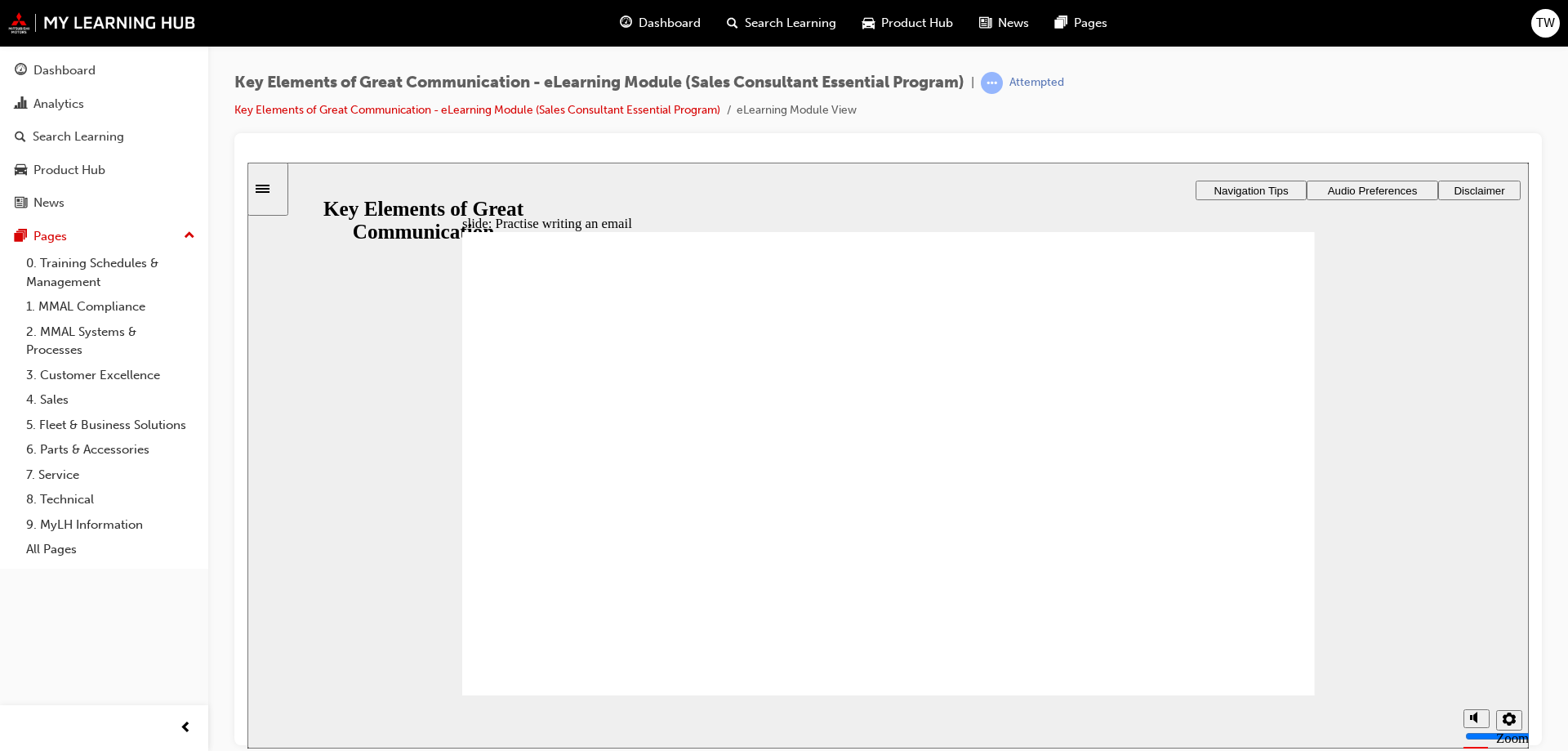
drag, startPoint x: 935, startPoint y: 598, endPoint x: 932, endPoint y: 623, distance: 25.2
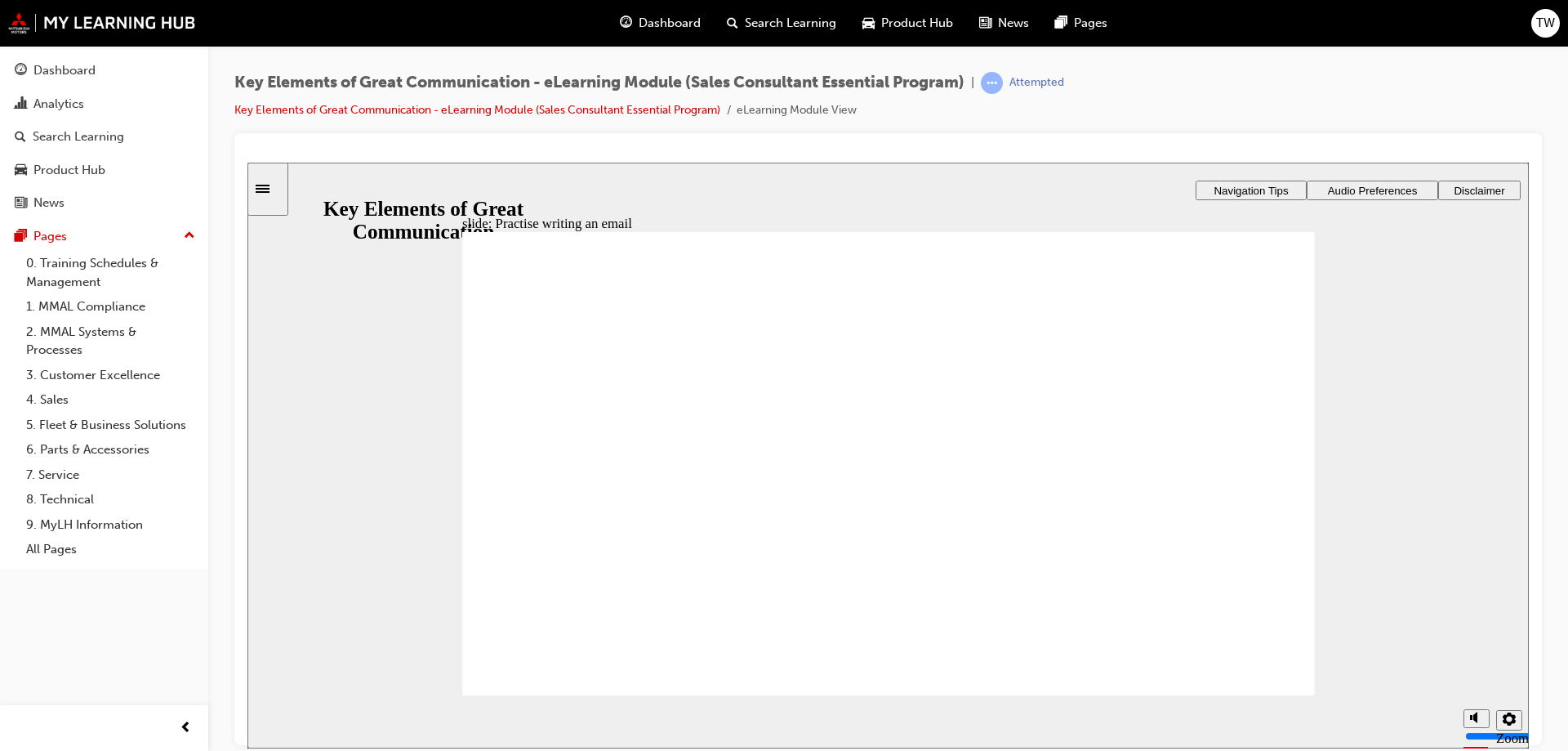
drag, startPoint x: 840, startPoint y: 375, endPoint x: 830, endPoint y: 366, distance: 13.5
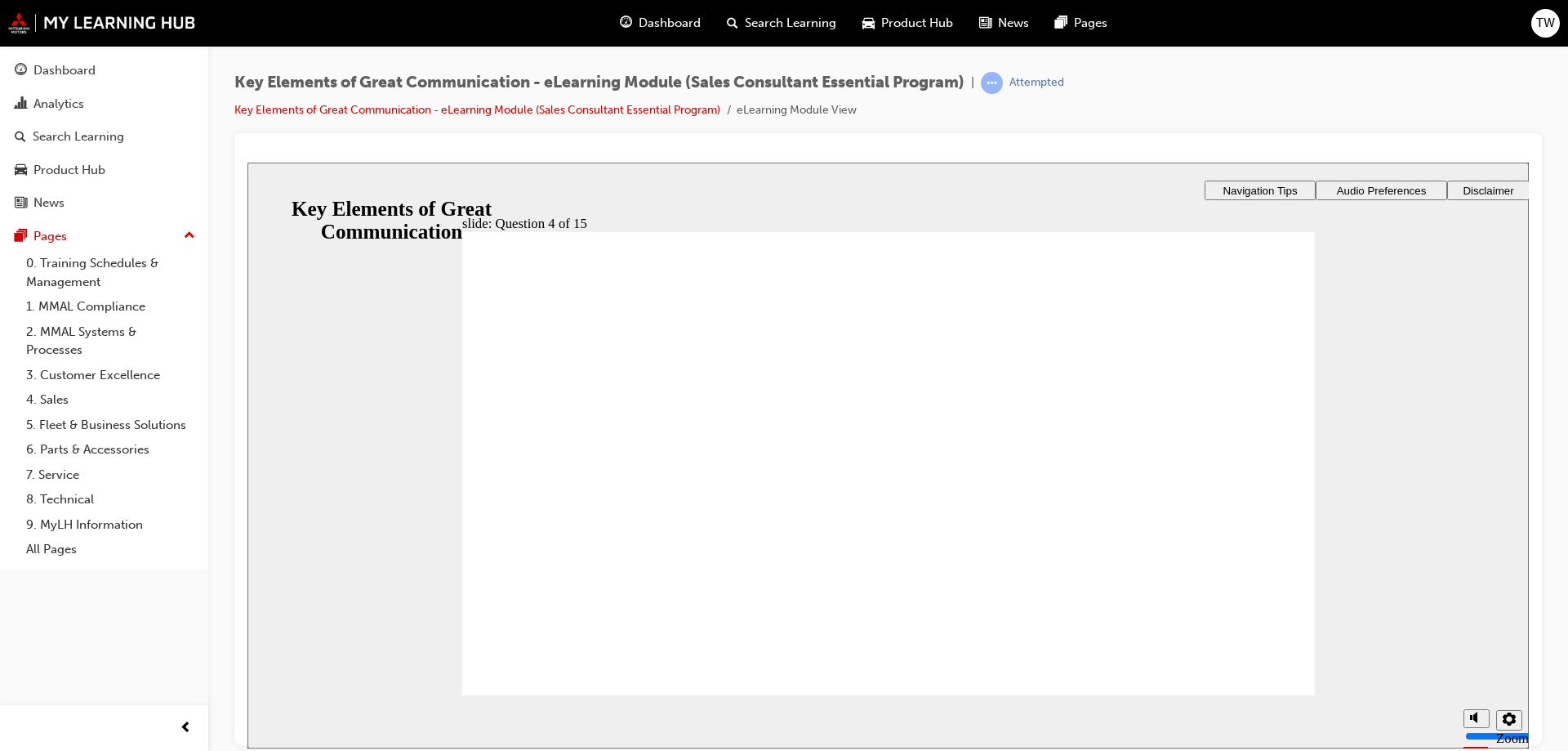
scroll to position [1, 0]
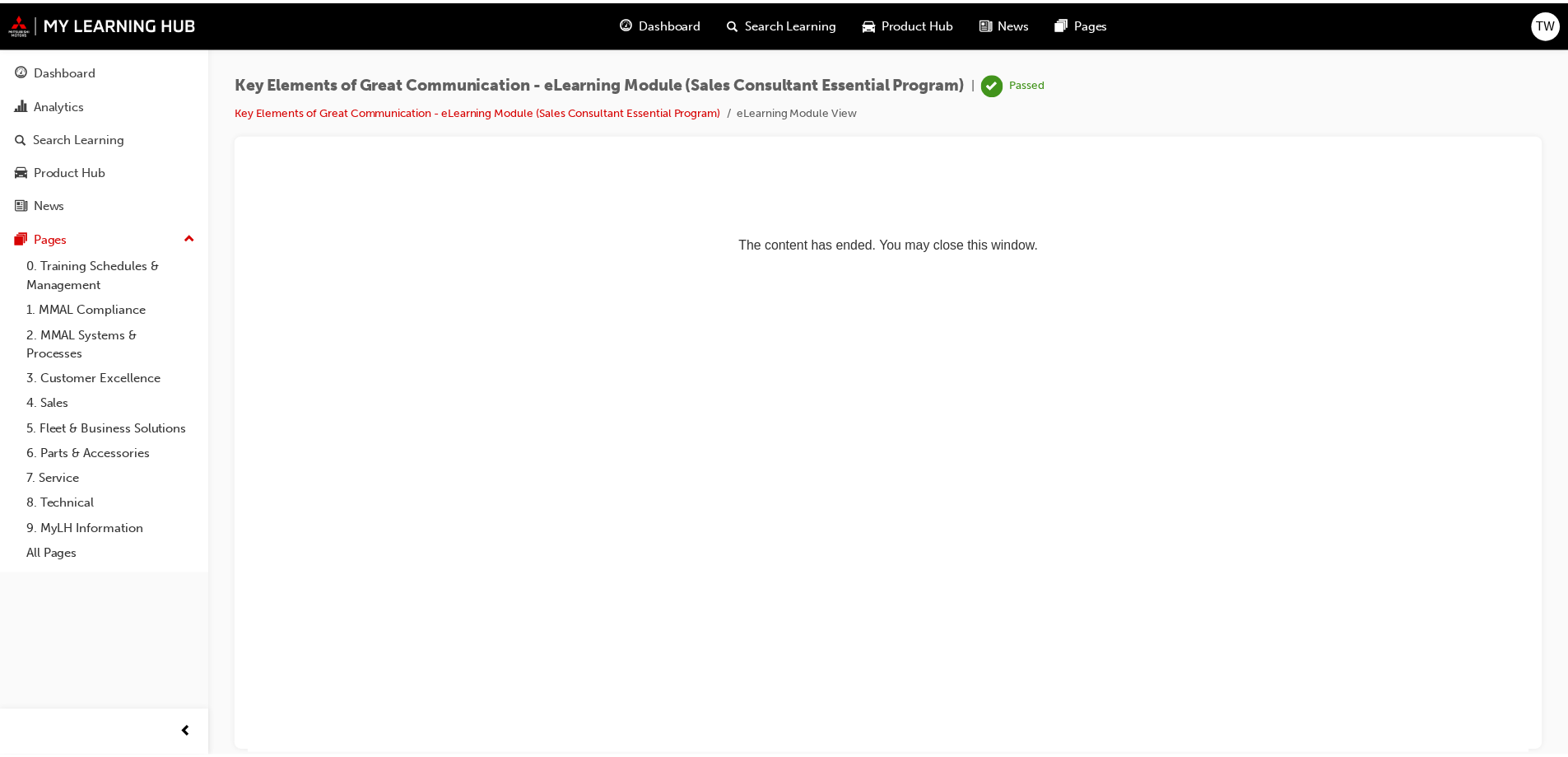
scroll to position [0, 0]
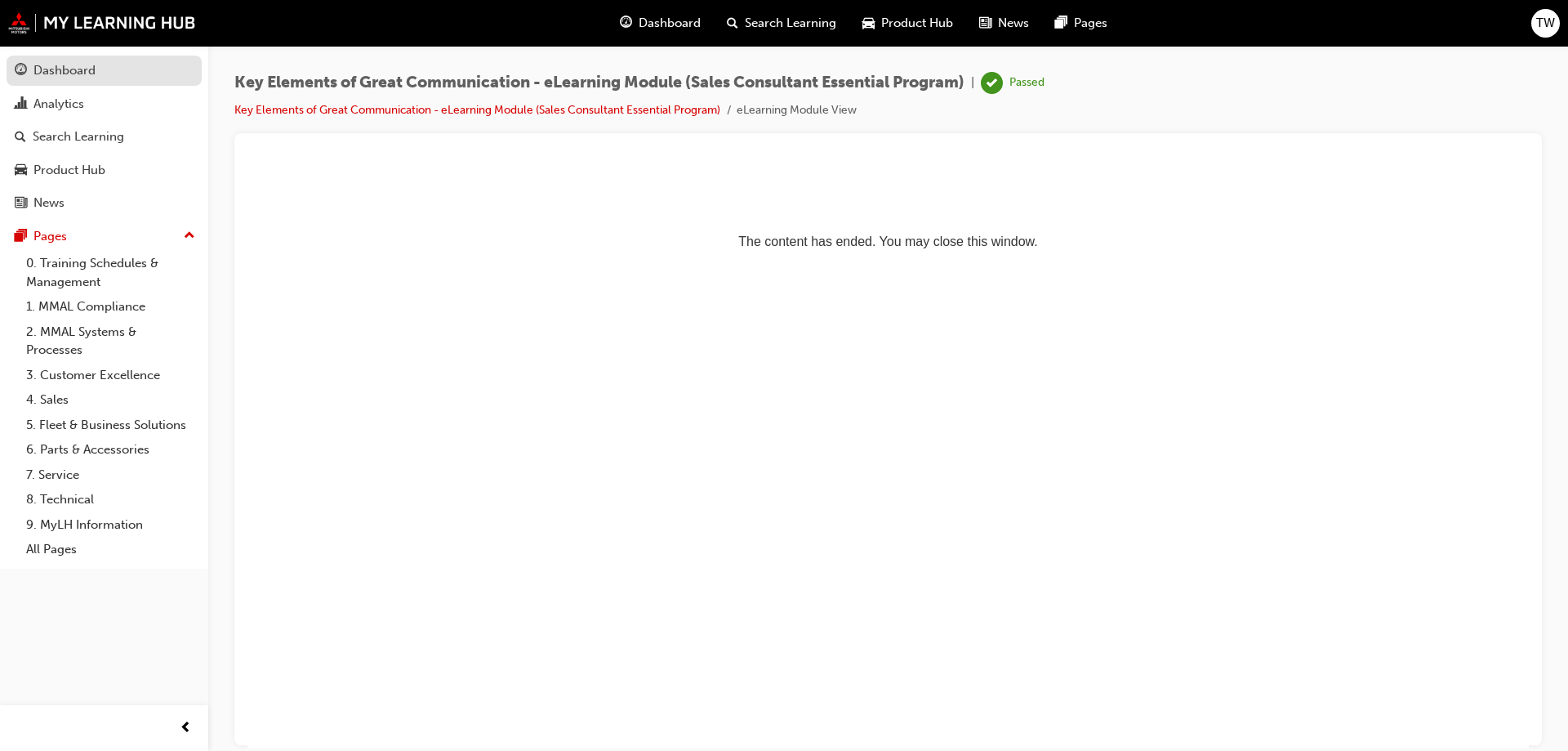
click at [126, 78] on div "Dashboard" at bounding box center [104, 70] width 179 height 21
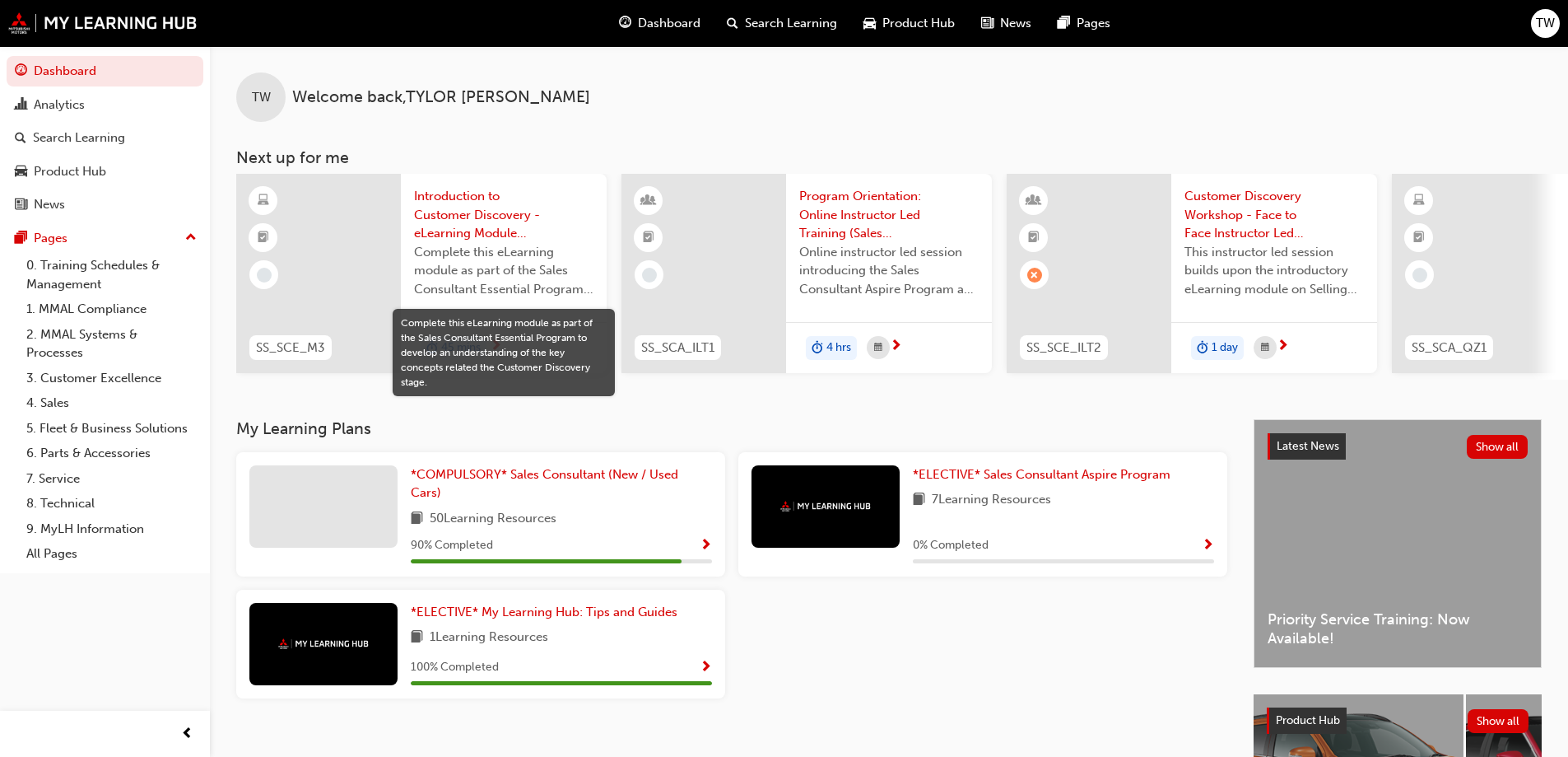
click at [498, 257] on span "Complete this eLearning module as part of the Sales Consultant Essential Progra…" at bounding box center [504, 271] width 180 height 56
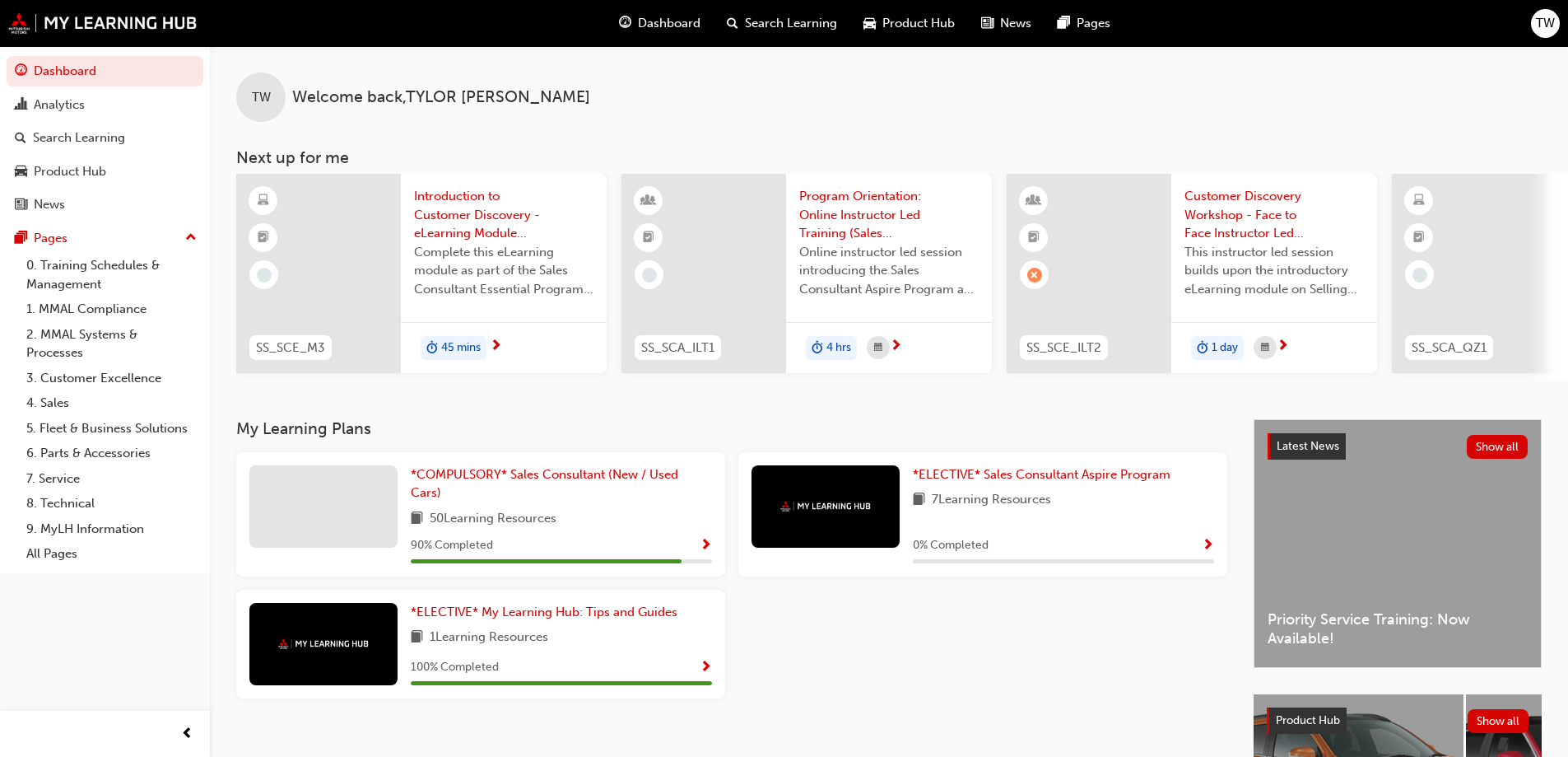
click at [948, 210] on span "Program Orientation: Online Instructor Led Training (Sales Consultant Aspire Pr…" at bounding box center [889, 215] width 180 height 56
click at [1339, 207] on span "Customer Discovery Workshop - Face to Face Instructor Led Training (Sales Consu…" at bounding box center [1274, 215] width 180 height 56
